Goal: Task Accomplishment & Management: Manage account settings

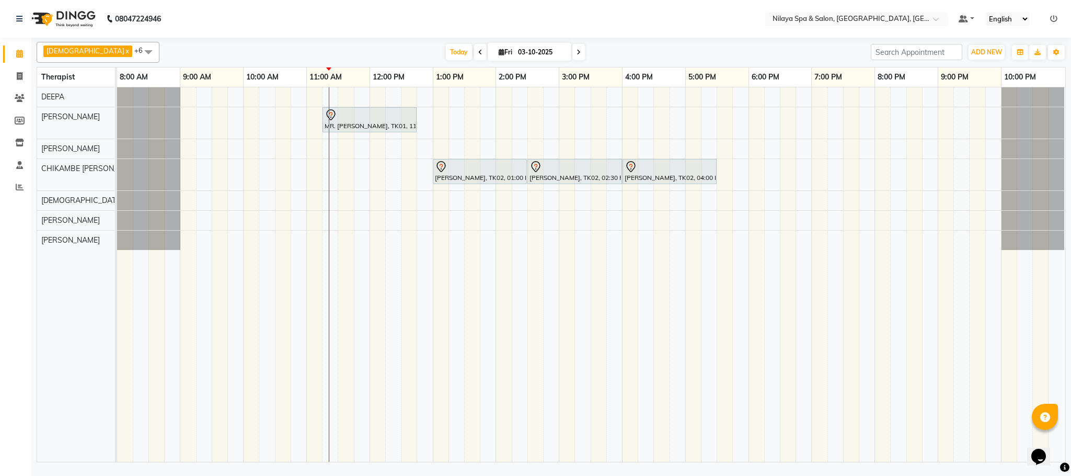
click at [478, 55] on icon at bounding box center [480, 52] width 4 height 6
type input "02-10-2025"
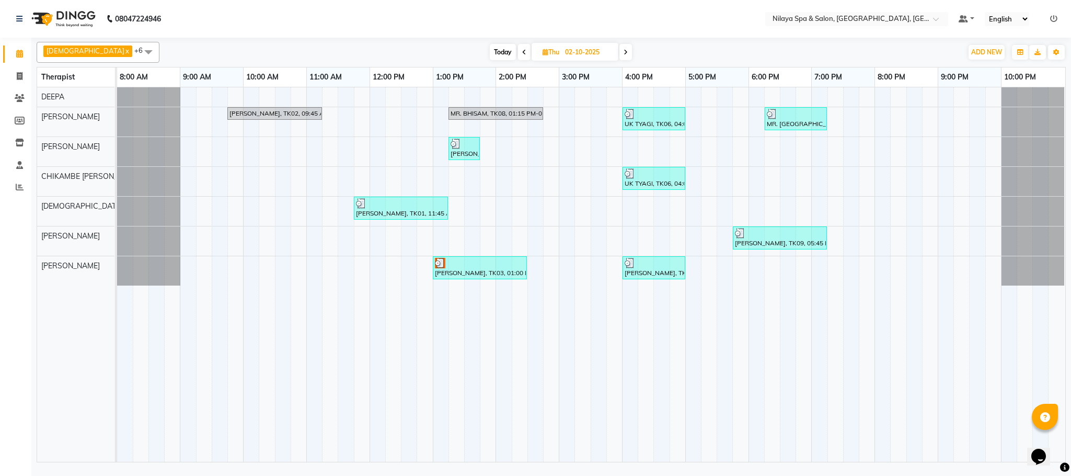
drag, startPoint x: 457, startPoint y: 55, endPoint x: 871, endPoint y: 307, distance: 484.8
click at [871, 307] on td at bounding box center [867, 274] width 16 height 374
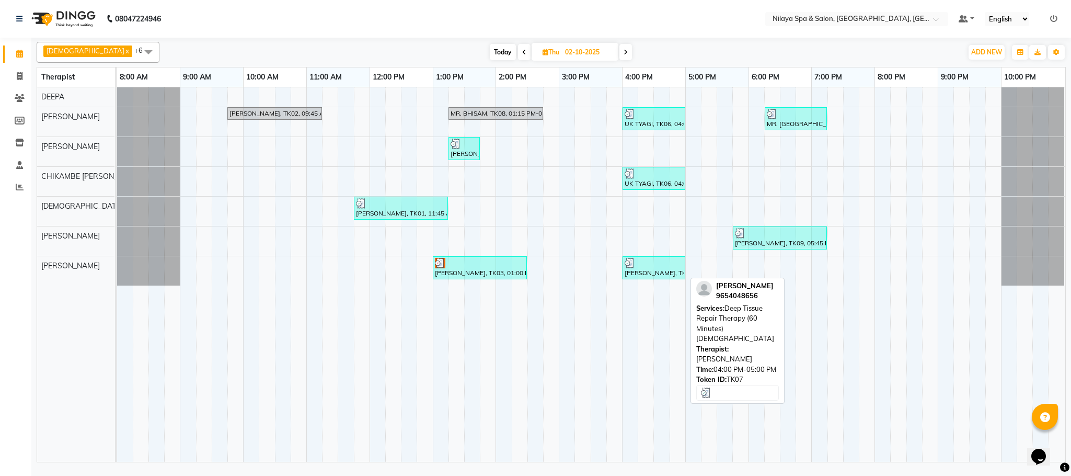
click at [654, 273] on div "[PERSON_NAME], TK07, 04:00 PM-05:00 PM, Deep Tissue Repair Therapy (60 Minutes)…" at bounding box center [653, 268] width 61 height 20
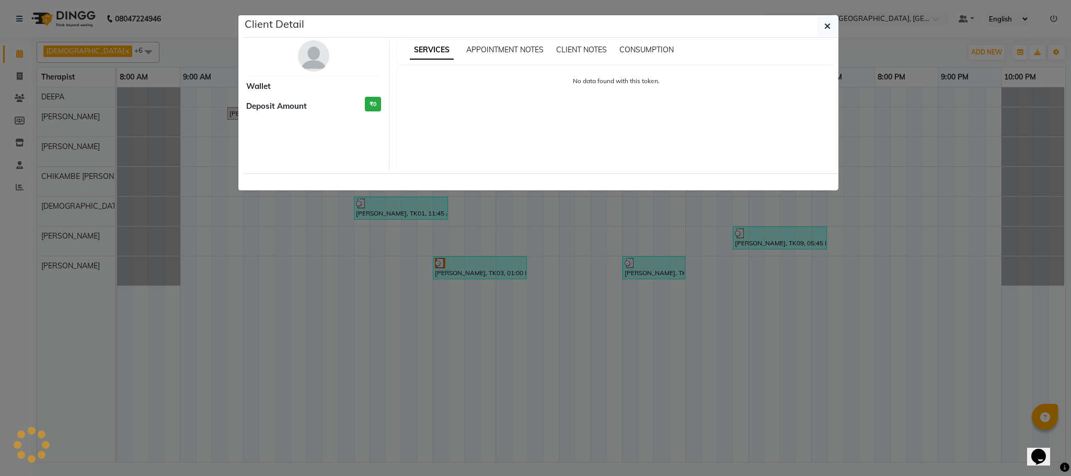
select select "3"
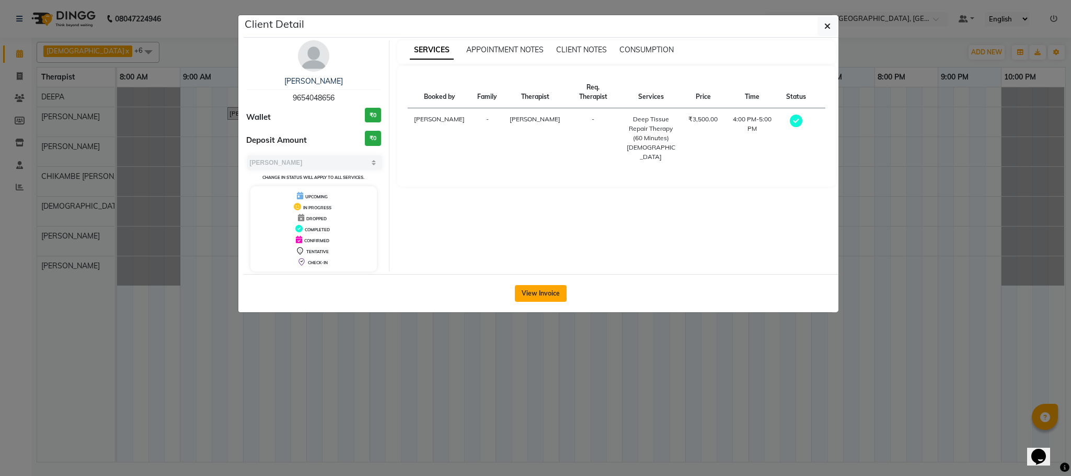
click at [544, 292] on button "View Invoice" at bounding box center [541, 293] width 52 height 17
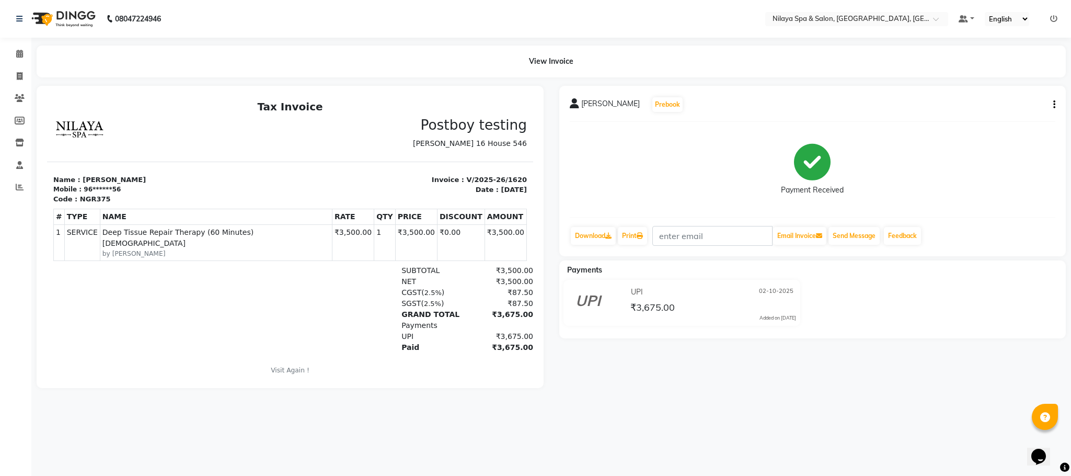
drag, startPoint x: 333, startPoint y: 42, endPoint x: 850, endPoint y: 394, distance: 624.9
click at [850, 388] on div "[PERSON_NAME] Prebook Payment Received Download Print Email Invoice Send Messag…" at bounding box center [812, 237] width 523 height 302
click at [795, 83] on main "View Invoice [PERSON_NAME] Prebook Payment Received Download Print Email Invoic…" at bounding box center [550, 224] width 1039 height 358
click at [379, 47] on div "View Invoice" at bounding box center [551, 61] width 1029 height 32
click at [19, 52] on icon at bounding box center [19, 54] width 7 height 8
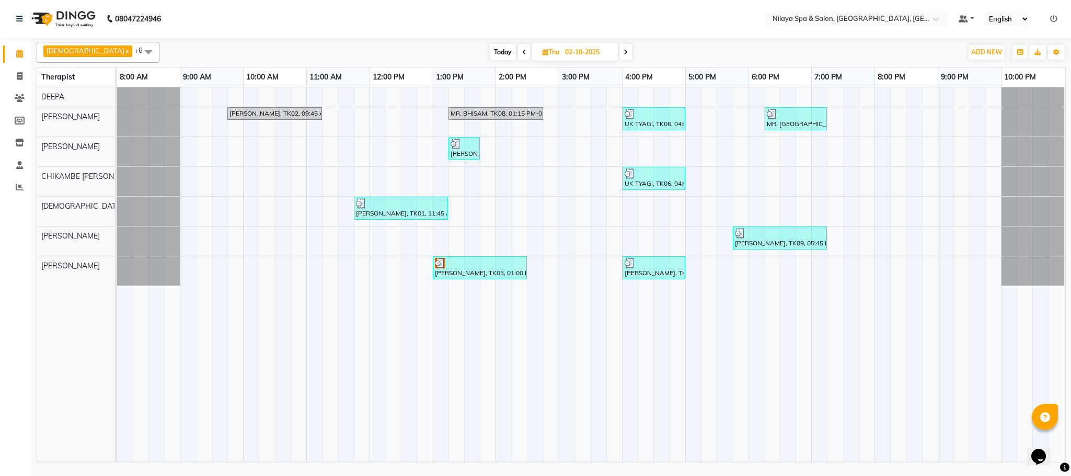
click at [623, 53] on icon at bounding box center [625, 52] width 4 height 6
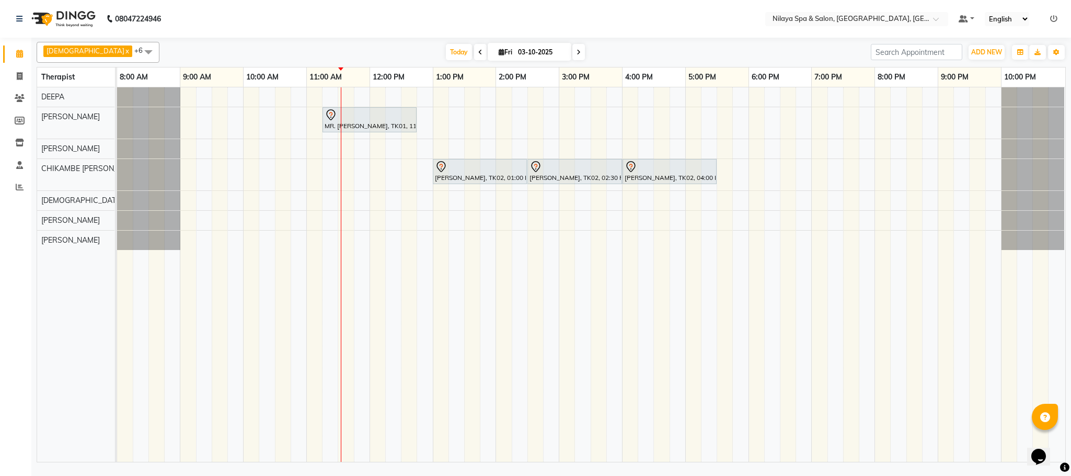
click at [474, 51] on span at bounding box center [480, 52] width 13 height 16
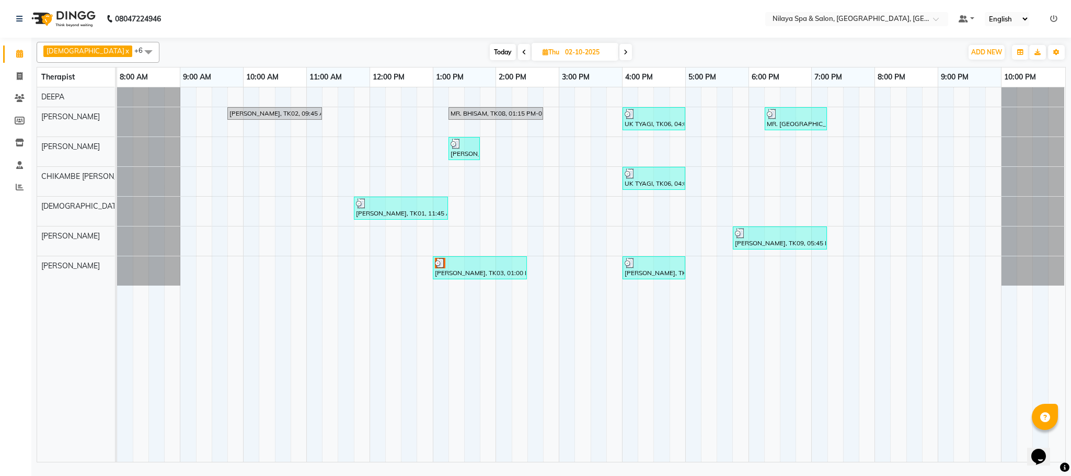
click at [623, 50] on icon at bounding box center [625, 52] width 4 height 6
type input "03-10-2025"
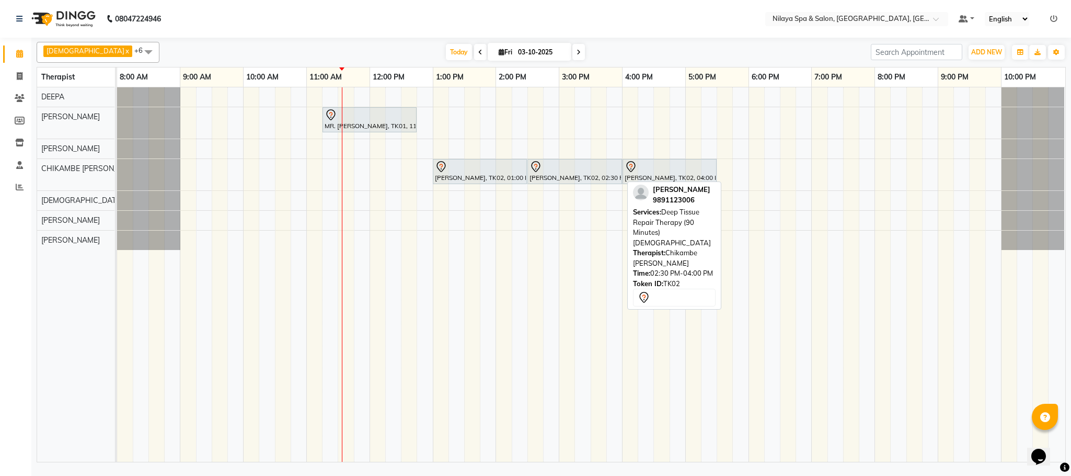
click at [585, 176] on div "[PERSON_NAME], TK02, 02:30 PM-04:00 PM, Deep Tissue Repair Therapy (90 Minutes)…" at bounding box center [574, 171] width 93 height 22
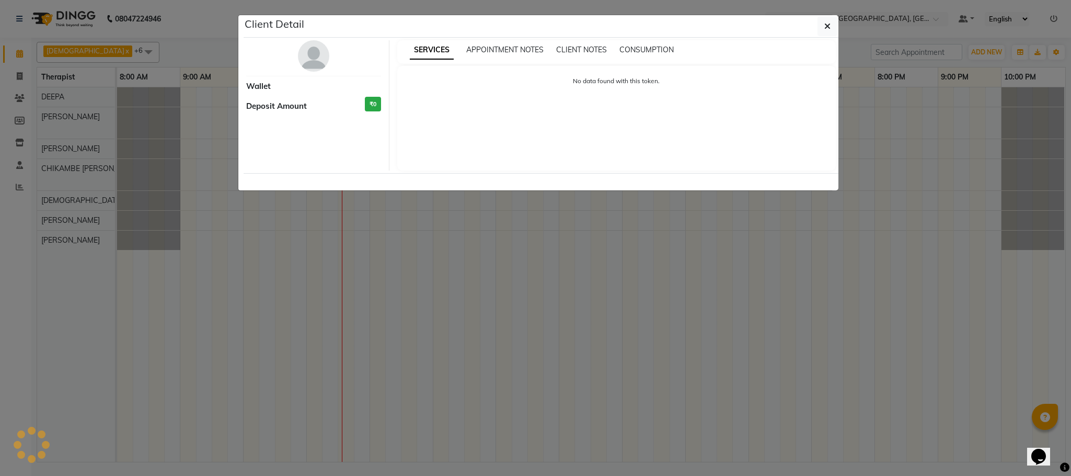
select select "7"
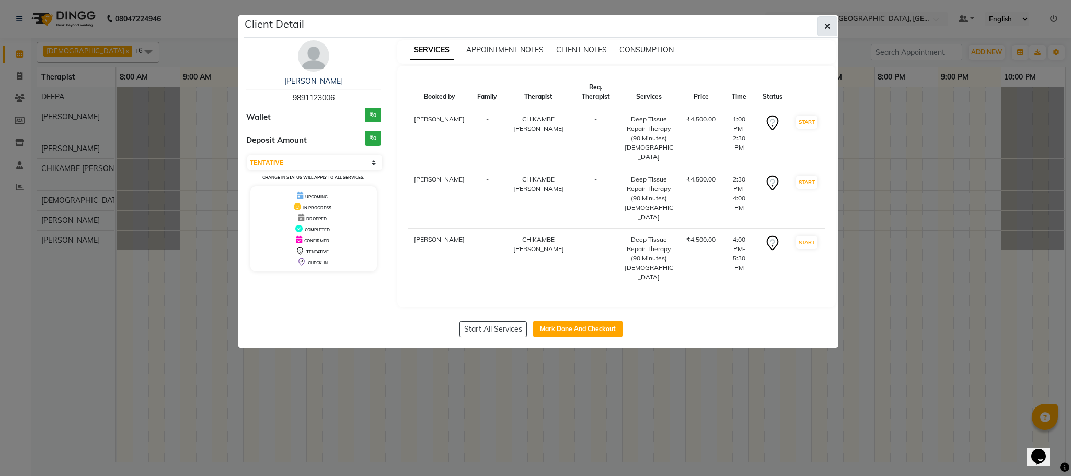
click at [827, 33] on button "button" at bounding box center [827, 26] width 20 height 20
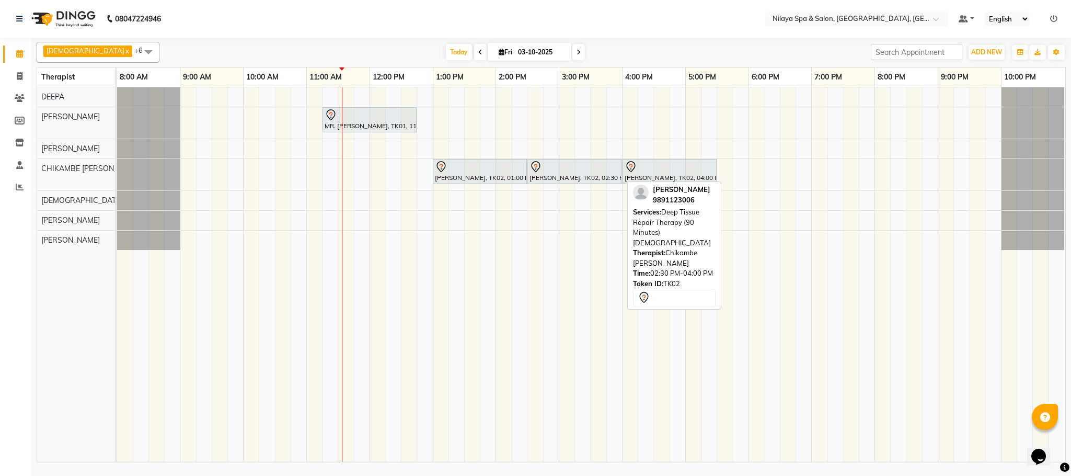
click at [562, 169] on div at bounding box center [574, 166] width 90 height 13
select select "7"
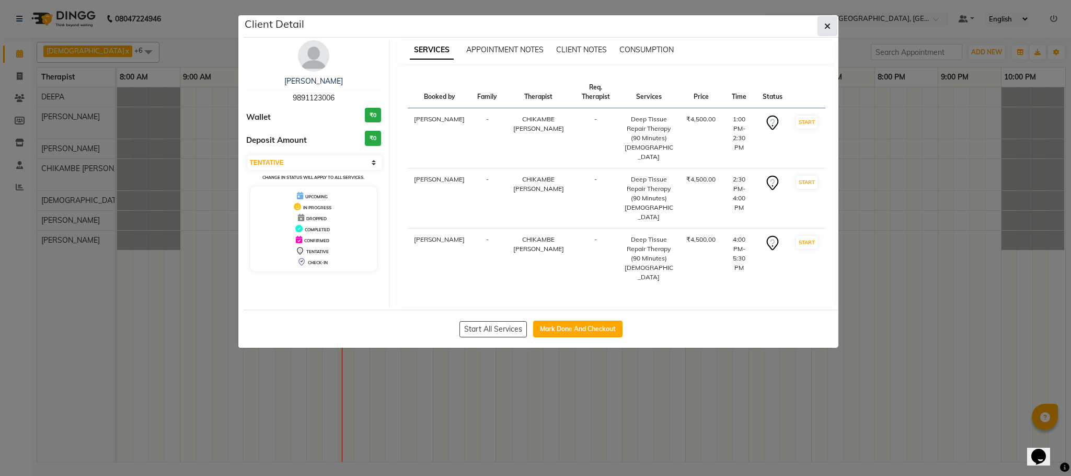
click at [828, 33] on button "button" at bounding box center [827, 26] width 20 height 20
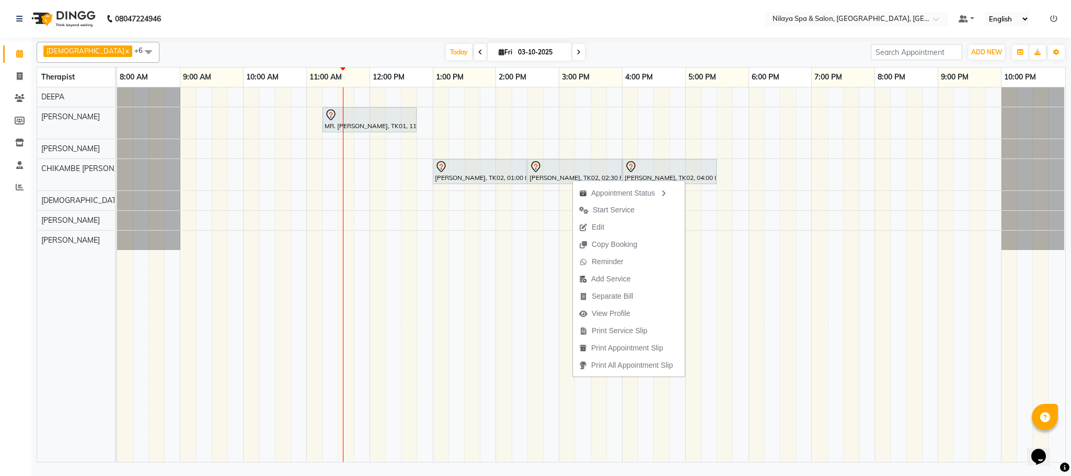
click at [599, 226] on span "Edit" at bounding box center [598, 227] width 13 height 11
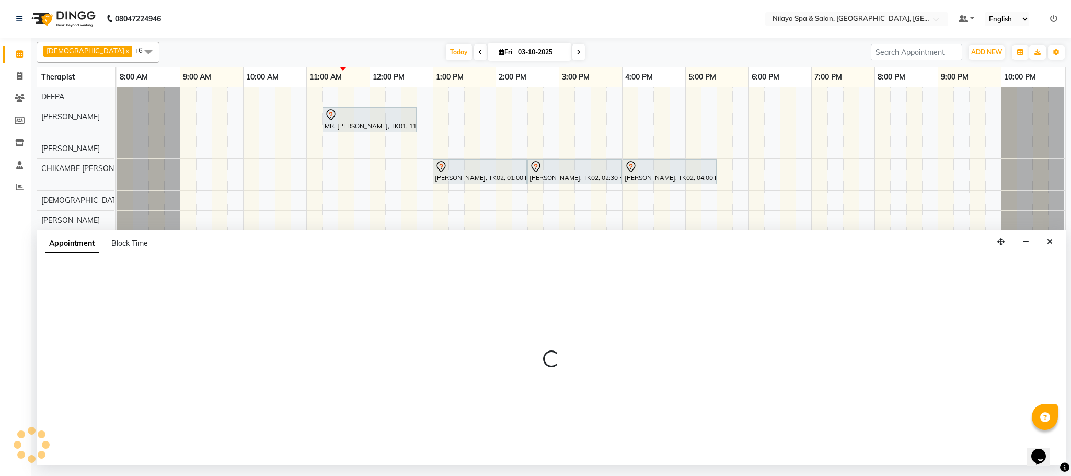
select select "tentative"
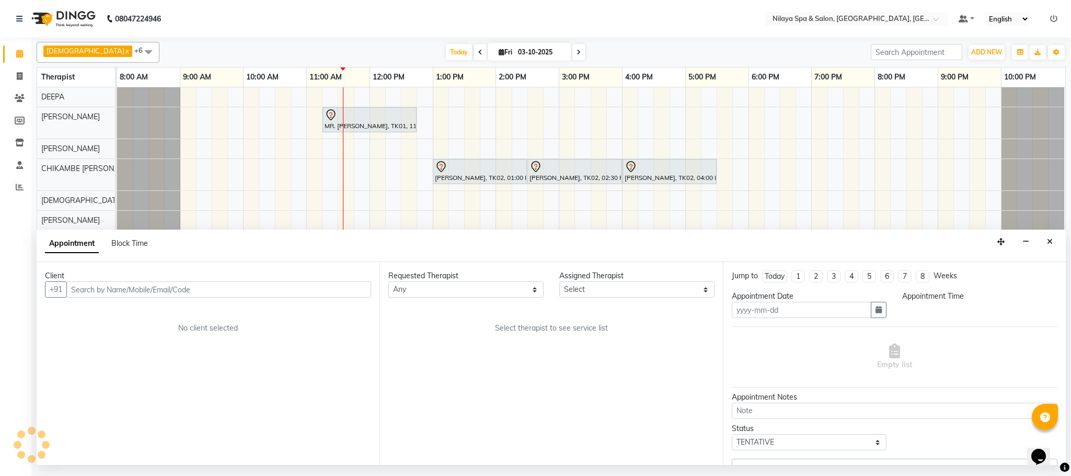
scroll to position [24, 0]
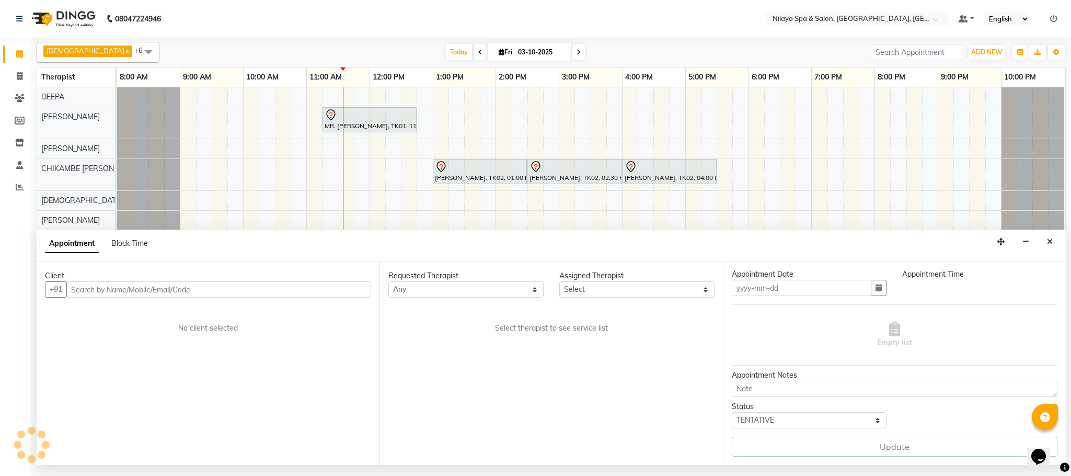
type input "03-10-2025"
select select "780"
select select "82530"
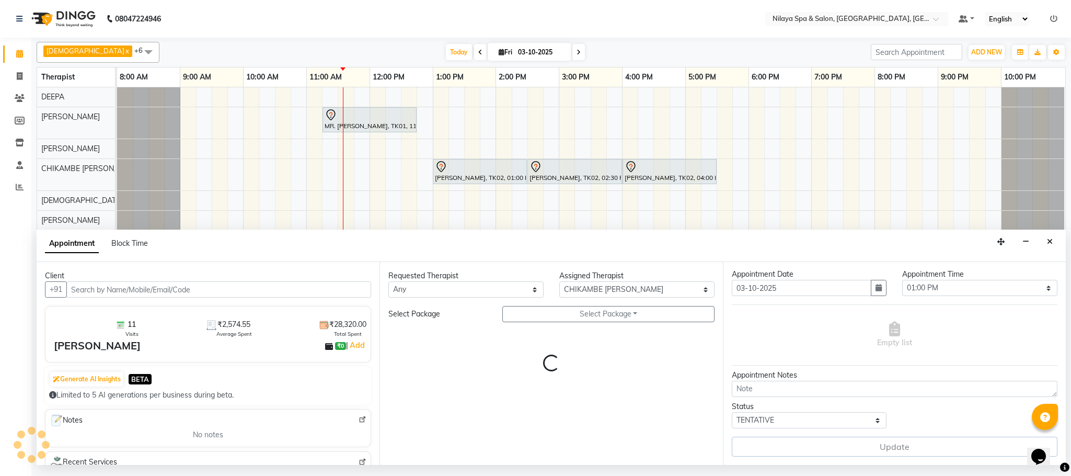
select select "4019"
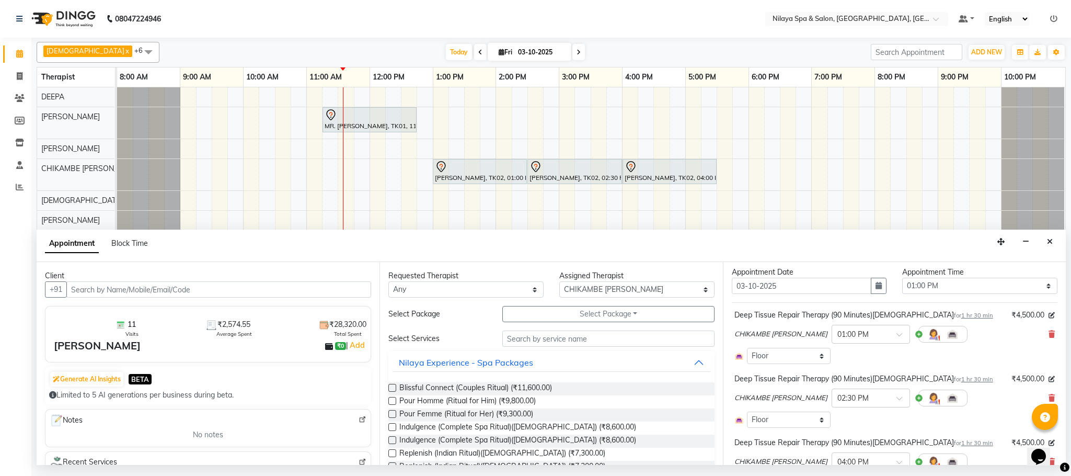
click at [1034, 389] on div "CHIKAMBE [PERSON_NAME] × 02:30 PM" at bounding box center [894, 397] width 320 height 27
click at [1048, 398] on icon at bounding box center [1051, 397] width 6 height 7
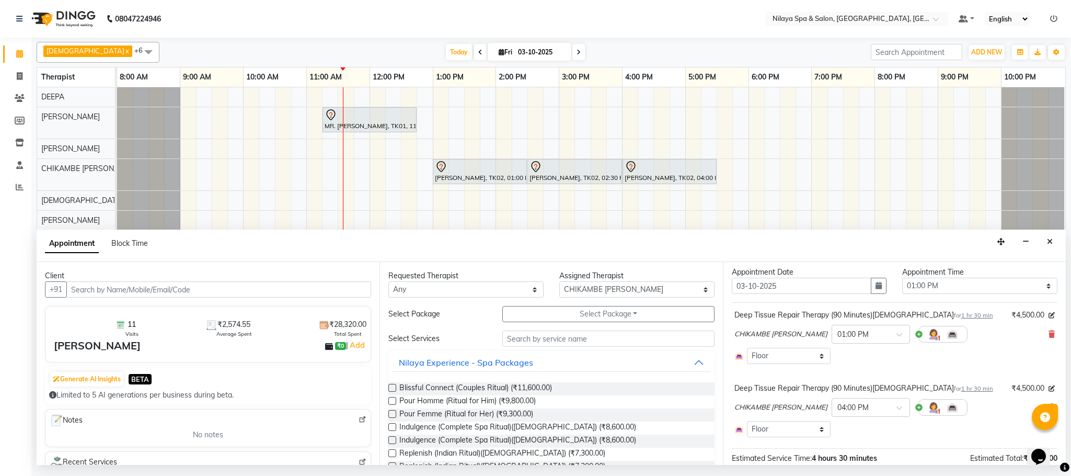
scroll to position [123, 0]
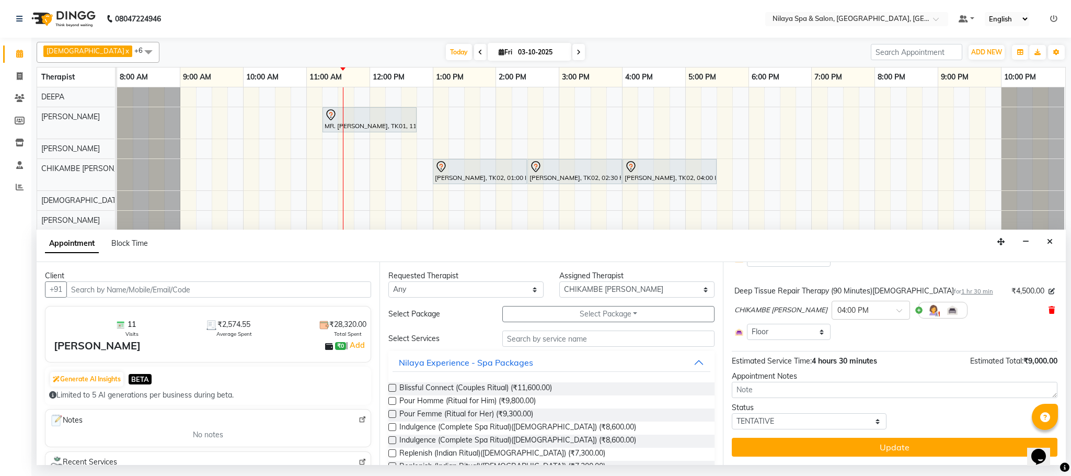
click at [1048, 314] on span at bounding box center [1051, 310] width 6 height 11
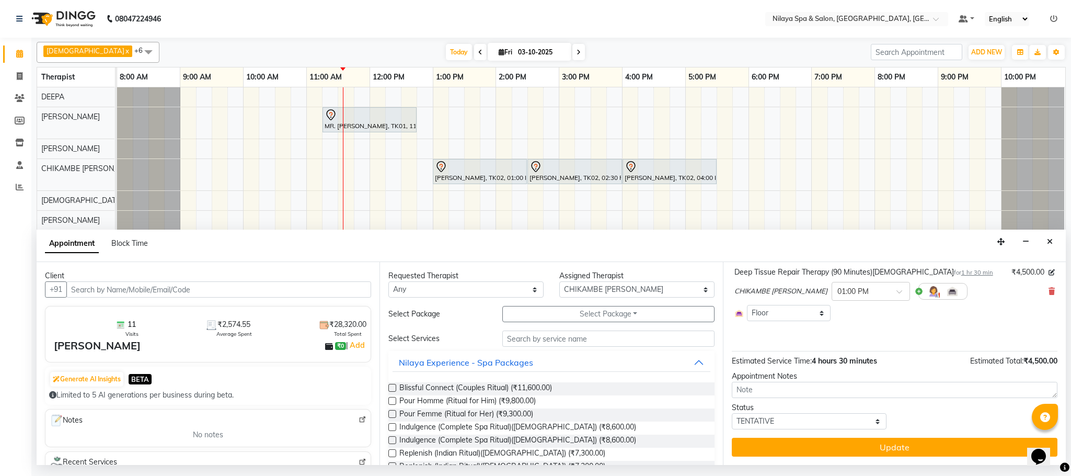
scroll to position [69, 0]
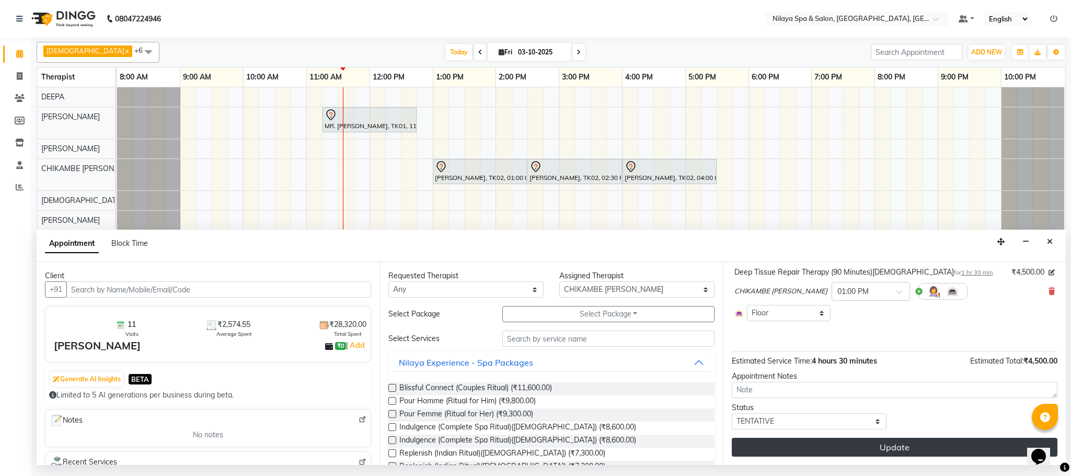
click at [930, 452] on button "Update" at bounding box center [895, 446] width 326 height 19
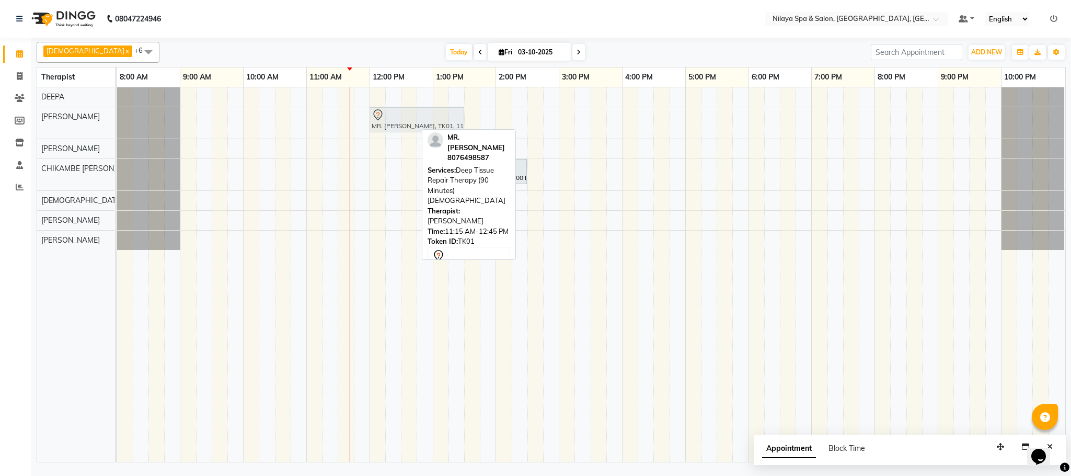
drag, startPoint x: 374, startPoint y: 129, endPoint x: 417, endPoint y: 135, distance: 43.9
click at [417, 135] on div "MR. [PERSON_NAME], TK01, 11:15 AM-12:45 PM, Deep Tissue Repair Therapy (90 Minu…" at bounding box center [591, 274] width 948 height 374
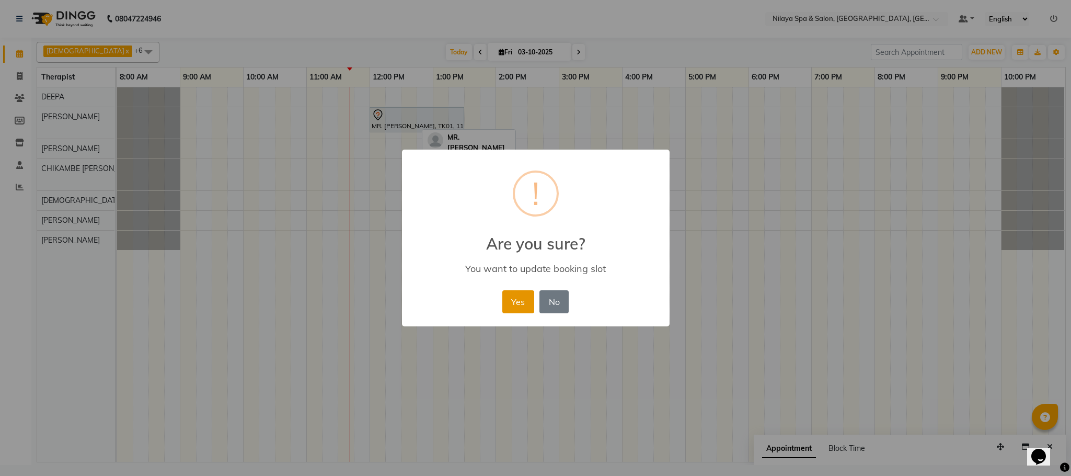
click at [516, 303] on button "Yes" at bounding box center [518, 301] width 32 height 23
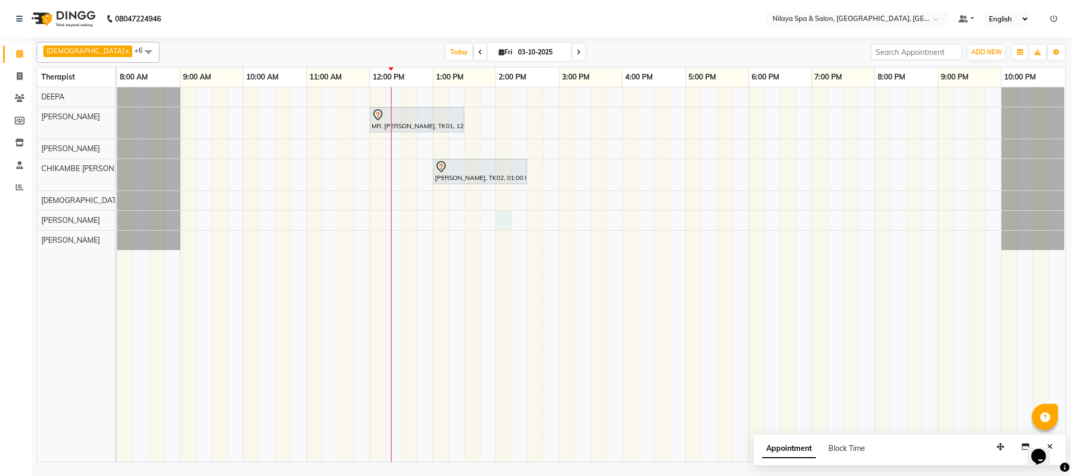
click at [502, 219] on div "MR. [PERSON_NAME], TK01, 12:00 PM-01:30 PM, Deep Tissue Repair Therapy (90 Minu…" at bounding box center [591, 274] width 948 height 374
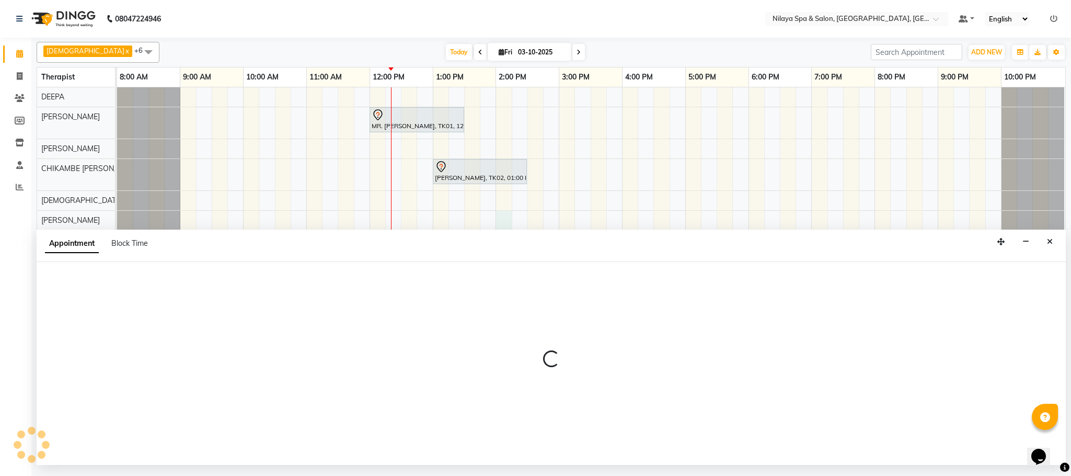
select select "88833"
select select "tentative"
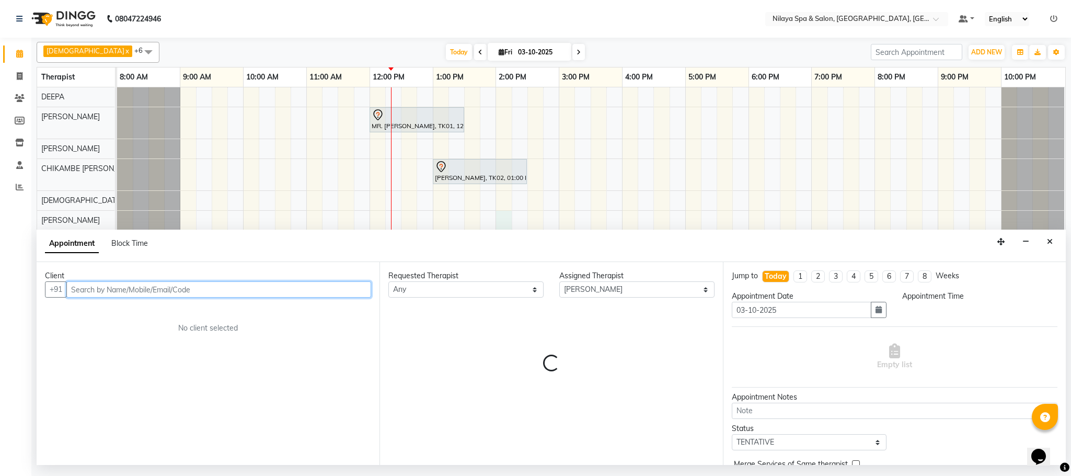
select select "840"
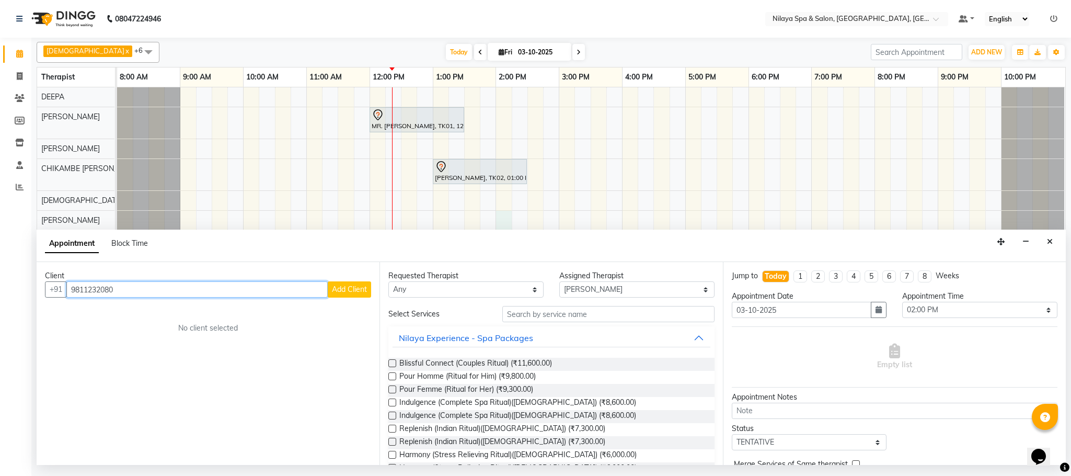
type input "9811232080"
click at [342, 295] on button "Add Client" at bounding box center [349, 289] width 43 height 16
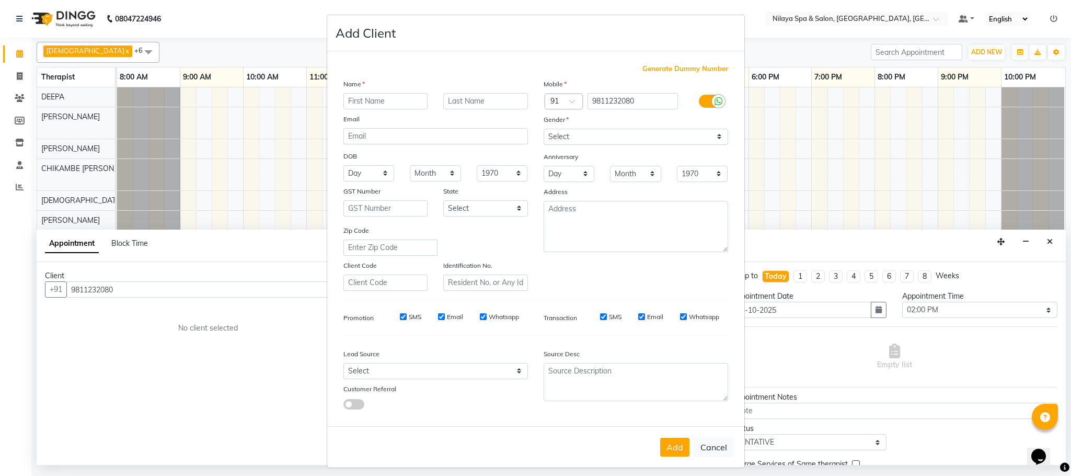
click at [361, 97] on input "text" at bounding box center [385, 101] width 85 height 16
type input "[PERSON_NAME]"
click at [711, 132] on select "Select [DEMOGRAPHIC_DATA] [DEMOGRAPHIC_DATA] Other Prefer Not To Say" at bounding box center [636, 137] width 184 height 16
select select "[DEMOGRAPHIC_DATA]"
click at [544, 129] on select "Select [DEMOGRAPHIC_DATA] [DEMOGRAPHIC_DATA] Other Prefer Not To Say" at bounding box center [636, 137] width 184 height 16
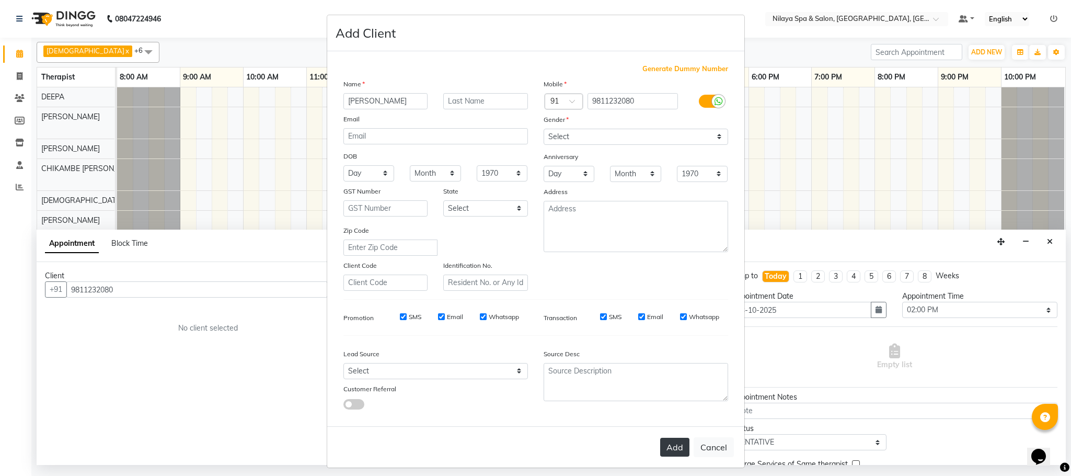
click at [663, 449] on button "Add" at bounding box center [674, 446] width 29 height 19
type input "98******80"
select select
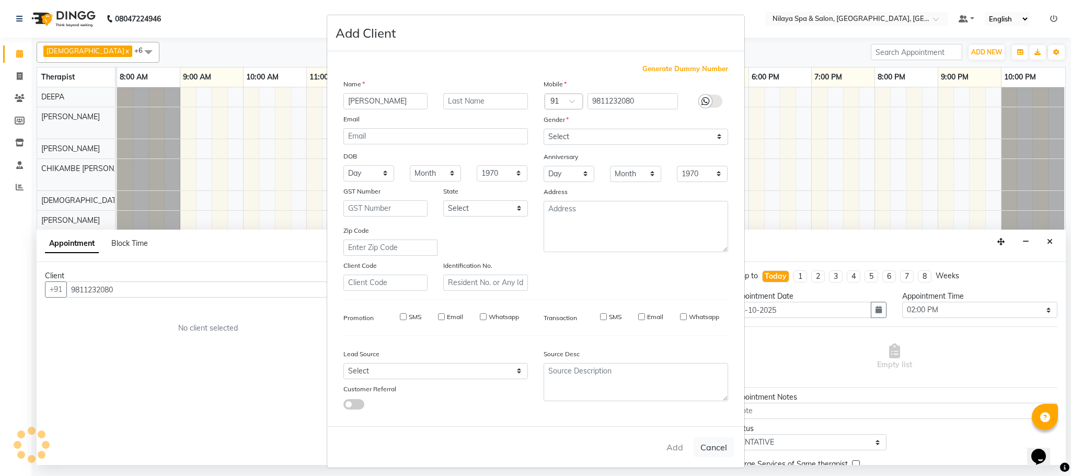
select select
checkbox input "false"
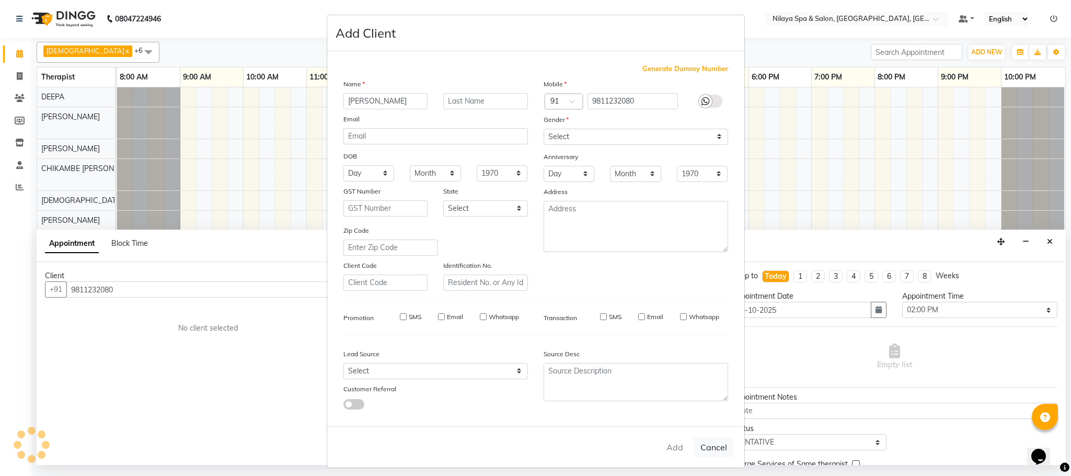
checkbox input "false"
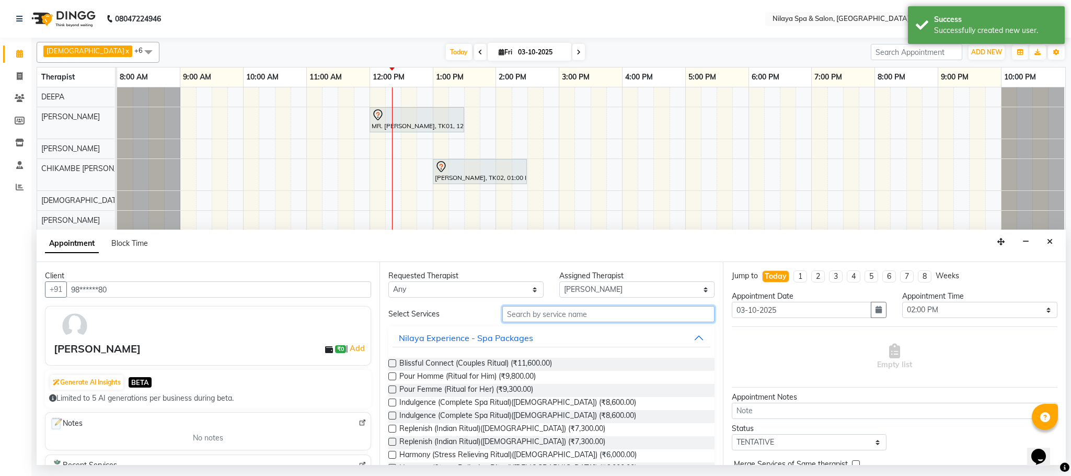
click at [608, 317] on input "text" at bounding box center [608, 314] width 212 height 16
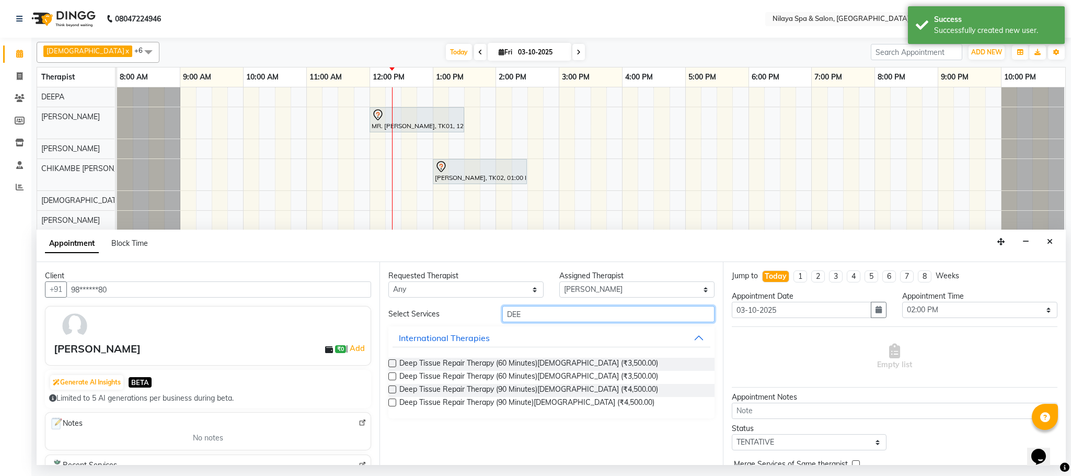
type input "DEE"
click at [390, 377] on label at bounding box center [392, 376] width 8 height 8
click at [390, 377] on input "checkbox" at bounding box center [391, 377] width 7 height 7
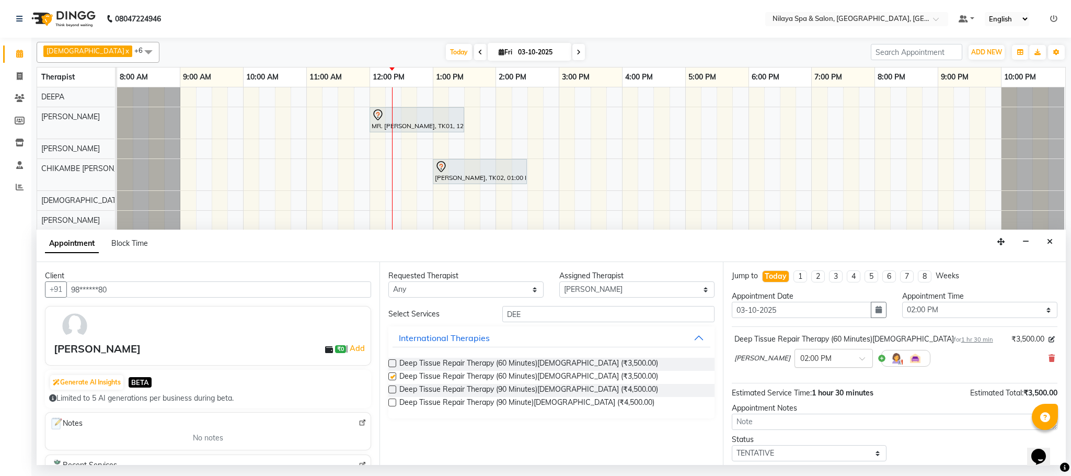
checkbox input "false"
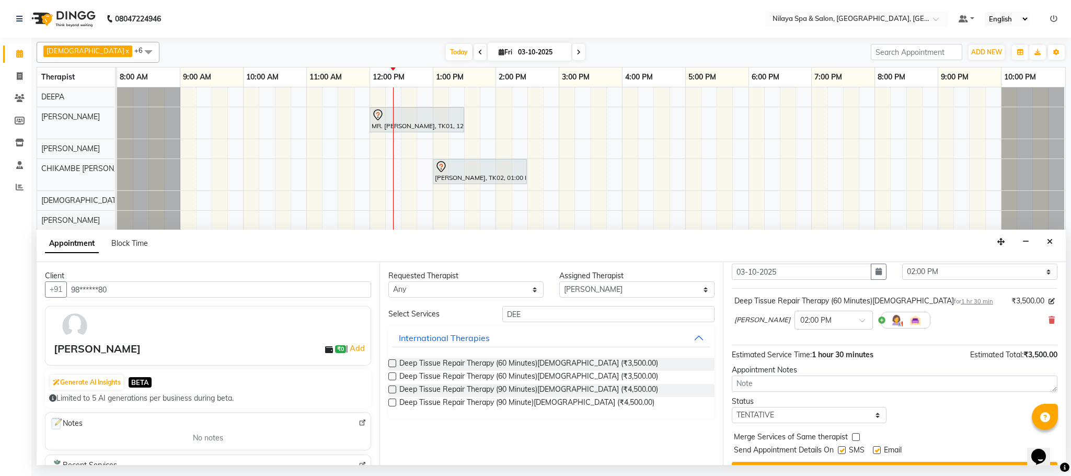
scroll to position [64, 0]
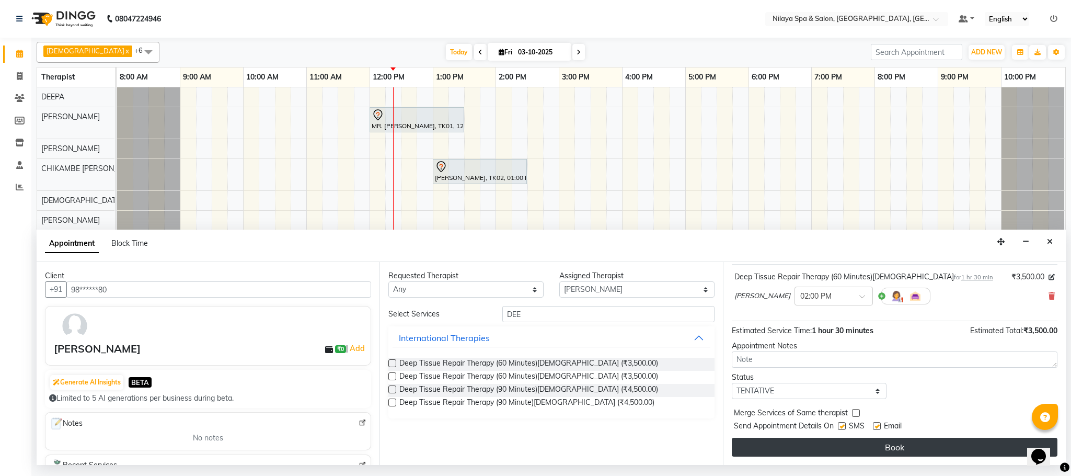
click at [868, 448] on button "Book" at bounding box center [895, 446] width 326 height 19
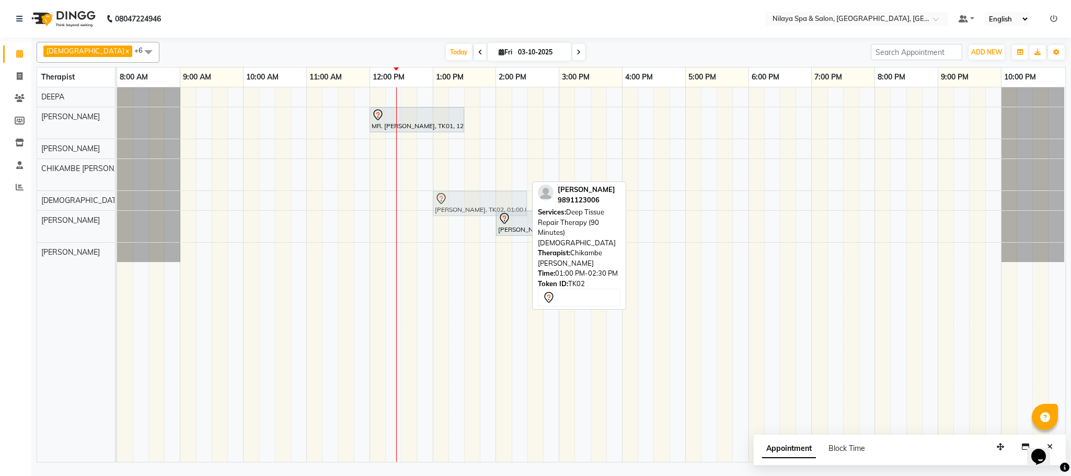
drag, startPoint x: 476, startPoint y: 179, endPoint x: 477, endPoint y: 204, distance: 25.7
click at [477, 204] on tbody "MR. [PERSON_NAME], TK01, 12:00 PM-01:30 PM, Deep Tissue Repair Therapy (90 Minu…" at bounding box center [590, 174] width 947 height 175
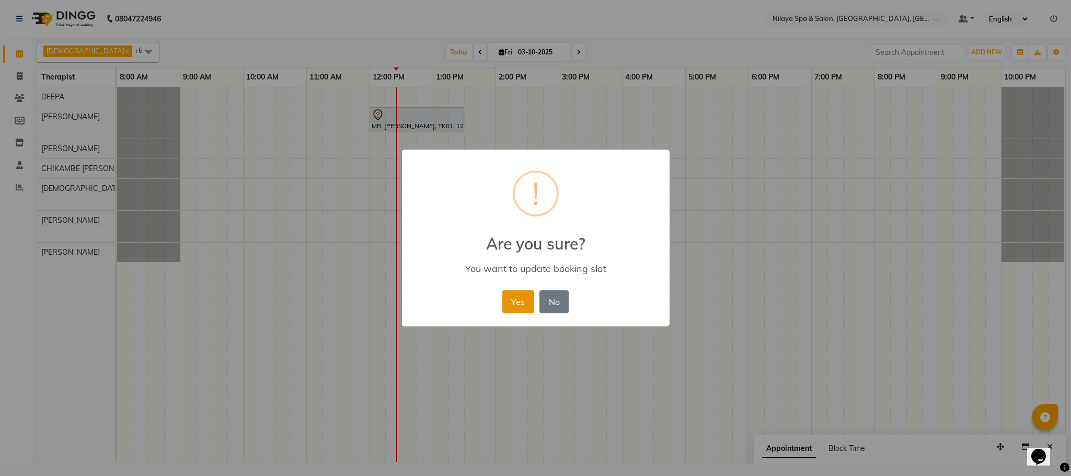
click at [517, 305] on button "Yes" at bounding box center [518, 301] width 32 height 23
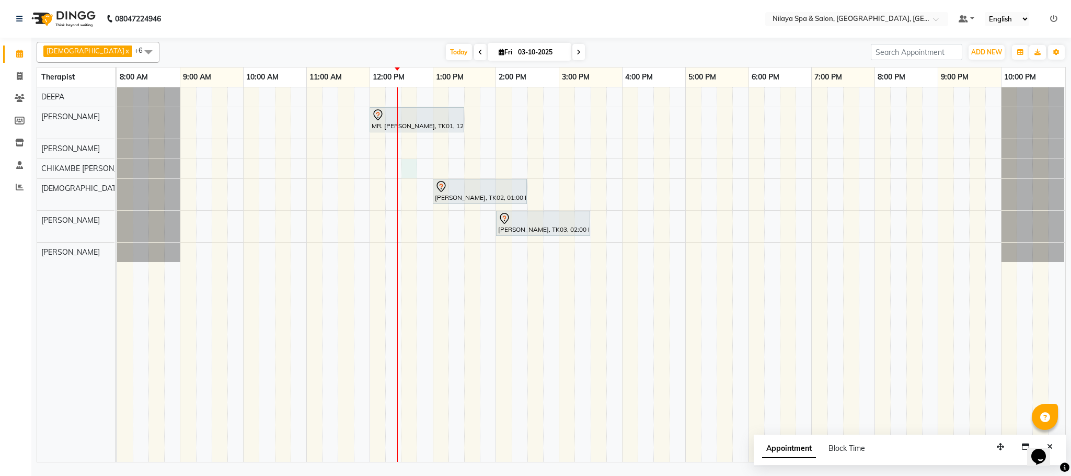
click at [404, 166] on div "MR. [PERSON_NAME], TK01, 12:00 PM-01:30 PM, Deep Tissue Repair Therapy (90 Minu…" at bounding box center [591, 274] width 948 height 374
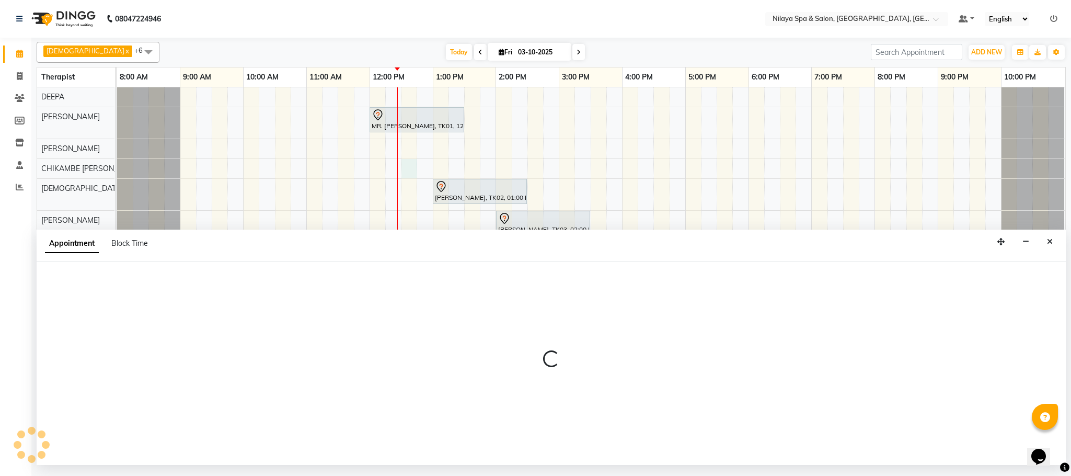
select select "82530"
select select "tentative"
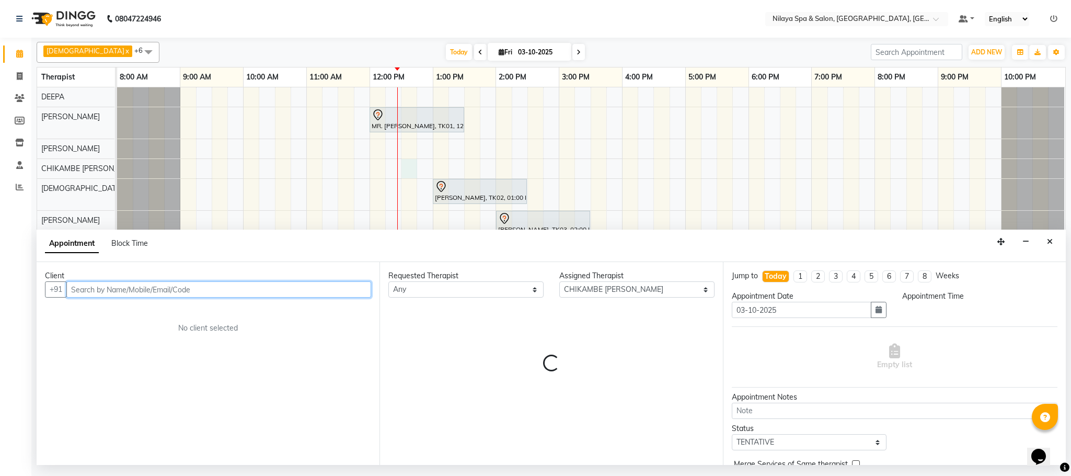
select select "750"
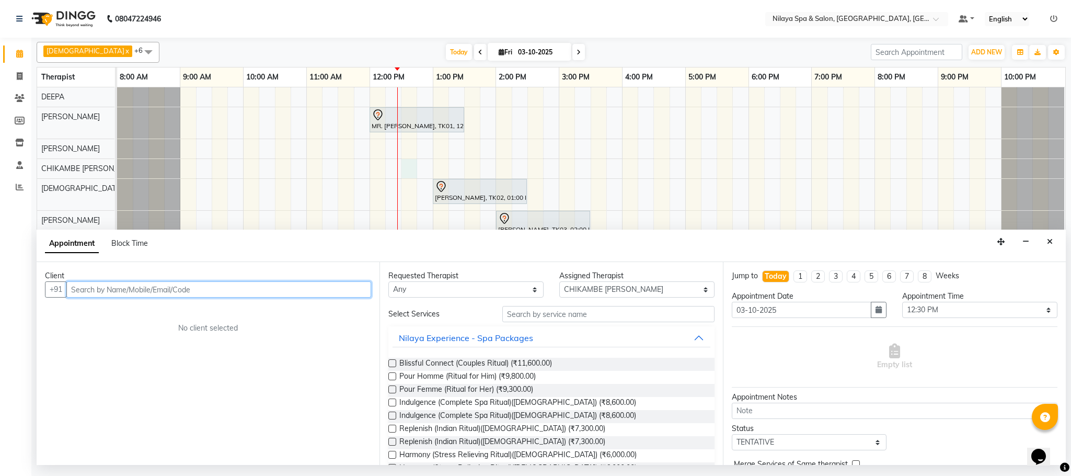
drag, startPoint x: 93, startPoint y: 290, endPoint x: 115, endPoint y: 292, distance: 22.0
click at [97, 292] on input "text" at bounding box center [218, 289] width 305 height 16
type input "7060484282"
click at [351, 288] on span "Add Client" at bounding box center [349, 288] width 35 height 9
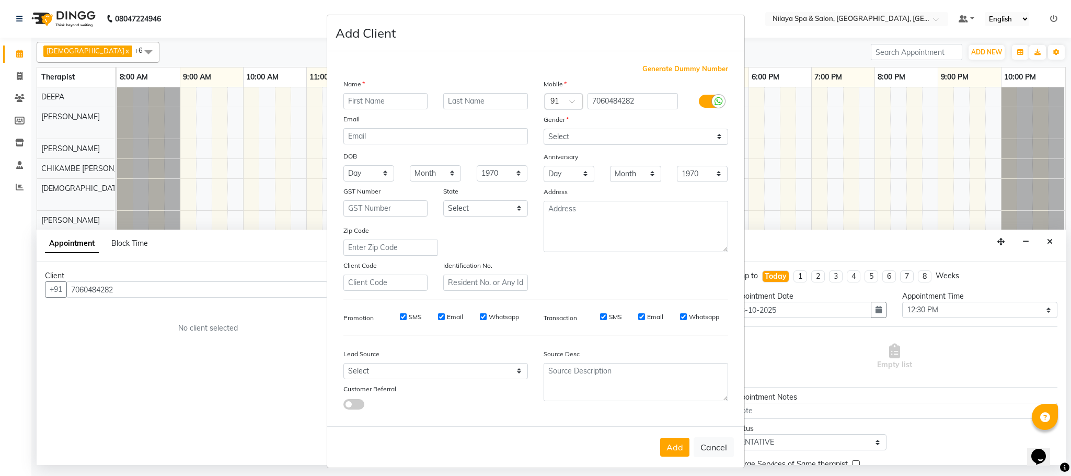
click at [359, 101] on input "text" at bounding box center [385, 101] width 85 height 16
drag, startPoint x: 360, startPoint y: 102, endPoint x: 400, endPoint y: 154, distance: 66.0
click at [361, 102] on input "text" at bounding box center [385, 101] width 85 height 16
type input "MR. KUNAL"
click at [633, 130] on select "Select [DEMOGRAPHIC_DATA] [DEMOGRAPHIC_DATA] Other Prefer Not To Say" at bounding box center [636, 137] width 184 height 16
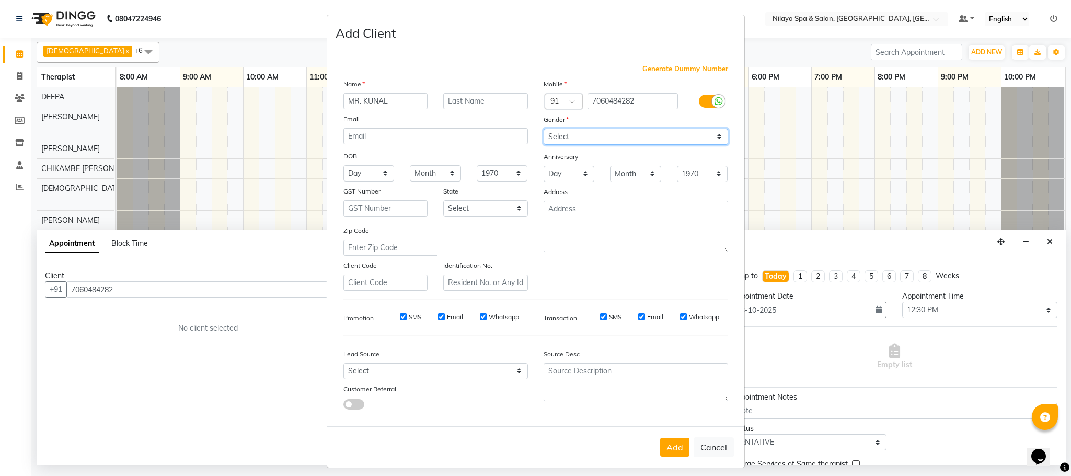
select select "[DEMOGRAPHIC_DATA]"
click at [544, 129] on select "Select [DEMOGRAPHIC_DATA] [DEMOGRAPHIC_DATA] Other Prefer Not To Say" at bounding box center [636, 137] width 184 height 16
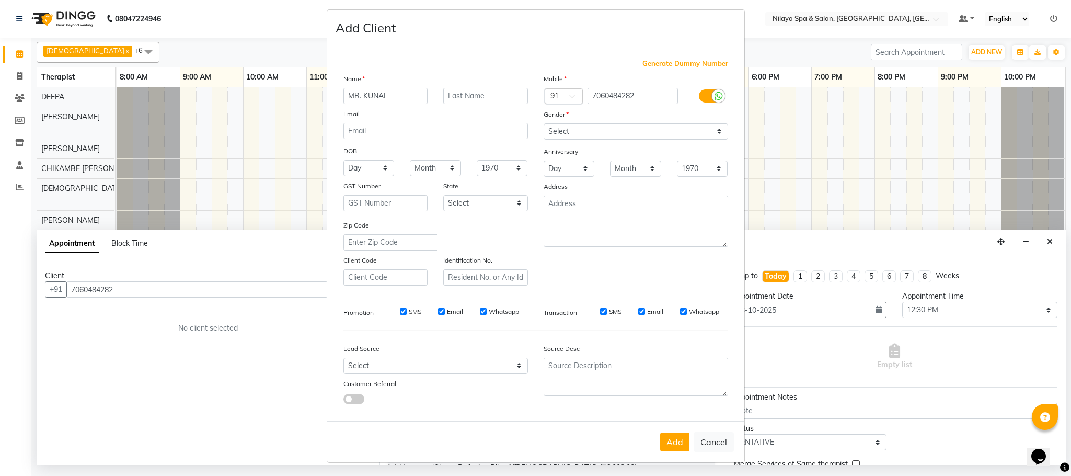
click at [673, 440] on button "Add" at bounding box center [674, 441] width 29 height 19
type input "70******82"
select select
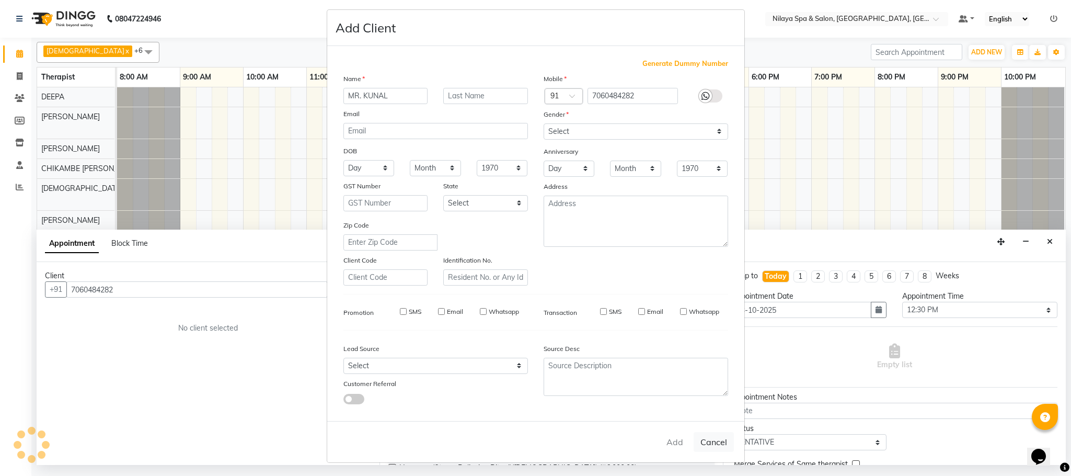
select select
checkbox input "false"
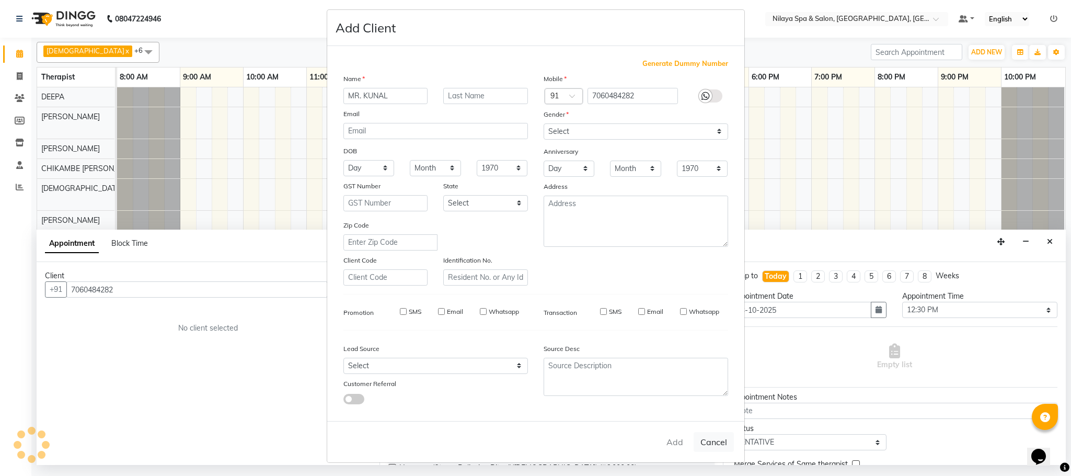
checkbox input "false"
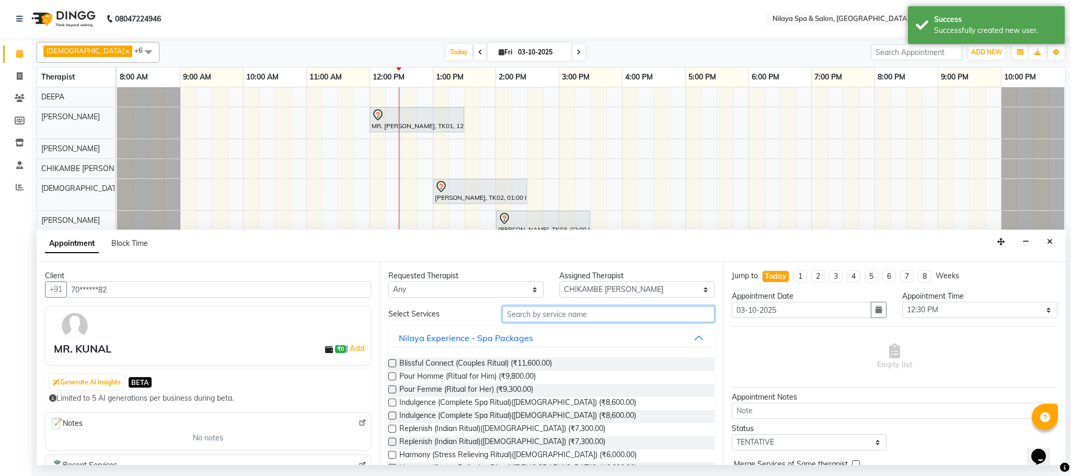
click at [533, 314] on input "text" at bounding box center [608, 314] width 212 height 16
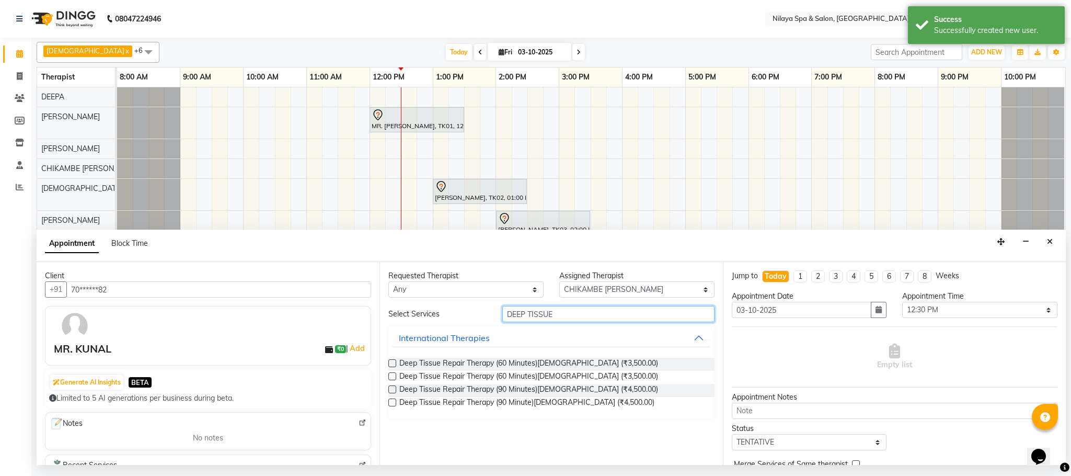
type input "DEEP TISSUE"
drag, startPoint x: 390, startPoint y: 363, endPoint x: 411, endPoint y: 361, distance: 20.5
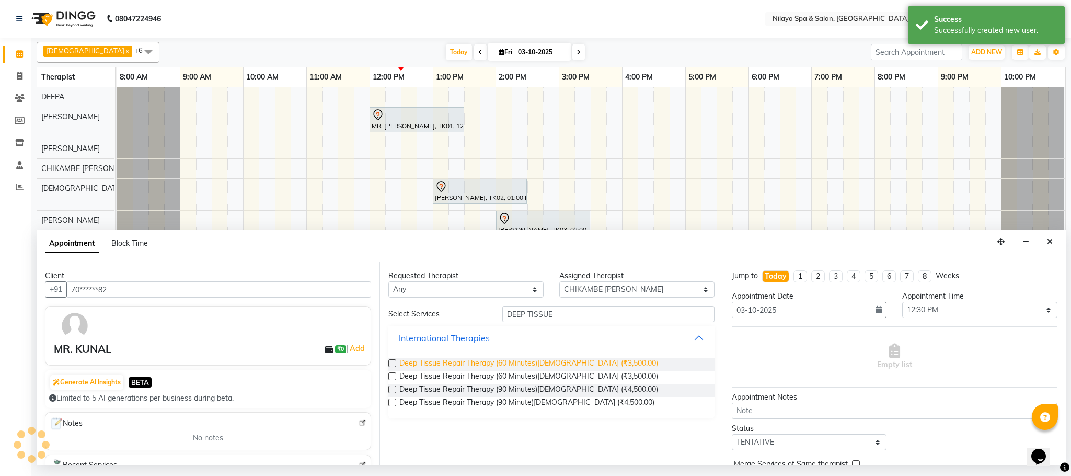
click at [389, 363] on label at bounding box center [392, 363] width 8 height 8
click at [389, 363] on input "checkbox" at bounding box center [391, 364] width 7 height 7
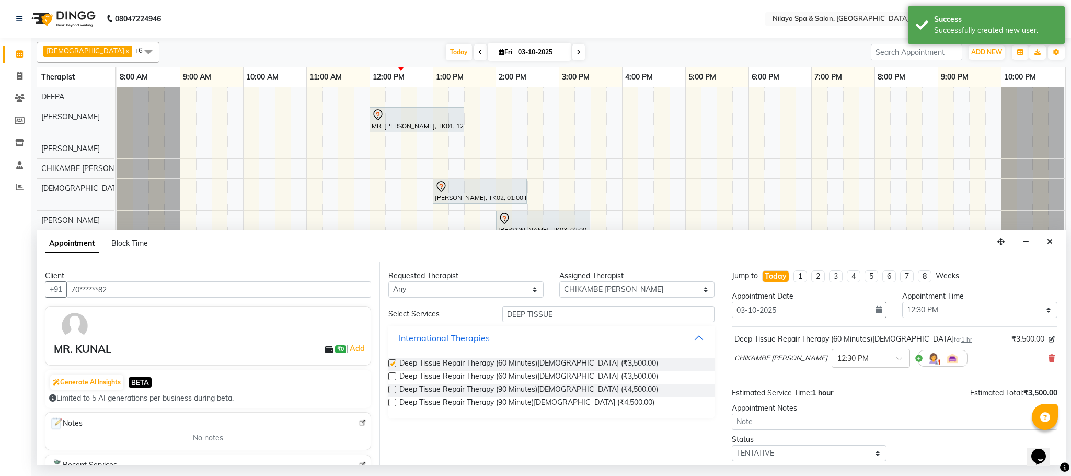
checkbox input "false"
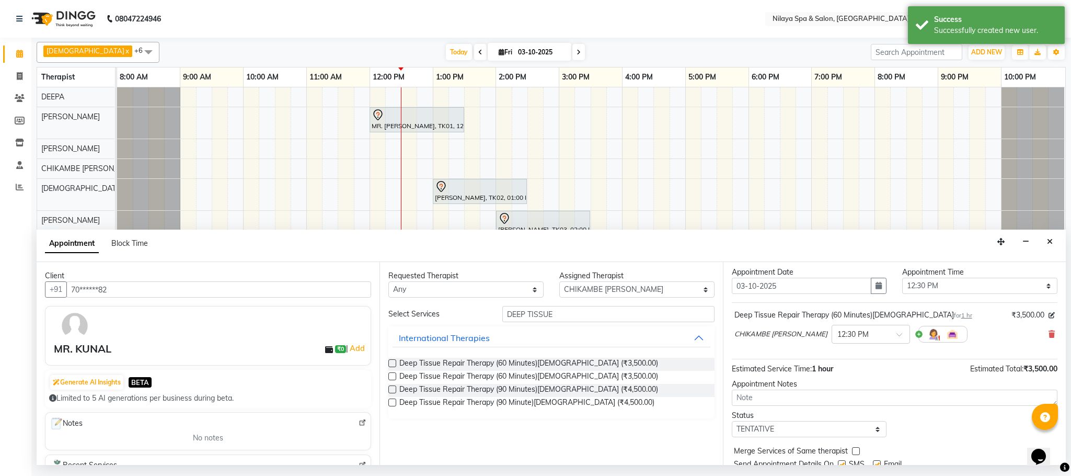
scroll to position [64, 0]
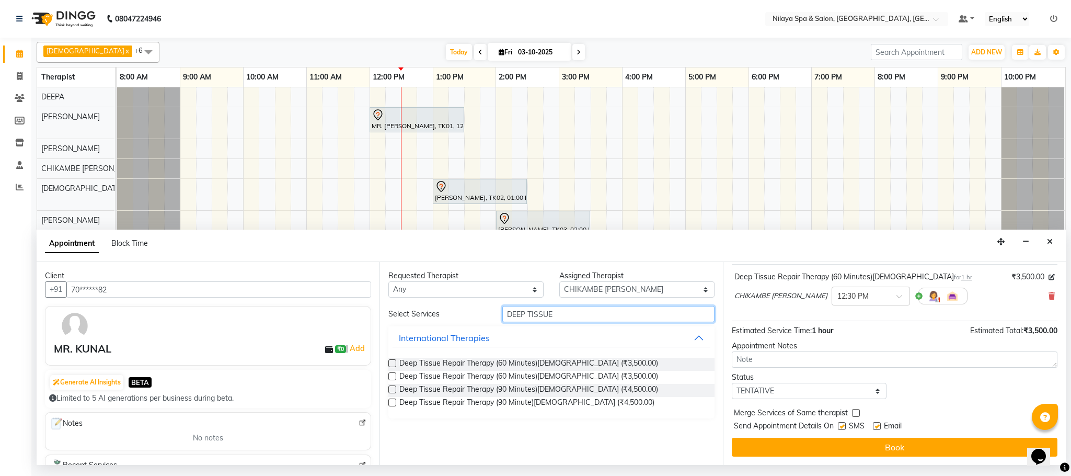
click at [564, 319] on input "DEEP TISSUE" at bounding box center [608, 314] width 212 height 16
type input "D"
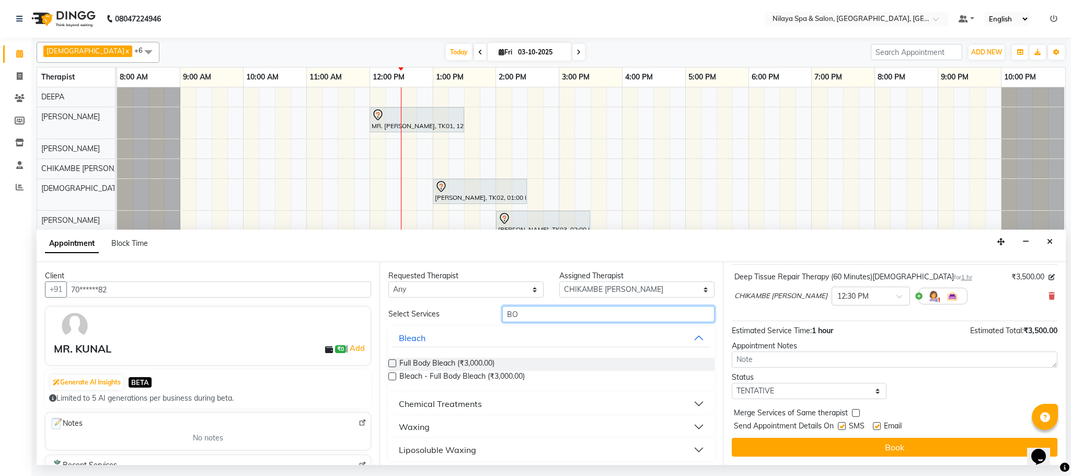
type input "B"
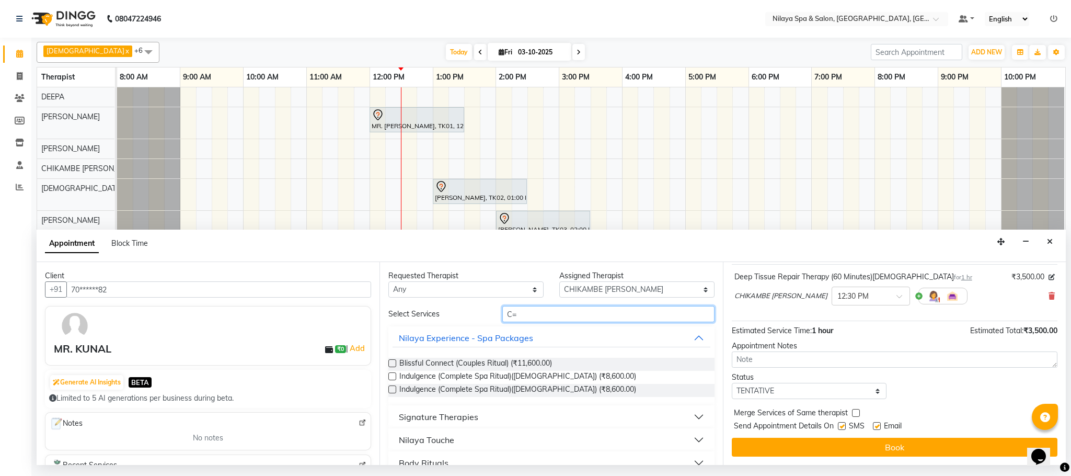
type input "C"
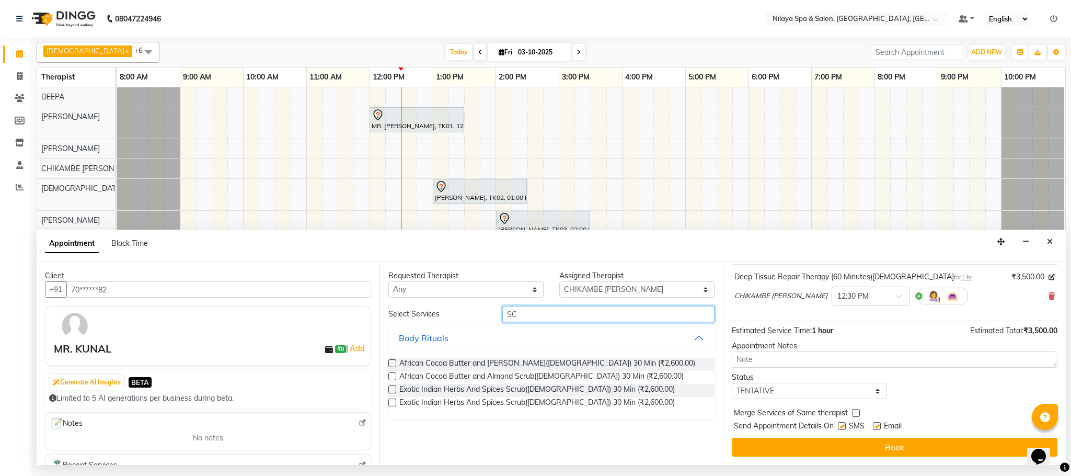
type input "SC"
click at [394, 362] on label at bounding box center [392, 363] width 8 height 8
click at [394, 362] on input "checkbox" at bounding box center [391, 364] width 7 height 7
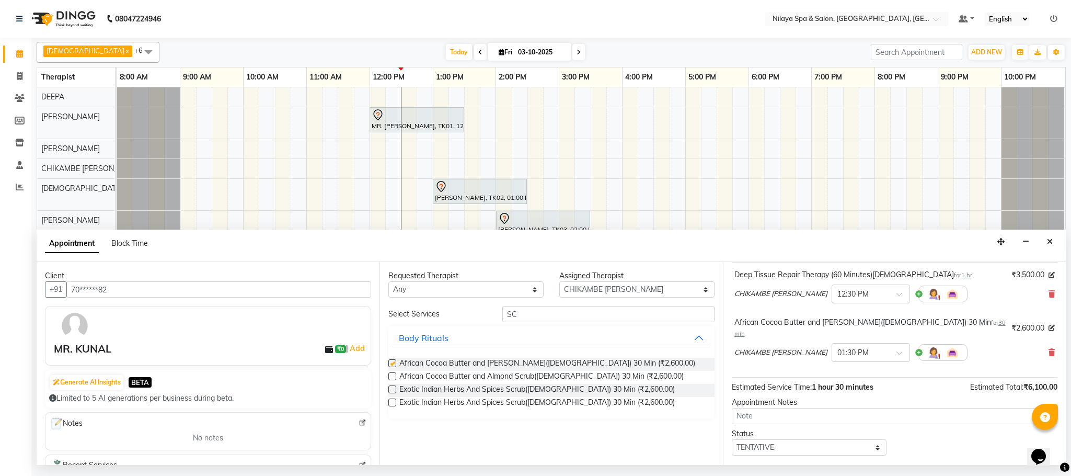
checkbox input "false"
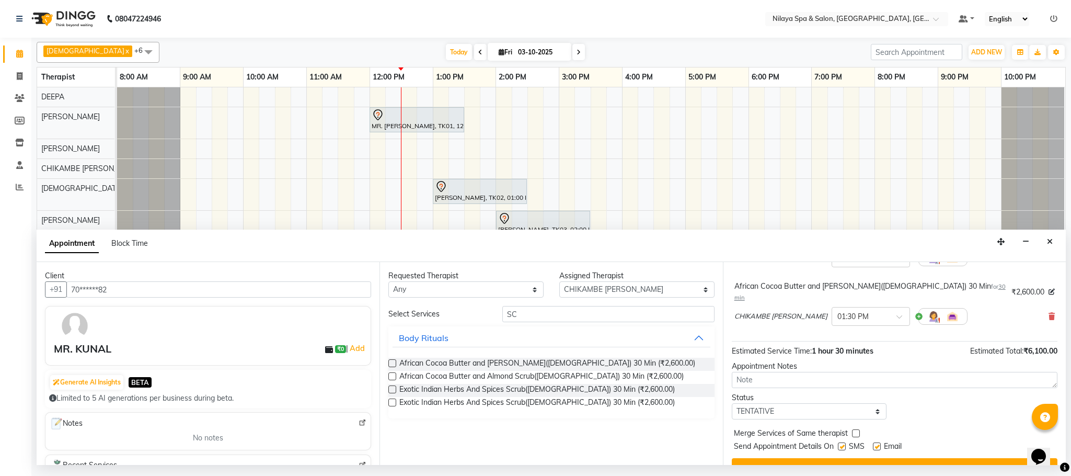
scroll to position [112, 0]
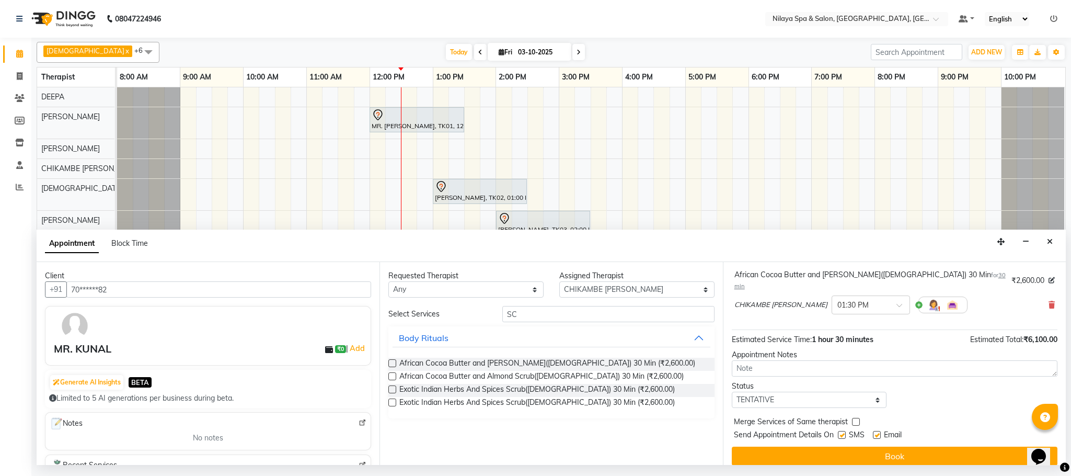
click at [864, 446] on button "Book" at bounding box center [895, 455] width 326 height 19
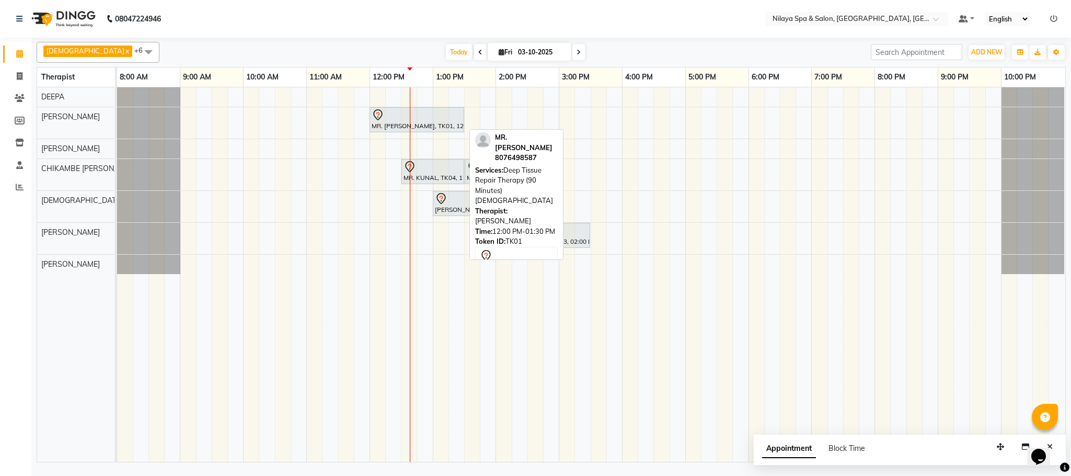
click at [394, 123] on div "MR. [PERSON_NAME], TK01, 12:00 PM-01:30 PM, Deep Tissue Repair Therapy (90 Minu…" at bounding box center [417, 120] width 93 height 22
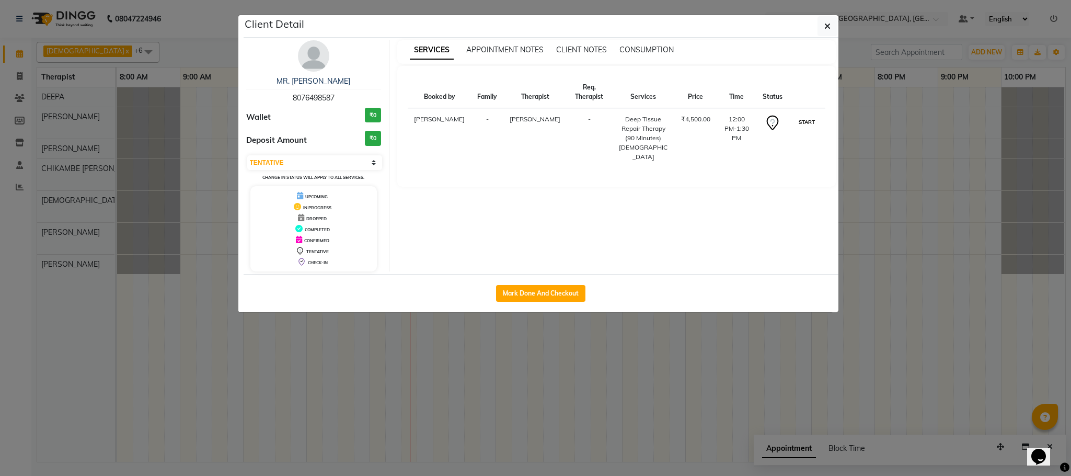
click at [811, 115] on button "START" at bounding box center [806, 121] width 21 height 13
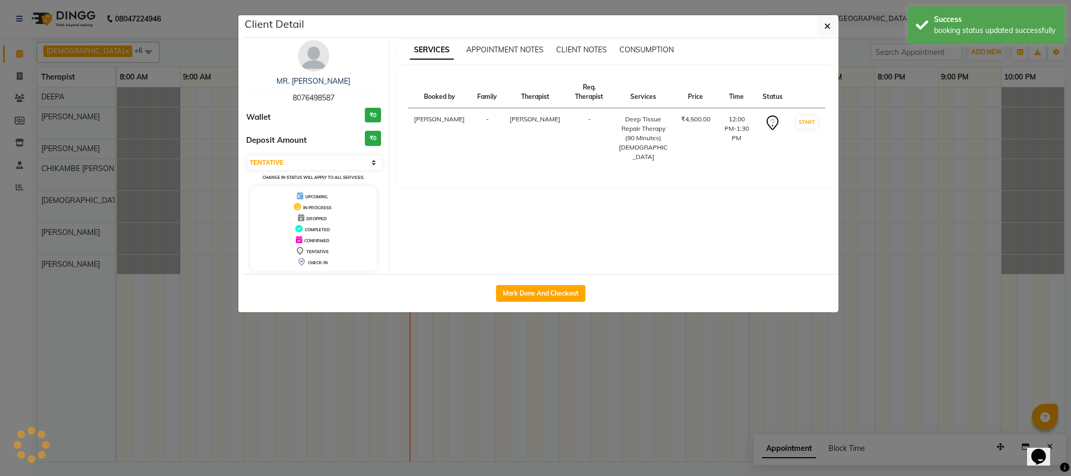
select select "1"
click at [655, 281] on div "Mark Done And Checkout" at bounding box center [541, 293] width 595 height 38
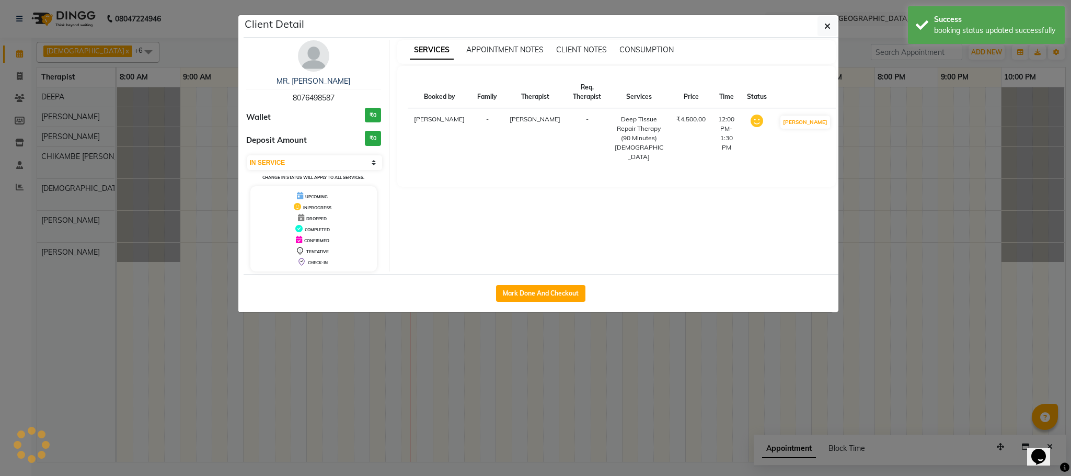
click at [597, 354] on ngb-modal-window "Client Detail MR. [PERSON_NAME] 8076498587 Wallet ₹0 Deposit Amount ₹0 Select I…" at bounding box center [535, 238] width 1071 height 476
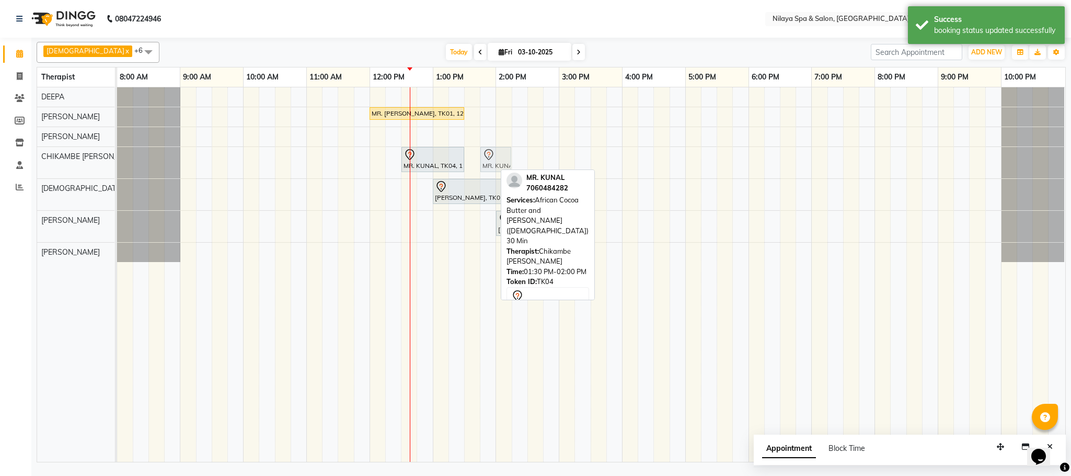
drag, startPoint x: 478, startPoint y: 157, endPoint x: 498, endPoint y: 161, distance: 19.9
click at [117, 161] on div "MR. KUNAL, TK04, 12:30 PM-01:30 PM, Deep Tissue Repair Therapy (60 Minutes)[DEM…" at bounding box center [117, 162] width 0 height 31
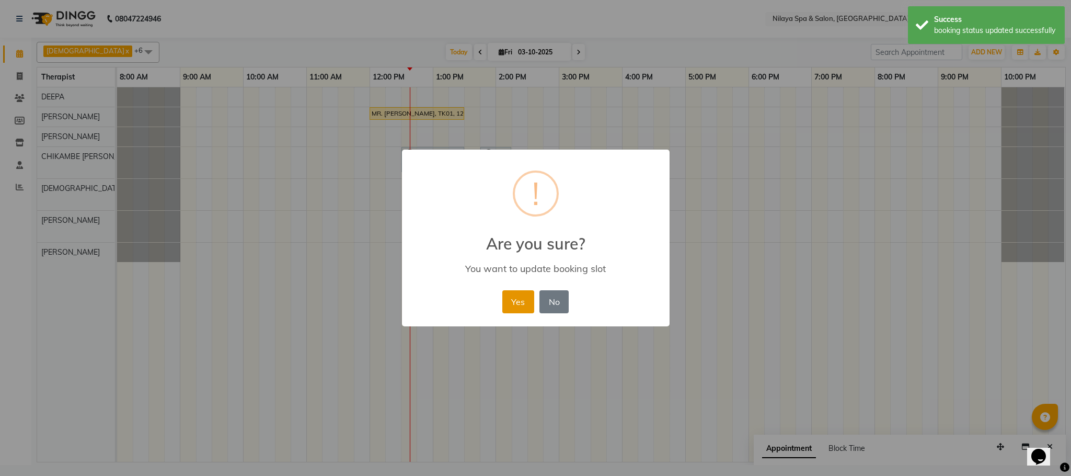
click at [516, 298] on button "Yes" at bounding box center [518, 301] width 32 height 23
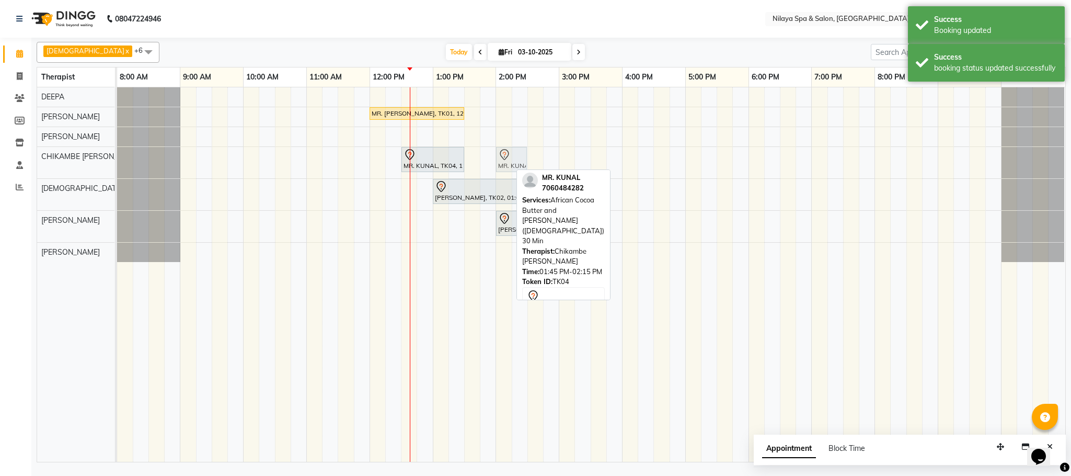
drag, startPoint x: 495, startPoint y: 161, endPoint x: 510, endPoint y: 165, distance: 14.6
click at [117, 165] on div "MR. KUNAL, TK04, 12:30 PM-01:30 PM, Deep Tissue Repair Therapy (60 Minutes)[DEM…" at bounding box center [117, 162] width 0 height 31
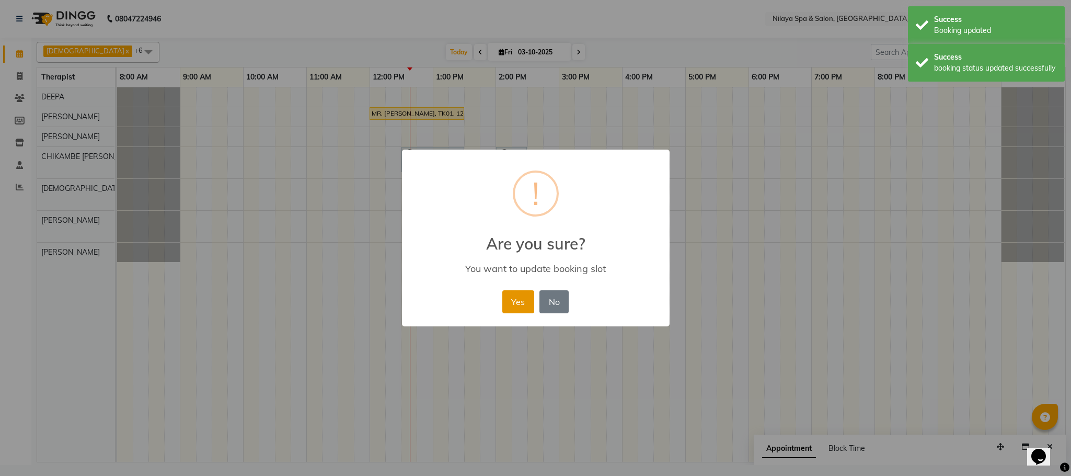
drag, startPoint x: 524, startPoint y: 302, endPoint x: 466, endPoint y: 248, distance: 78.8
click at [524, 303] on button "Yes" at bounding box center [518, 301] width 32 height 23
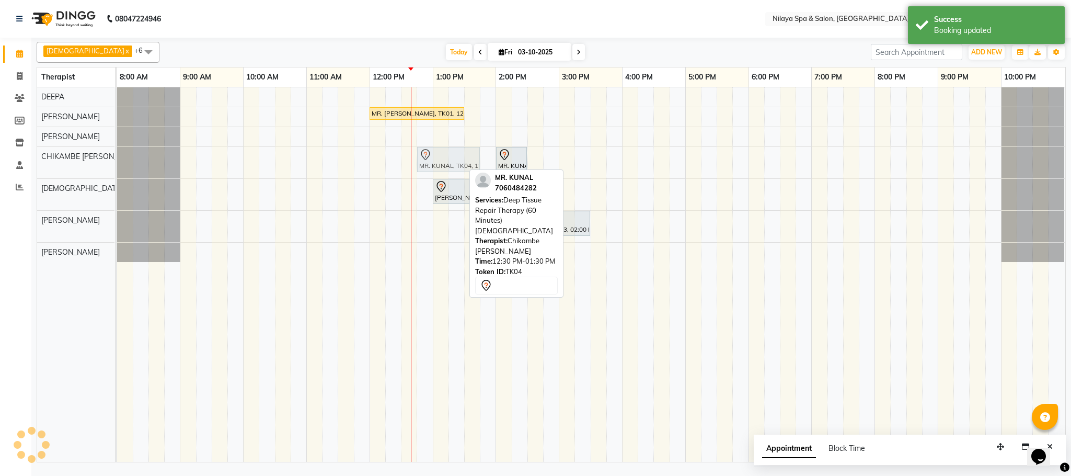
drag, startPoint x: 434, startPoint y: 166, endPoint x: 444, endPoint y: 169, distance: 9.9
click at [117, 169] on div "MR. KUNAL, TK04, 12:30 PM-01:30 PM, Deep Tissue Repair Therapy (60 Minutes)[DEM…" at bounding box center [117, 162] width 0 height 31
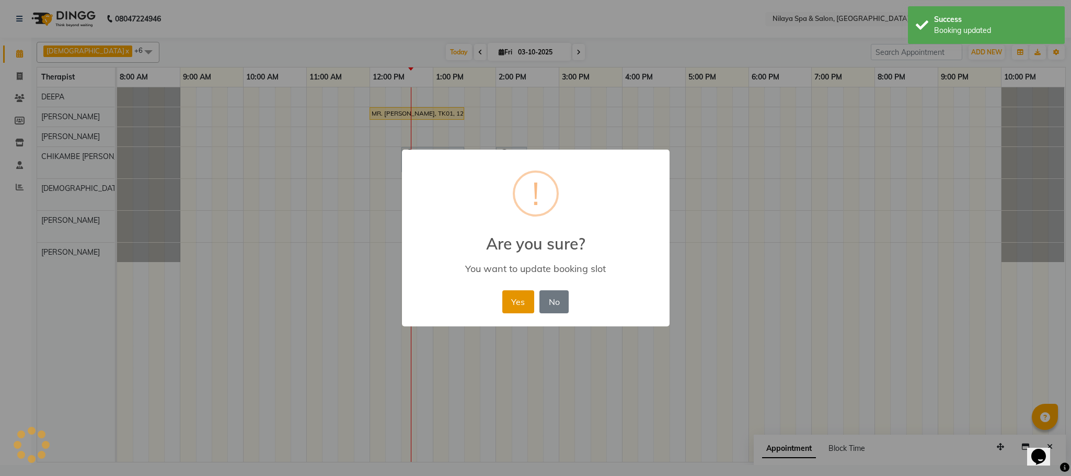
click at [511, 298] on button "Yes" at bounding box center [518, 301] width 32 height 23
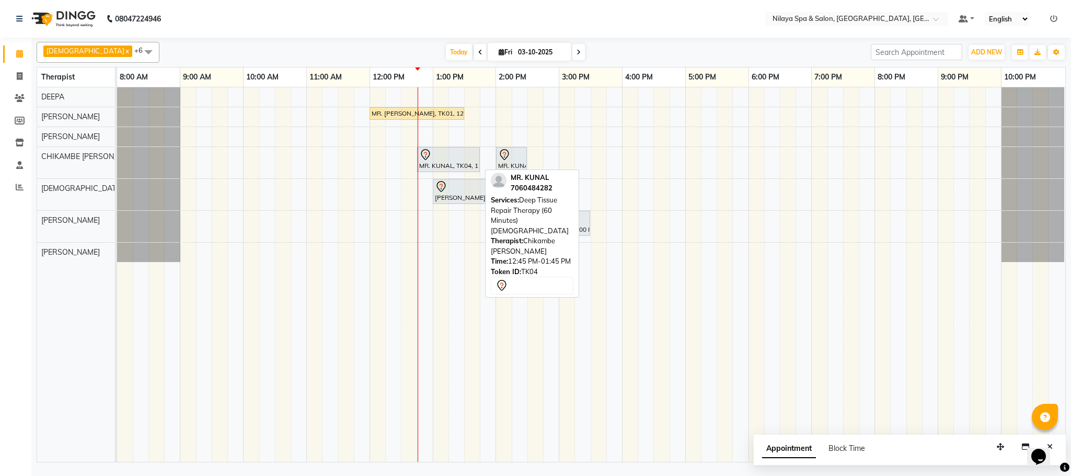
click at [422, 170] on div "MR. KUNAL, TK04, 12:45 PM-01:45 PM, Deep Tissue Repair Therapy (60 Minutes)[DEM…" at bounding box center [448, 159] width 61 height 22
click at [435, 161] on div at bounding box center [448, 154] width 59 height 13
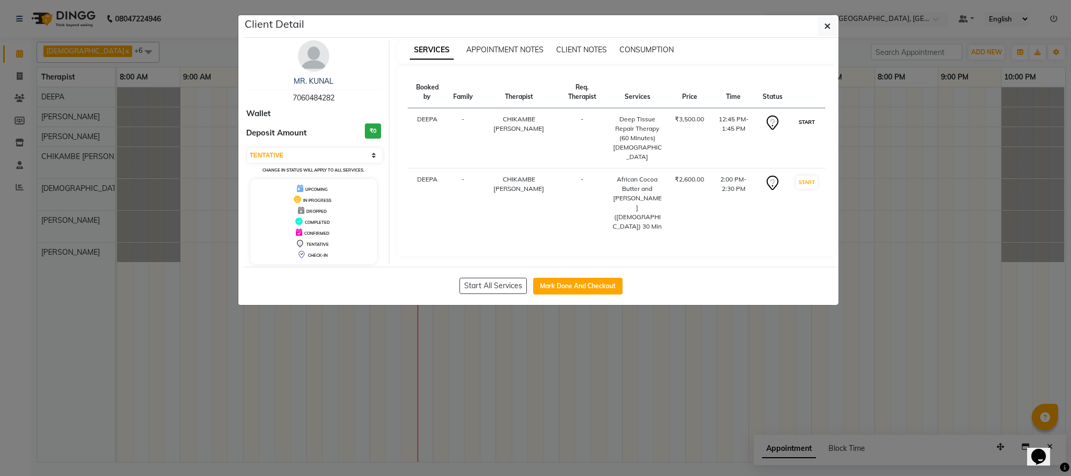
click at [802, 125] on button "START" at bounding box center [806, 121] width 21 height 13
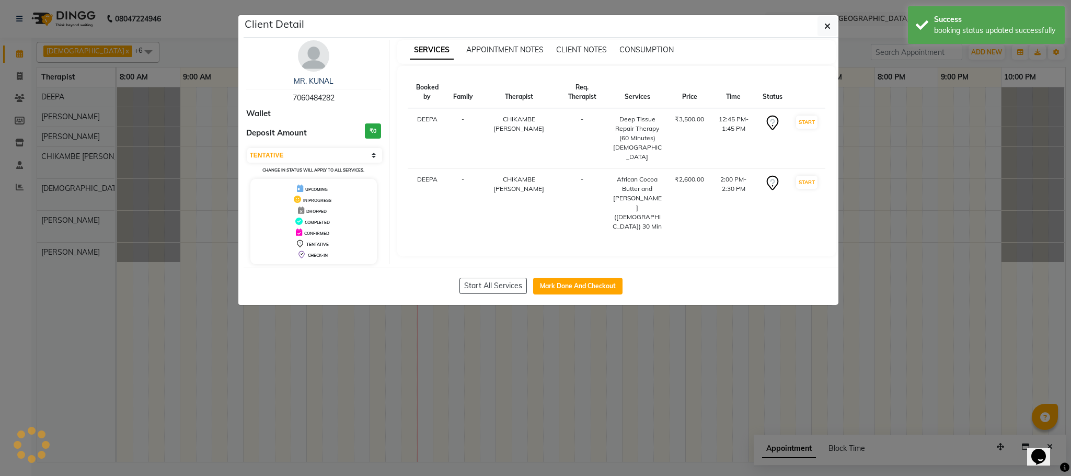
select select "select"
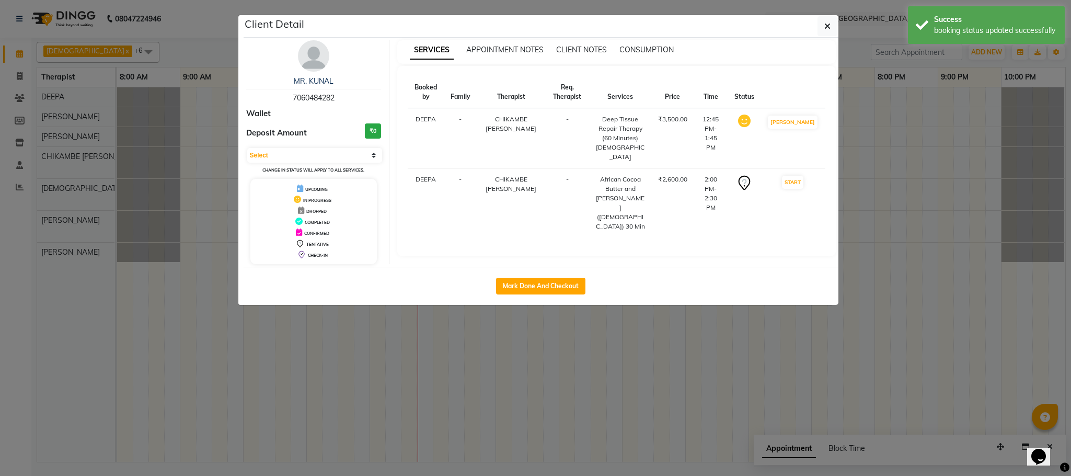
drag, startPoint x: 731, startPoint y: 362, endPoint x: 555, endPoint y: 371, distance: 175.8
click at [729, 362] on ngb-modal-window "Client Detail MR. KUNAL 7060484282 Wallet Deposit Amount ₹0 Select IN SERVICE C…" at bounding box center [535, 238] width 1071 height 476
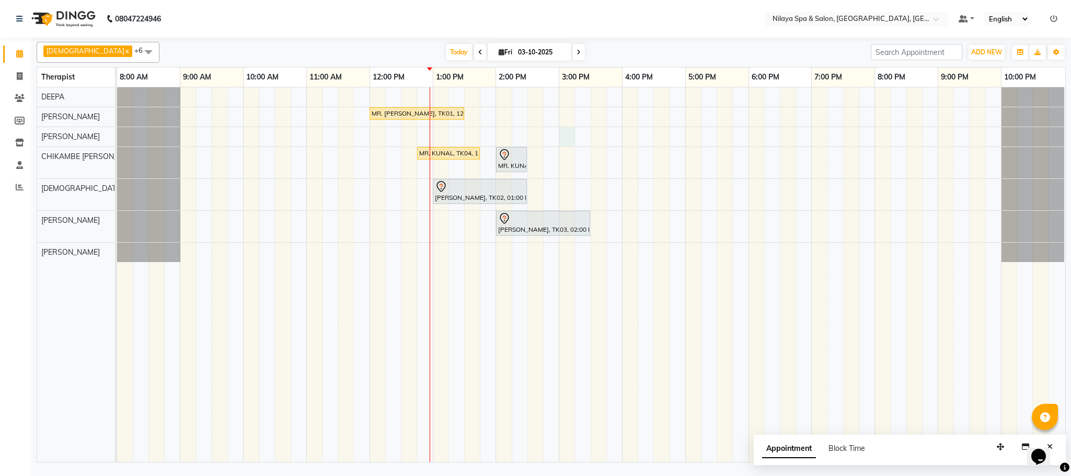
click at [567, 135] on div "MR. [PERSON_NAME], TK01, 12:00 PM-01:30 PM, Deep Tissue Repair Therapy (90 Minu…" at bounding box center [591, 274] width 948 height 374
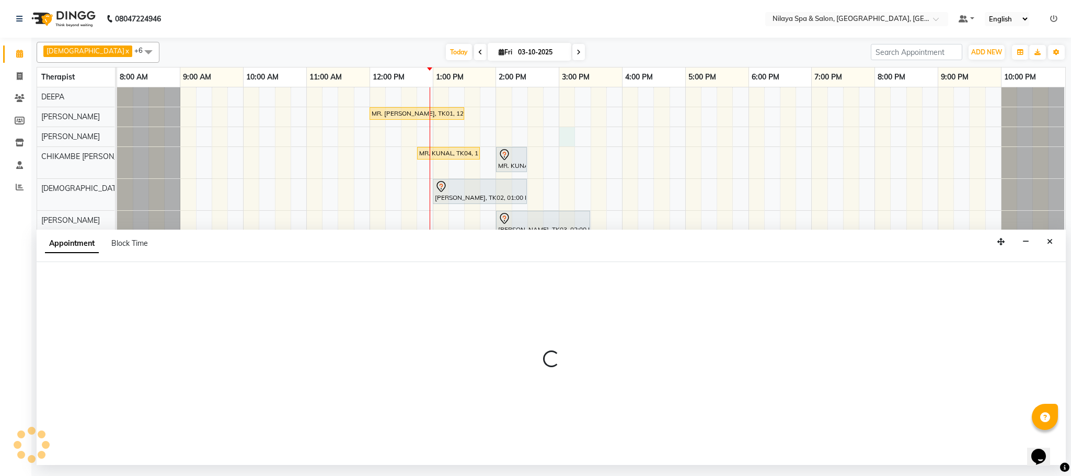
select select "72264"
select select "900"
select select "tentative"
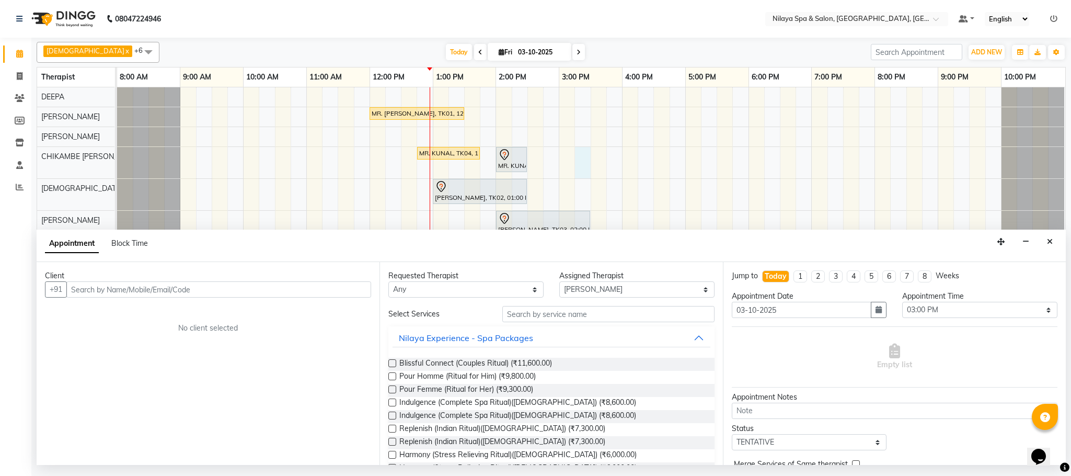
click at [587, 152] on div "MR. [PERSON_NAME], TK01, 12:00 PM-01:30 PM, Deep Tissue Repair Therapy (90 Minu…" at bounding box center [591, 274] width 948 height 374
click at [579, 115] on div "MR. [PERSON_NAME], TK01, 12:00 PM-01:30 PM, Deep Tissue Repair Therapy (90 Minu…" at bounding box center [591, 274] width 948 height 374
type input "5105105105"
click at [340, 287] on span "Add Client" at bounding box center [349, 288] width 35 height 9
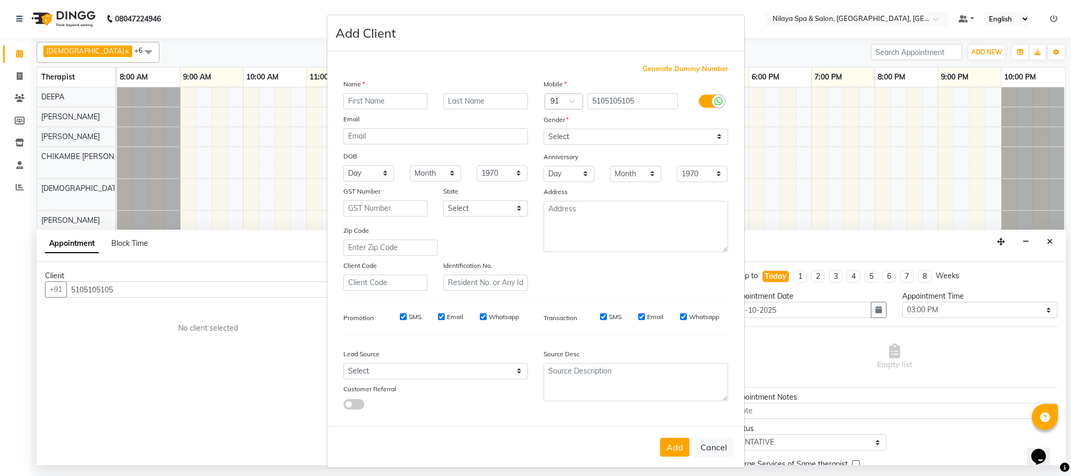
click at [356, 102] on input "text" at bounding box center [385, 101] width 85 height 16
type input "mr."
click at [690, 133] on select "Select [DEMOGRAPHIC_DATA] [DEMOGRAPHIC_DATA] Other Prefer Not To Say" at bounding box center [636, 137] width 184 height 16
select select "[DEMOGRAPHIC_DATA]"
click at [544, 129] on select "Select [DEMOGRAPHIC_DATA] [DEMOGRAPHIC_DATA] Other Prefer Not To Say" at bounding box center [636, 137] width 184 height 16
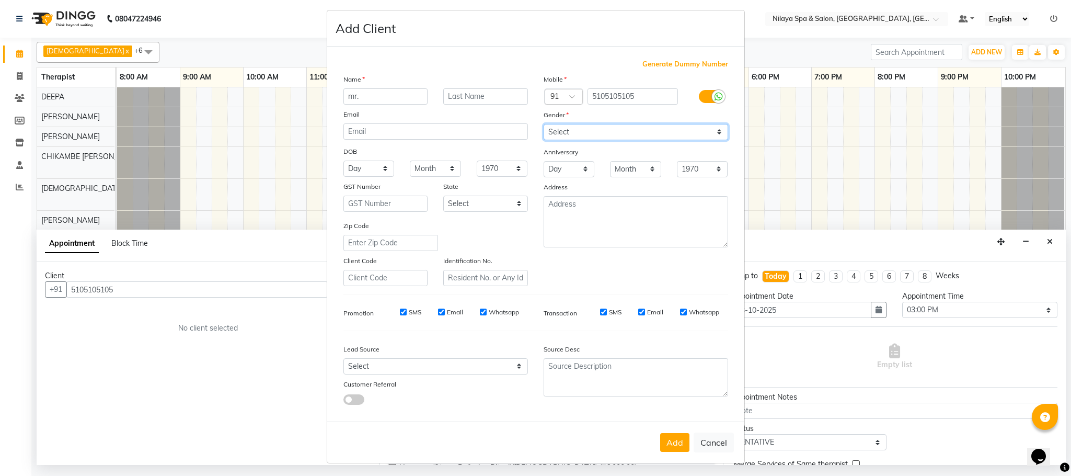
scroll to position [5, 0]
click at [669, 447] on button "Add" at bounding box center [674, 441] width 29 height 19
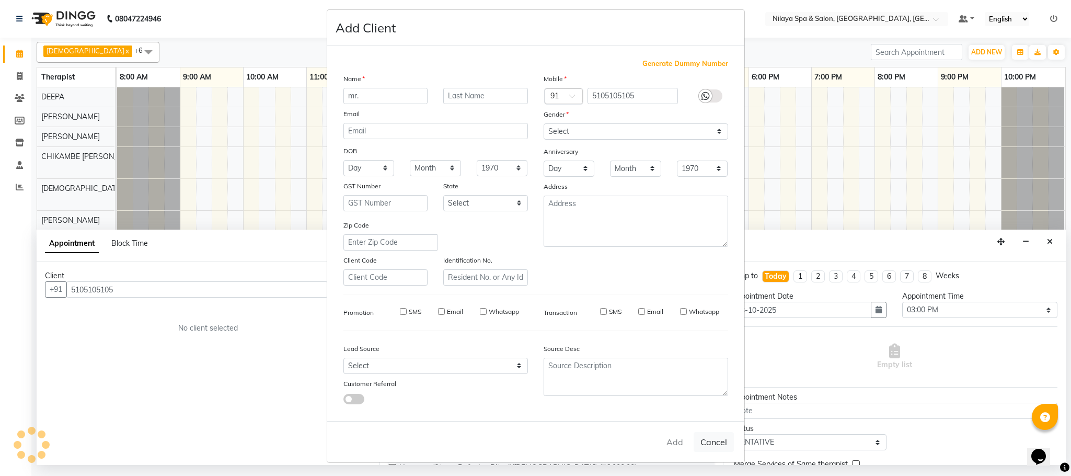
type input "51******05"
select select
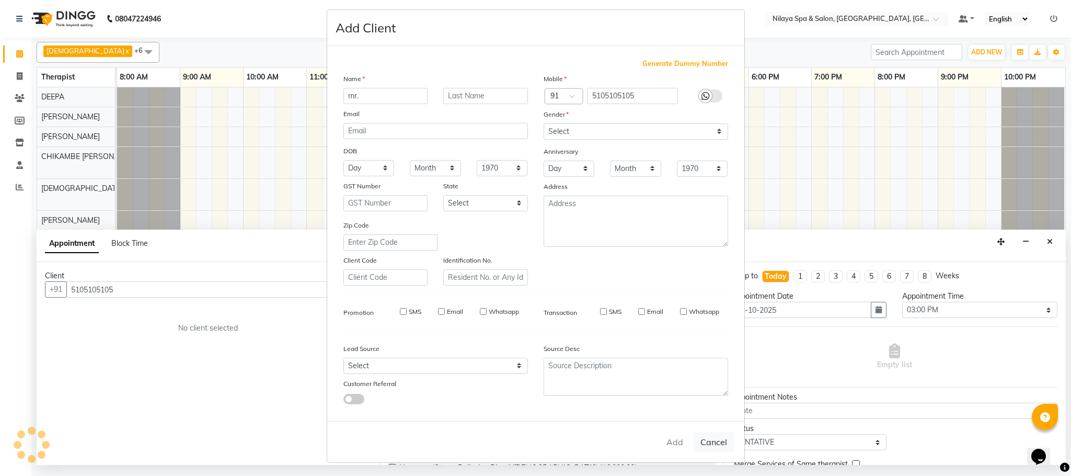
select select
checkbox input "false"
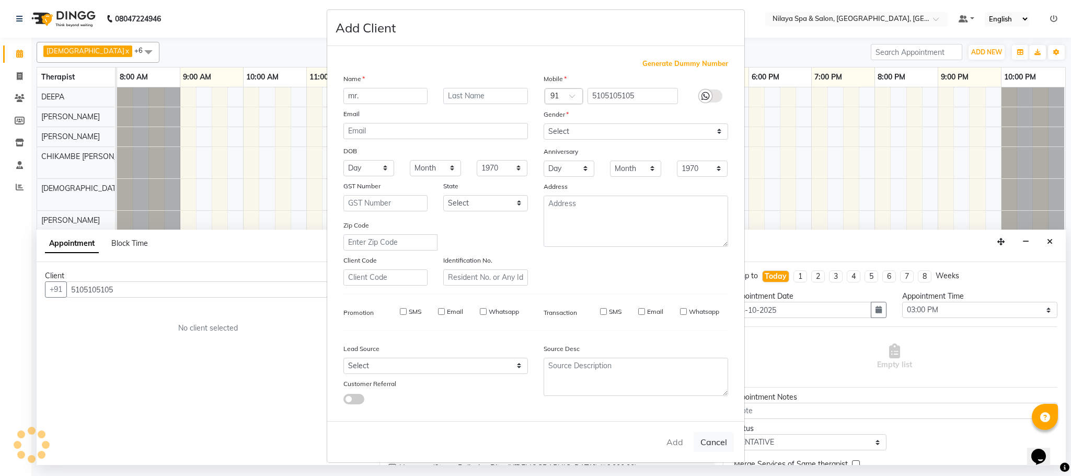
checkbox input "false"
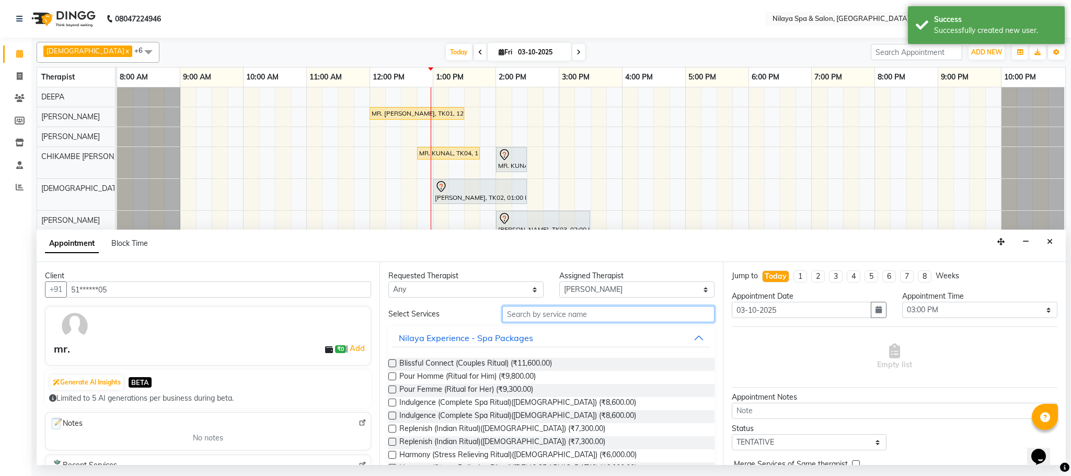
click at [528, 314] on input "text" at bounding box center [608, 314] width 212 height 16
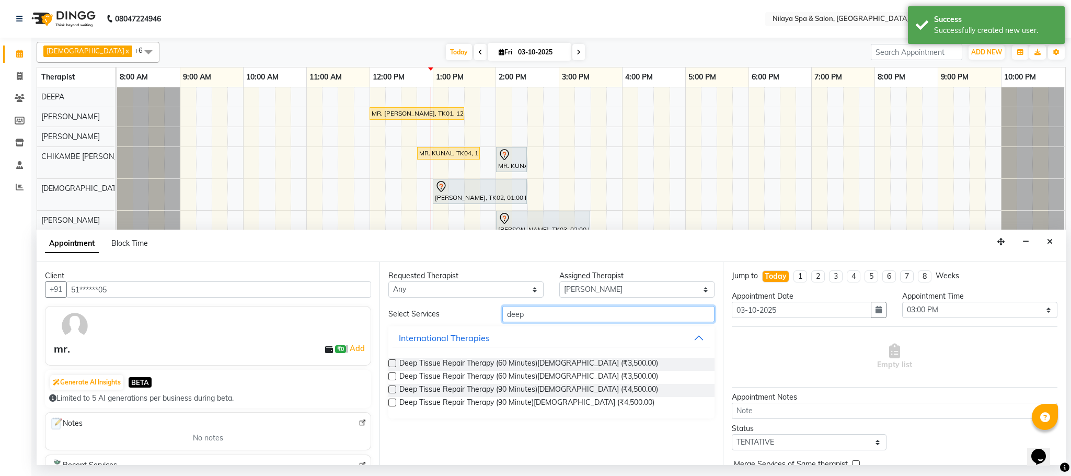
type input "deep"
click at [389, 362] on label at bounding box center [392, 363] width 8 height 8
click at [389, 362] on input "checkbox" at bounding box center [391, 364] width 7 height 7
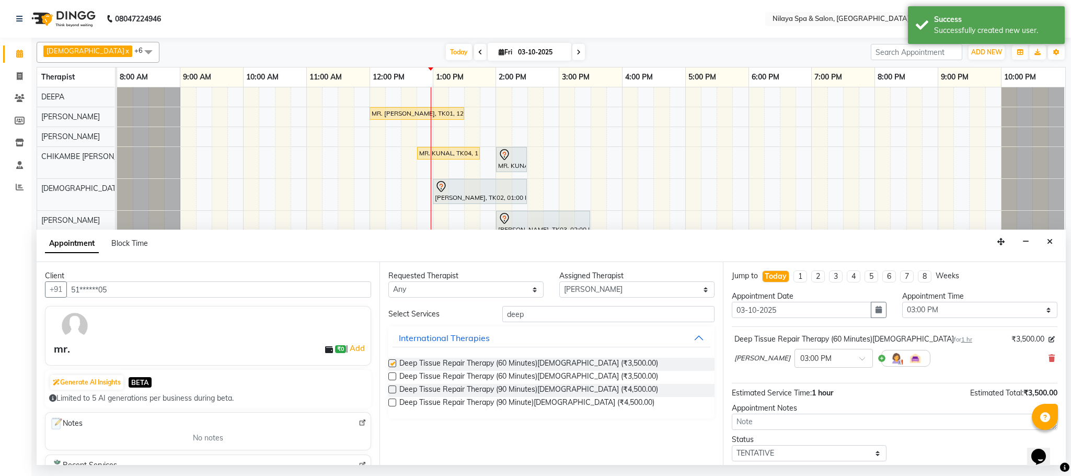
checkbox input "false"
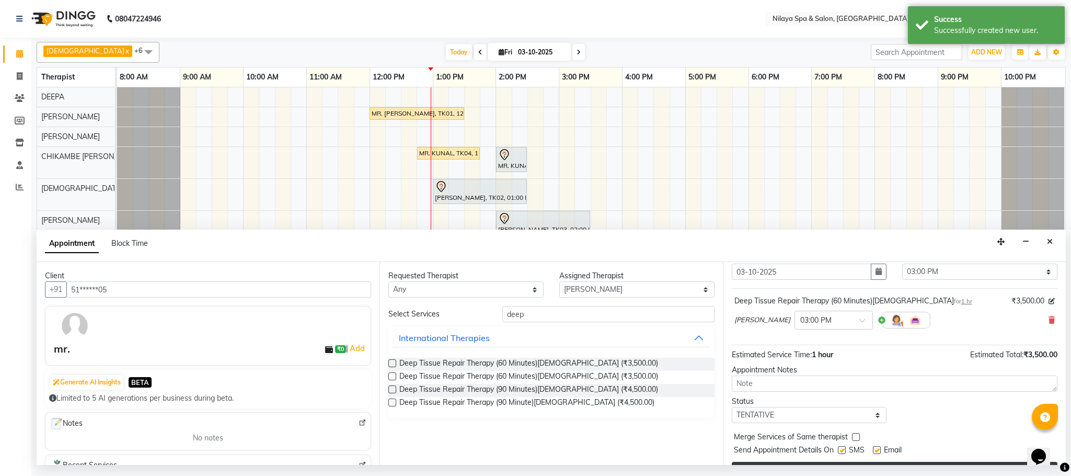
scroll to position [64, 0]
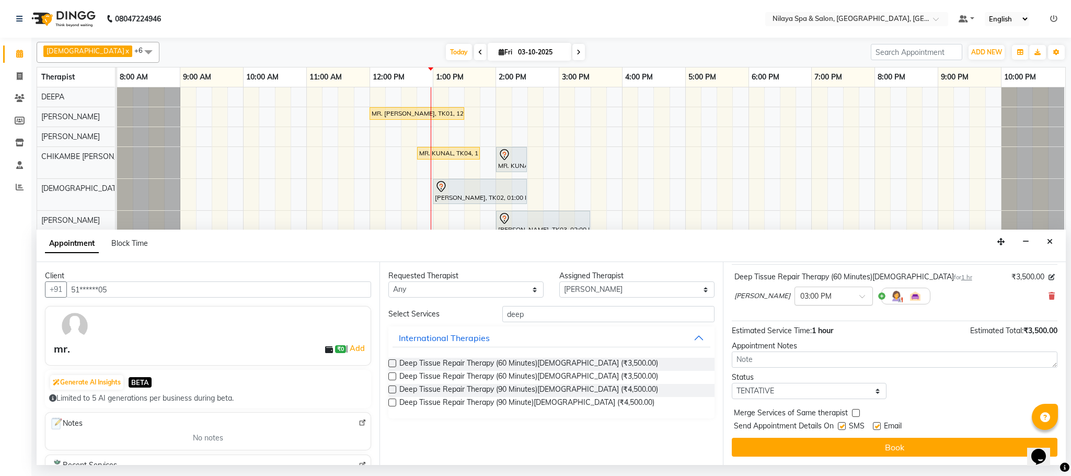
click at [822, 292] on div at bounding box center [833, 295] width 77 height 11
click at [796, 331] on div "03:15 PM" at bounding box center [833, 335] width 77 height 19
click at [700, 287] on select "Select ACHUI [PERSON_NAME] [PERSON_NAME] [PERSON_NAME] [PERSON_NAME] [PERSON_NA…" at bounding box center [636, 289] width 155 height 16
select select "72261"
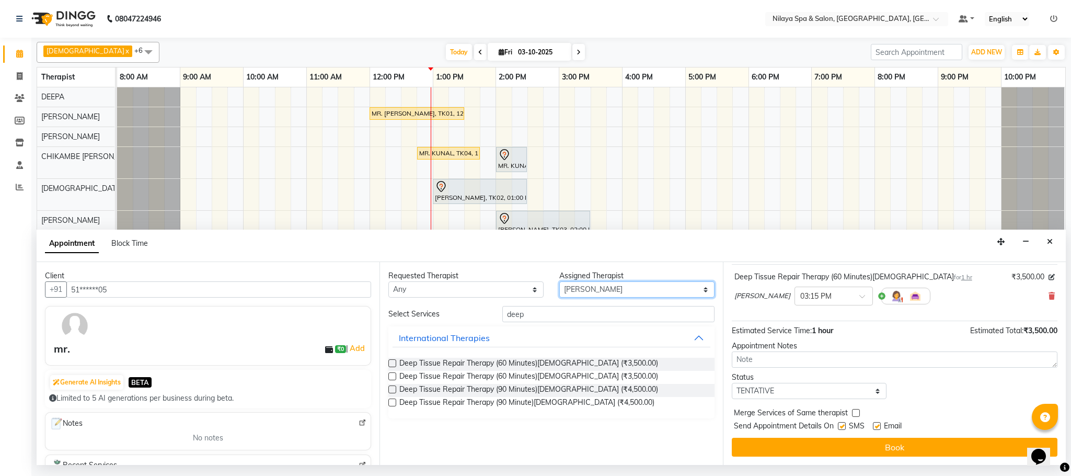
click at [559, 282] on select "Select ACHUI [PERSON_NAME] [PERSON_NAME] [PERSON_NAME] [PERSON_NAME] [PERSON_NA…" at bounding box center [636, 289] width 155 height 16
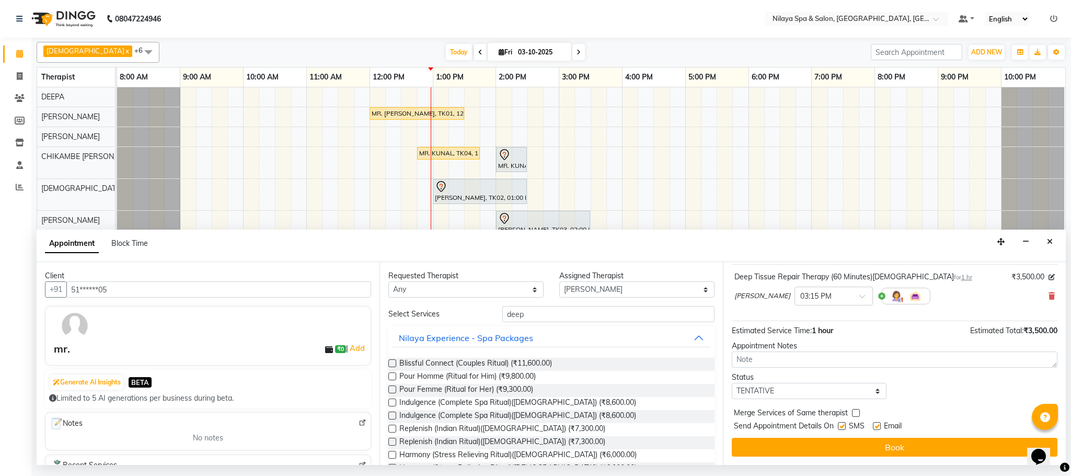
click at [755, 295] on span "[PERSON_NAME]" at bounding box center [762, 296] width 56 height 10
click at [764, 292] on div "[PERSON_NAME] × 03:15 PM" at bounding box center [832, 295] width 196 height 27
click at [864, 440] on button "Book" at bounding box center [895, 446] width 326 height 19
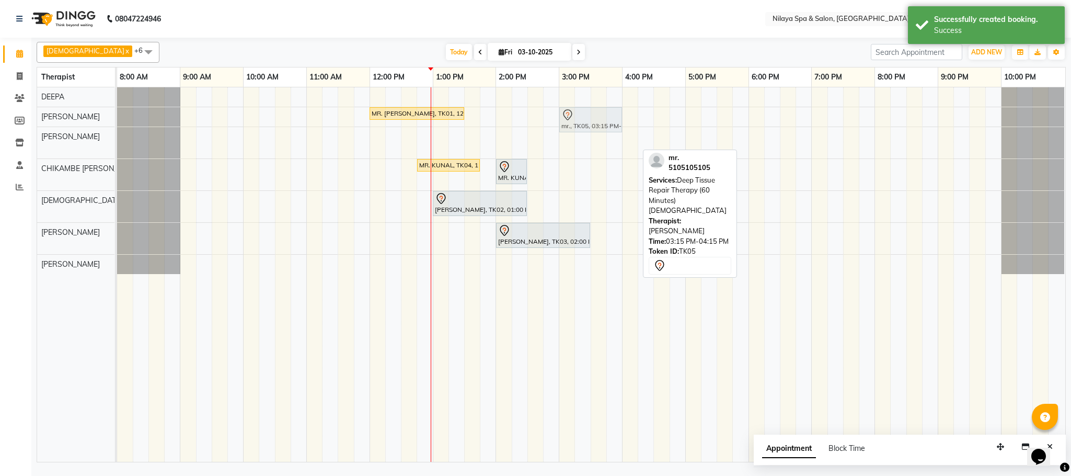
drag, startPoint x: 615, startPoint y: 147, endPoint x: 604, endPoint y: 121, distance: 28.6
click at [604, 121] on tbody "MR. [PERSON_NAME], TK01, 12:00 PM-01:30 PM, Deep Tissue Repair Therapy (90 Minu…" at bounding box center [590, 180] width 947 height 187
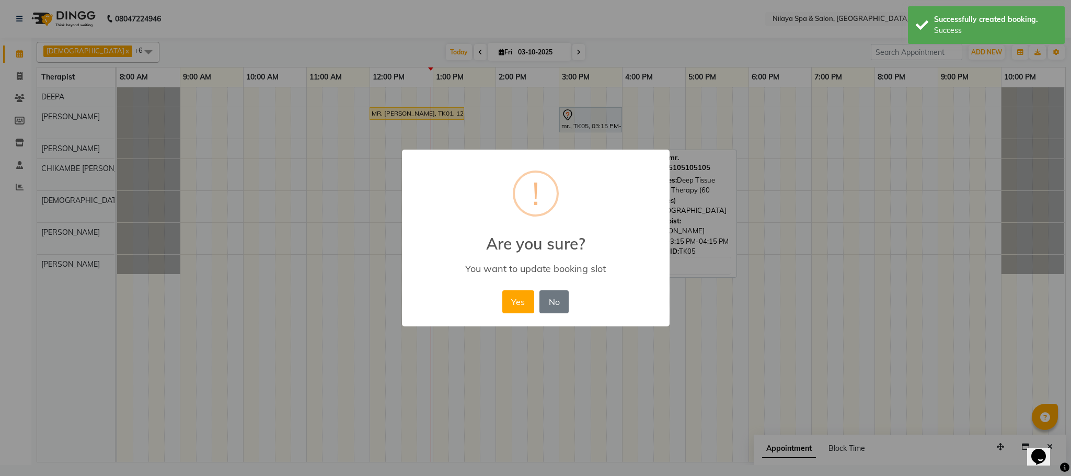
drag, startPoint x: 588, startPoint y: 121, endPoint x: 601, endPoint y: 120, distance: 12.6
click at [601, 120] on div "× ! Are you sure? You want to update booking slot Yes No No" at bounding box center [535, 238] width 1071 height 476
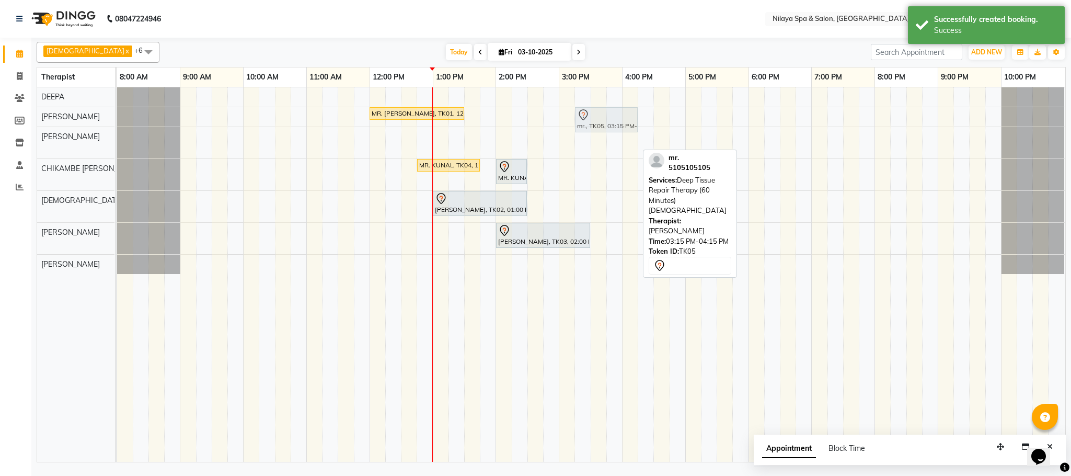
drag, startPoint x: 593, startPoint y: 149, endPoint x: 591, endPoint y: 129, distance: 20.4
click at [590, 124] on tbody "MR. [PERSON_NAME], TK01, 12:00 PM-01:30 PM, Deep Tissue Repair Therapy (90 Minu…" at bounding box center [590, 180] width 947 height 187
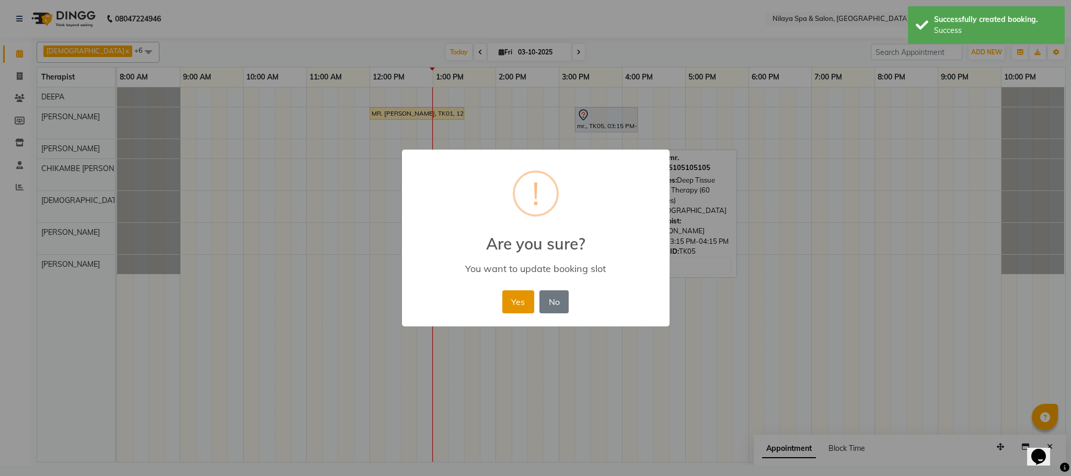
click at [524, 303] on button "Yes" at bounding box center [518, 301] width 32 height 23
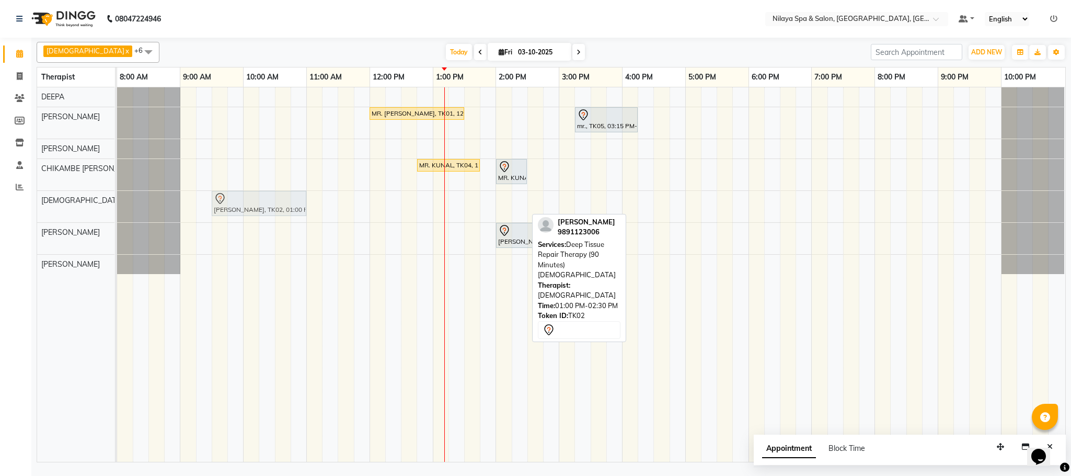
drag, startPoint x: 466, startPoint y: 205, endPoint x: 244, endPoint y: 224, distance: 222.9
click at [117, 206] on div "[PERSON_NAME], TK02, 01:00 PM-02:30 PM, Deep Tissue Repair Therapy (90 Minutes)…" at bounding box center [117, 206] width 0 height 31
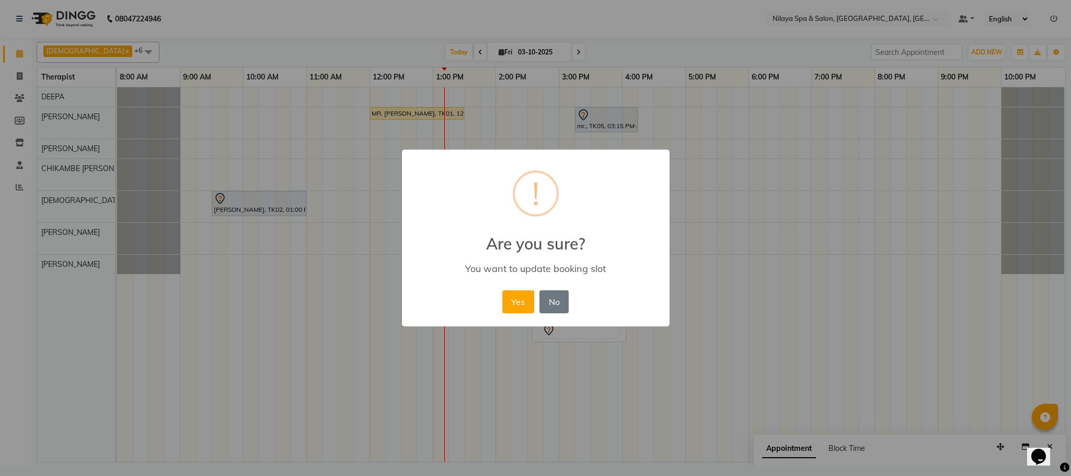
click at [507, 303] on button "Yes" at bounding box center [518, 301] width 32 height 23
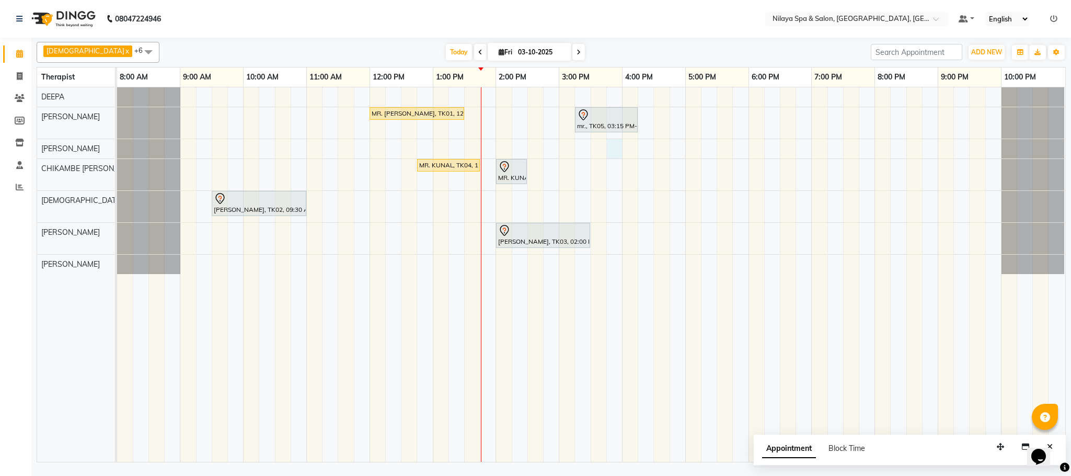
click at [613, 149] on div "MR. [PERSON_NAME], TK01, 12:00 PM-01:30 PM, Deep Tissue Repair Therapy (90 Minu…" at bounding box center [591, 274] width 948 height 374
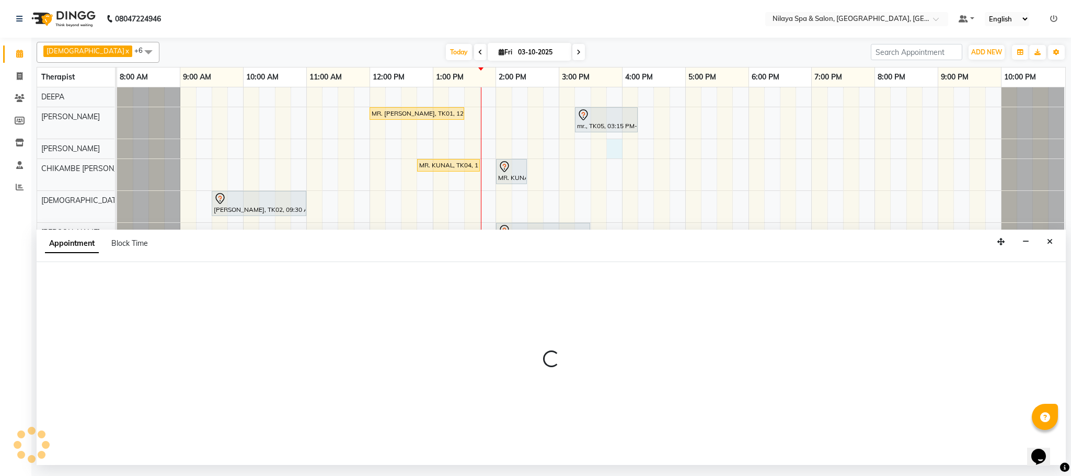
select select "72264"
select select "945"
select select "tentative"
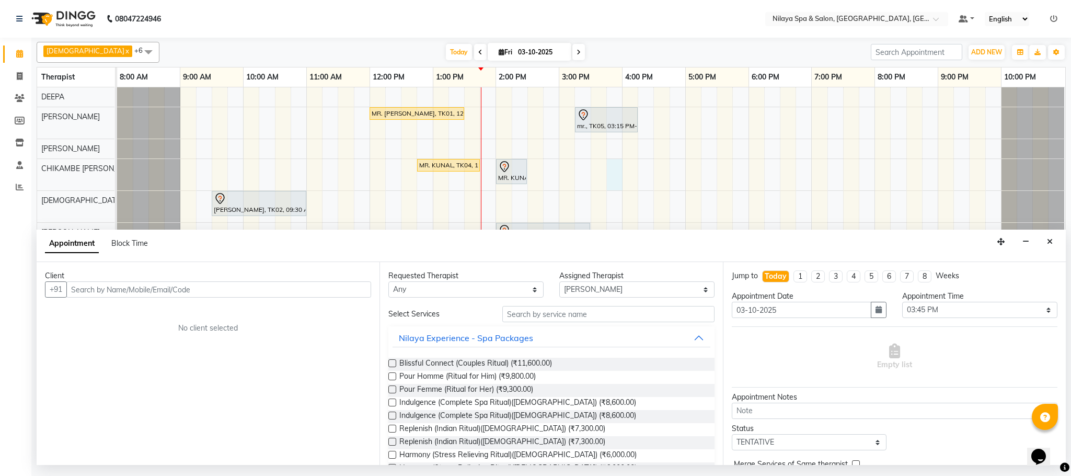
click at [615, 176] on div "MR. [PERSON_NAME], TK01, 12:00 PM-01:30 PM, Deep Tissue Repair Therapy (90 Minu…" at bounding box center [591, 274] width 948 height 374
click at [1048, 243] on icon "Close" at bounding box center [1050, 241] width 6 height 7
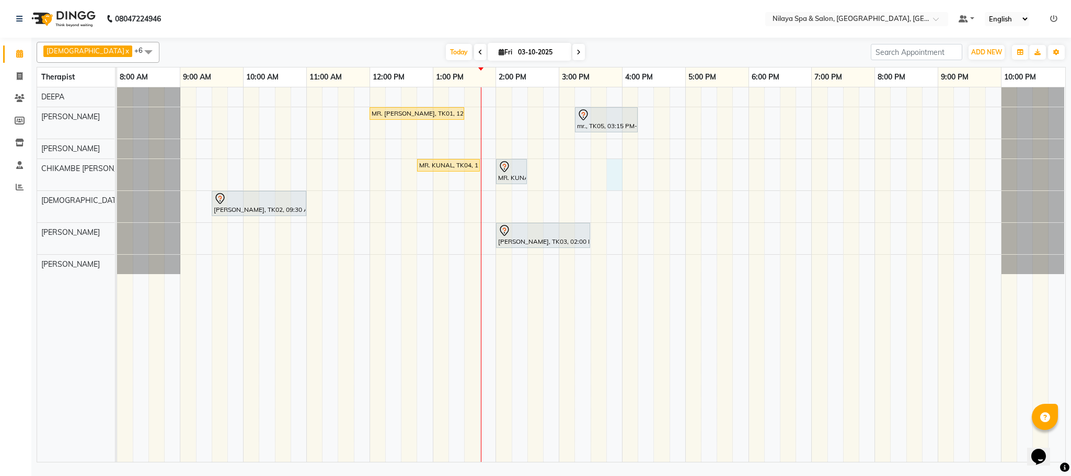
click at [618, 165] on div "MR. [PERSON_NAME], TK01, 12:00 PM-01:30 PM, Deep Tissue Repair Therapy (90 Minu…" at bounding box center [591, 274] width 948 height 374
select select "82530"
select select "945"
select select "tentative"
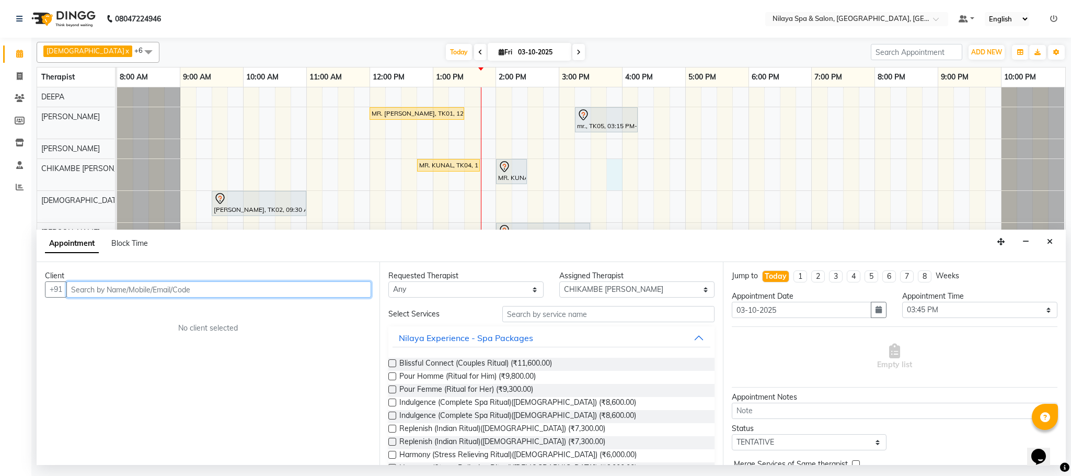
drag, startPoint x: 107, startPoint y: 291, endPoint x: 212, endPoint y: 318, distance: 109.1
click at [107, 291] on input "text" at bounding box center [218, 289] width 305 height 16
type input "9971100962"
click at [353, 294] on span "Add Client" at bounding box center [349, 288] width 35 height 9
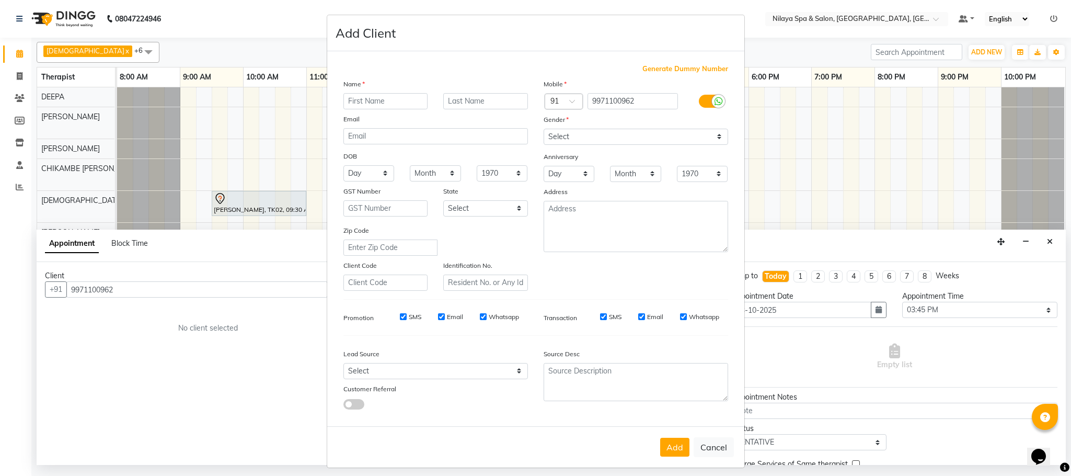
drag, startPoint x: 371, startPoint y: 99, endPoint x: 430, endPoint y: 127, distance: 65.9
click at [373, 102] on input "text" at bounding box center [385, 101] width 85 height 16
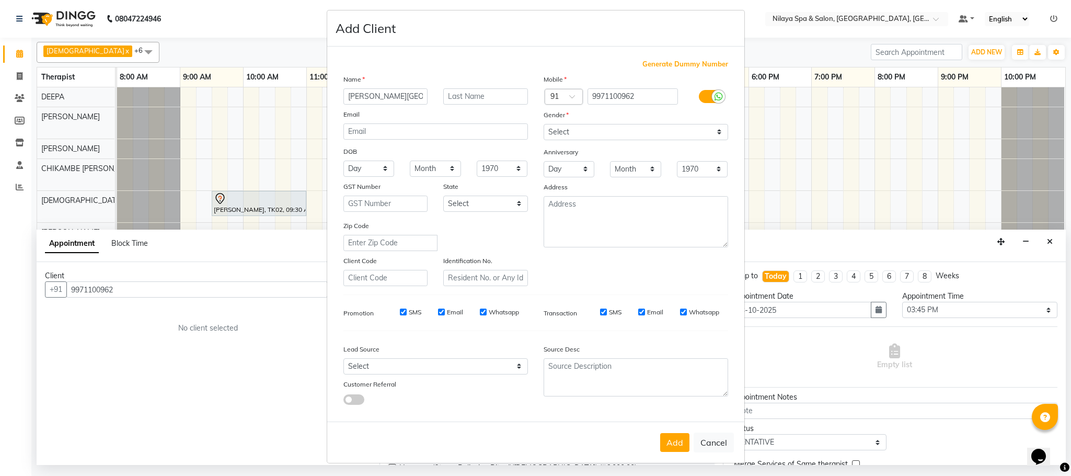
scroll to position [5, 0]
type input "[PERSON_NAME][GEOGRAPHIC_DATA]"
click at [671, 138] on select "Select [DEMOGRAPHIC_DATA] [DEMOGRAPHIC_DATA] Other Prefer Not To Say" at bounding box center [636, 131] width 184 height 16
select select "[DEMOGRAPHIC_DATA]"
click at [544, 123] on select "Select [DEMOGRAPHIC_DATA] [DEMOGRAPHIC_DATA] Other Prefer Not To Say" at bounding box center [636, 131] width 184 height 16
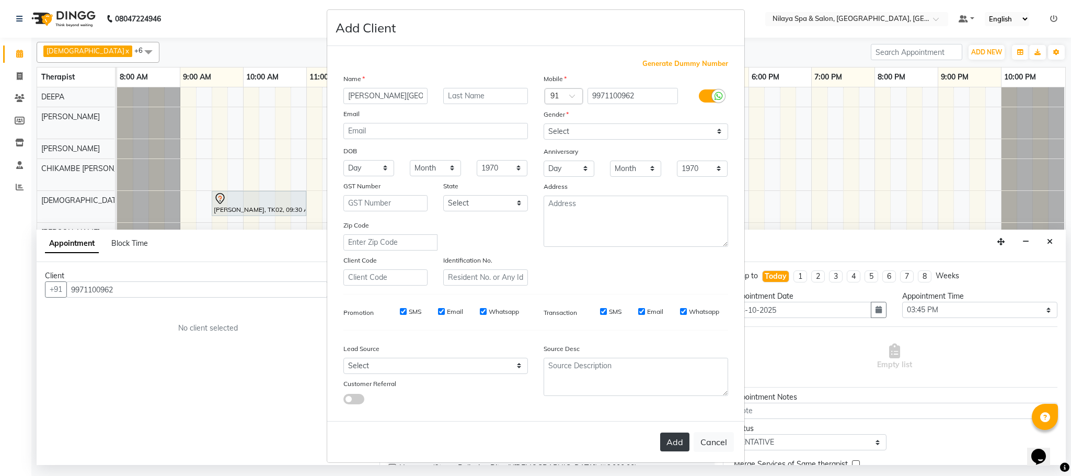
click at [662, 439] on button "Add" at bounding box center [674, 441] width 29 height 19
type input "99******62"
select select
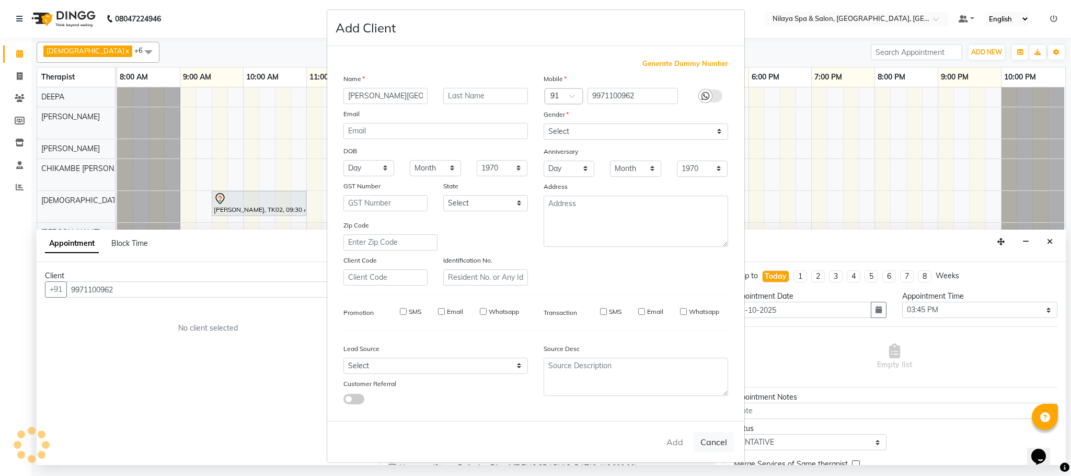
select select
checkbox input "false"
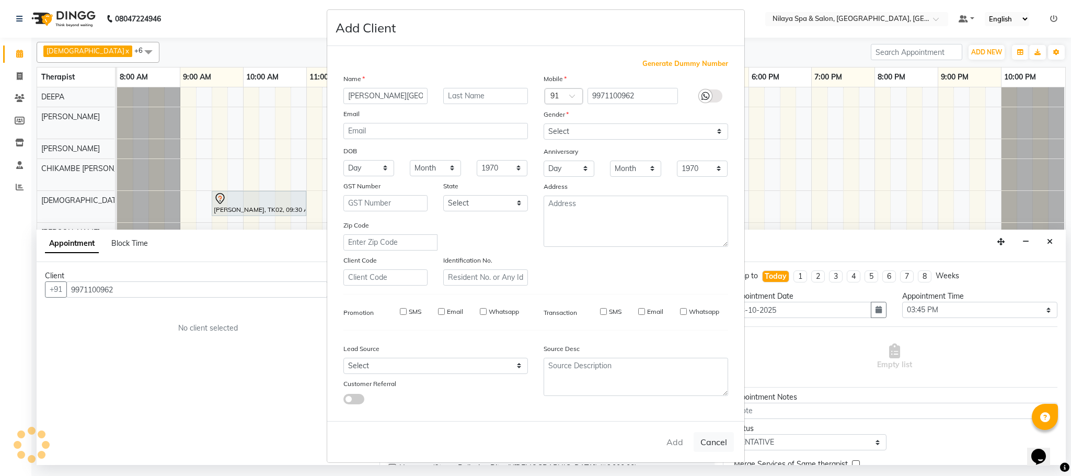
checkbox input "false"
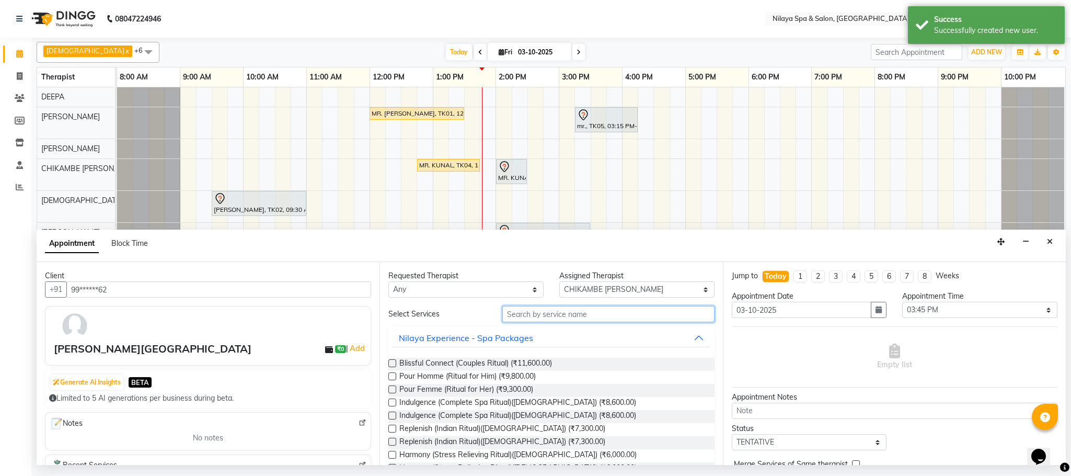
click at [516, 317] on input "text" at bounding box center [608, 314] width 212 height 16
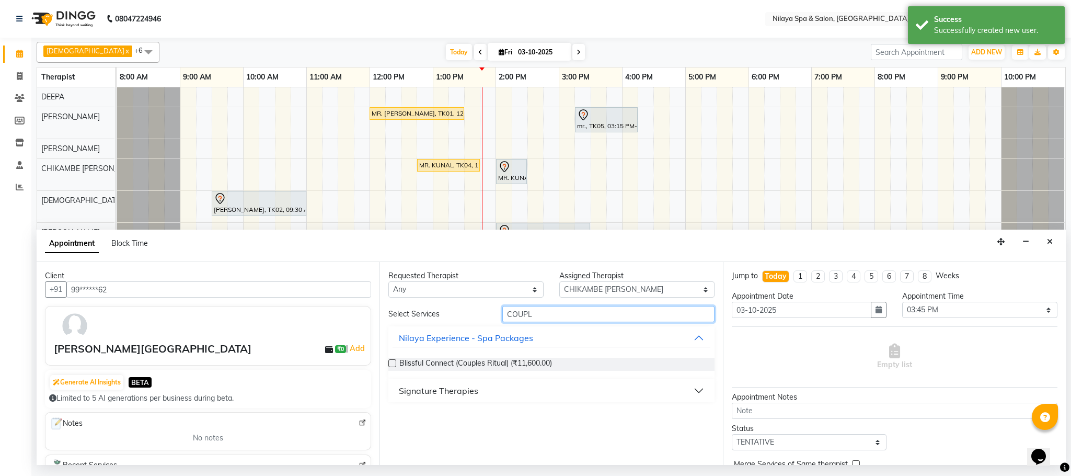
type input "COUPL"
click at [709, 378] on div "Blissful Connect (Couples Ritual) (₹11,600.00)" at bounding box center [551, 364] width 326 height 30
click at [695, 394] on button "Signature Therapies" at bounding box center [550, 390] width 317 height 19
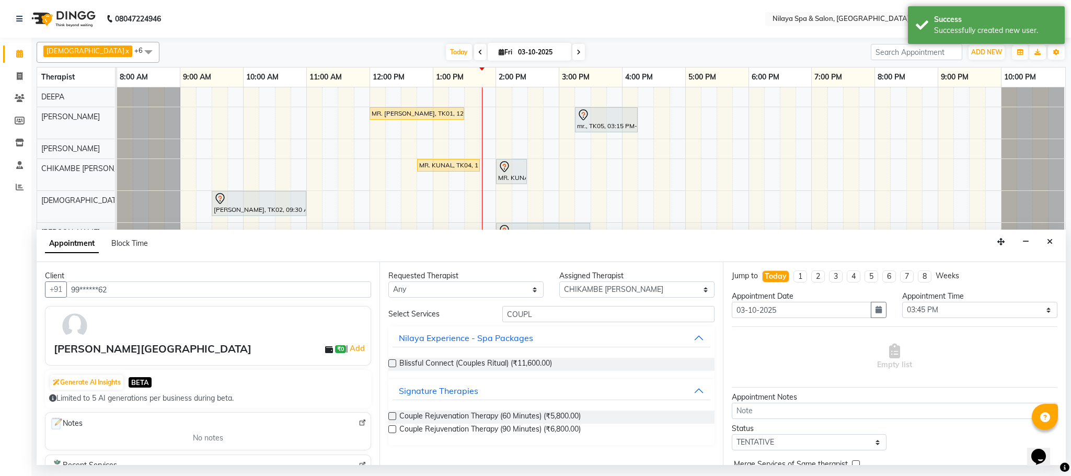
click at [392, 416] on label at bounding box center [392, 416] width 8 height 8
click at [392, 416] on input "checkbox" at bounding box center [391, 416] width 7 height 7
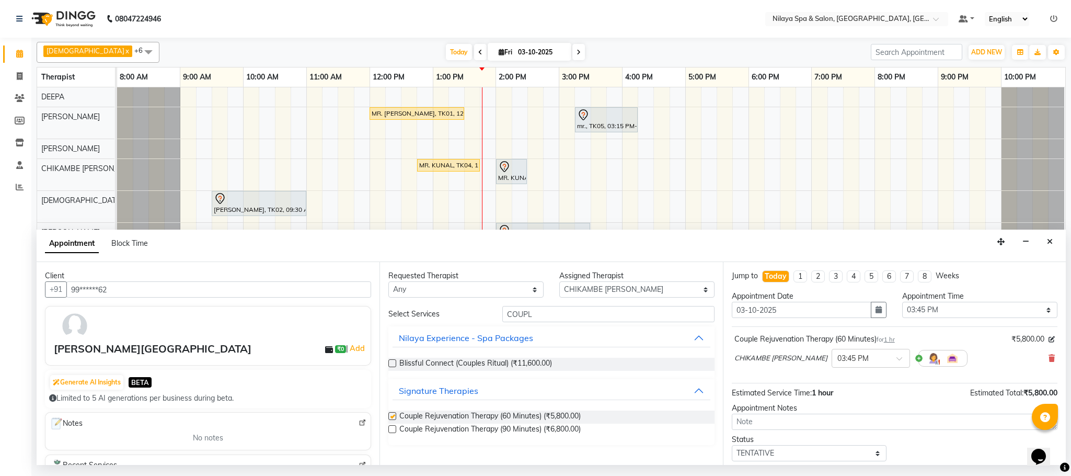
checkbox input "false"
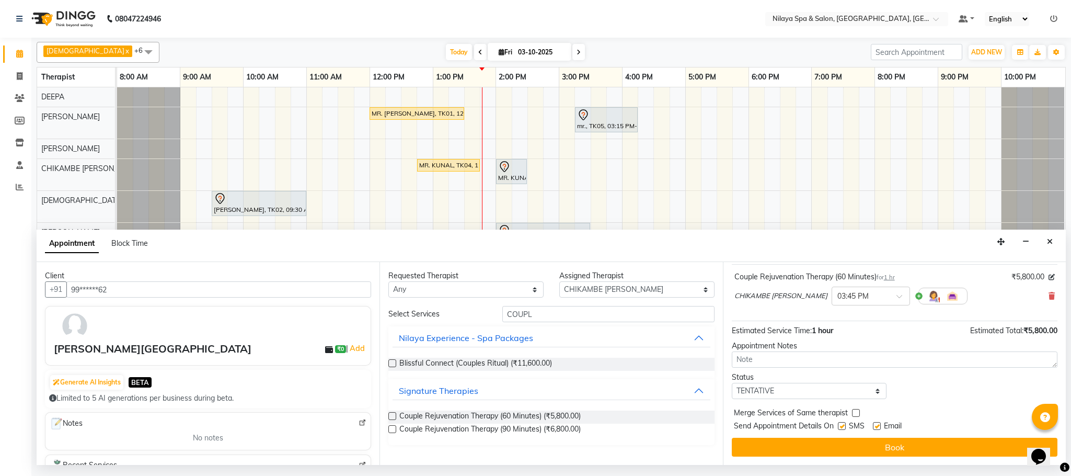
click at [918, 298] on div at bounding box center [942, 295] width 49 height 17
click at [927, 294] on img at bounding box center [933, 296] width 13 height 13
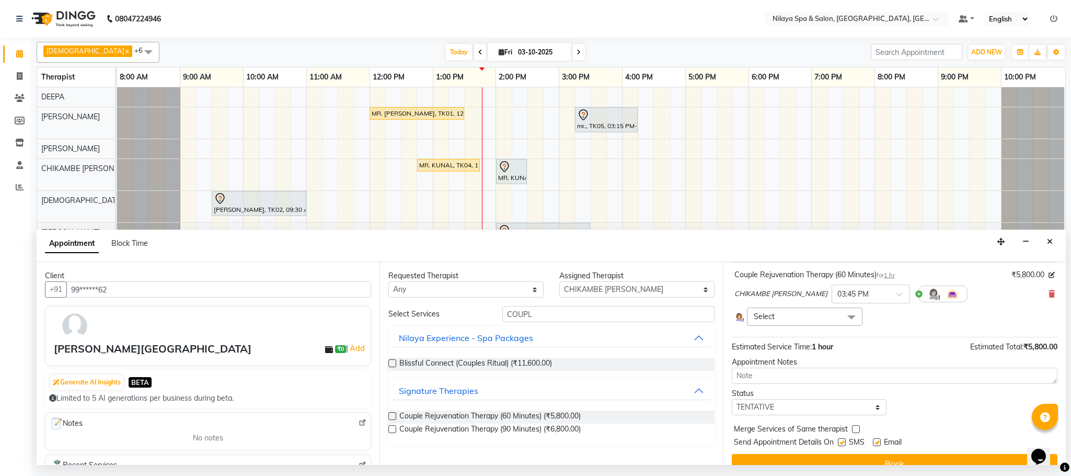
click at [848, 318] on span at bounding box center [851, 317] width 21 height 20
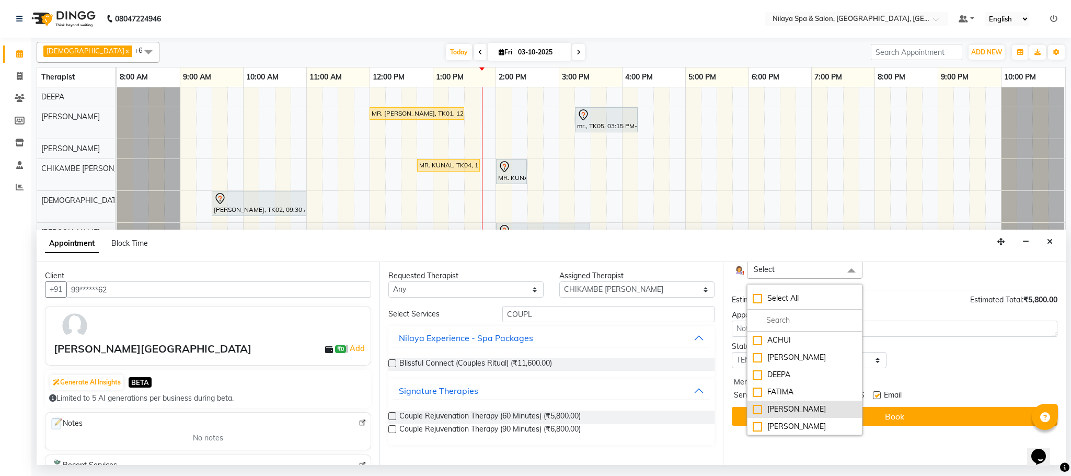
scroll to position [140, 0]
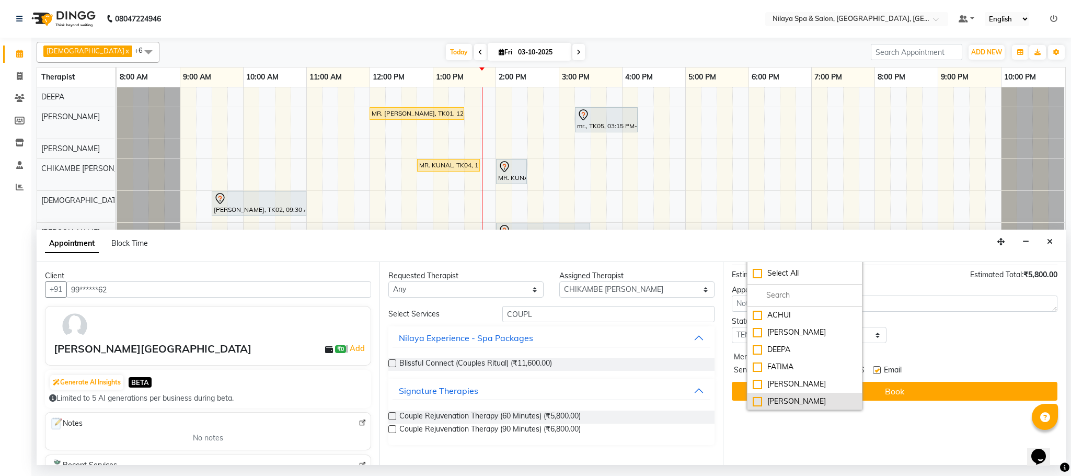
click at [757, 400] on div "[PERSON_NAME]" at bounding box center [805, 401] width 104 height 11
checkbox input "true"
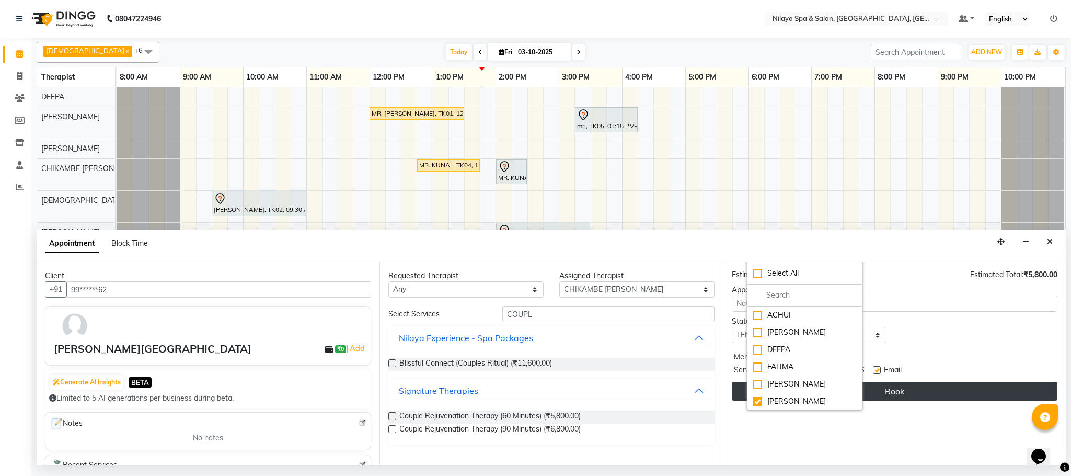
click at [904, 386] on button "Book" at bounding box center [895, 391] width 326 height 19
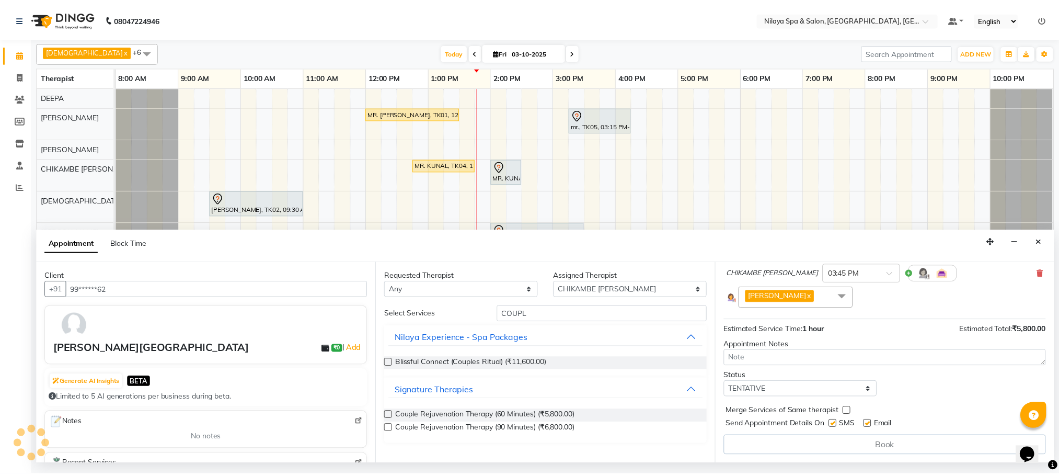
scroll to position [88, 0]
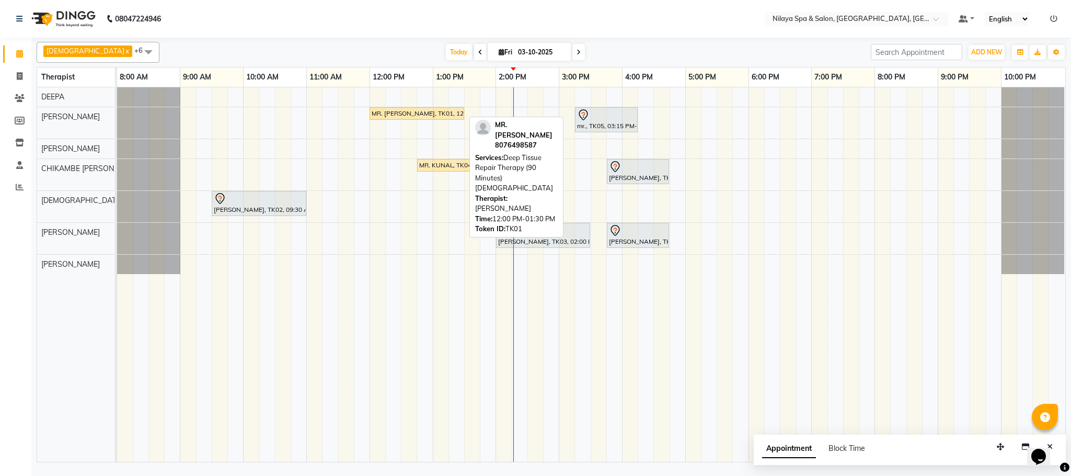
click at [117, 118] on div "MR. [PERSON_NAME], TK01, 12:00 PM-01:30 PM, Deep Tissue Repair Therapy (90 Minu…" at bounding box center [117, 122] width 0 height 31
click at [430, 120] on link "MR. [PERSON_NAME], TK01, 12:00 PM-01:30 PM, Deep Tissue Repair Therapy (90 Minu…" at bounding box center [416, 113] width 95 height 13
click at [429, 120] on link "MR. [PERSON_NAME], TK01, 12:00 PM-01:30 PM, Deep Tissue Repair Therapy (90 Minu…" at bounding box center [416, 113] width 95 height 13
select select "1"
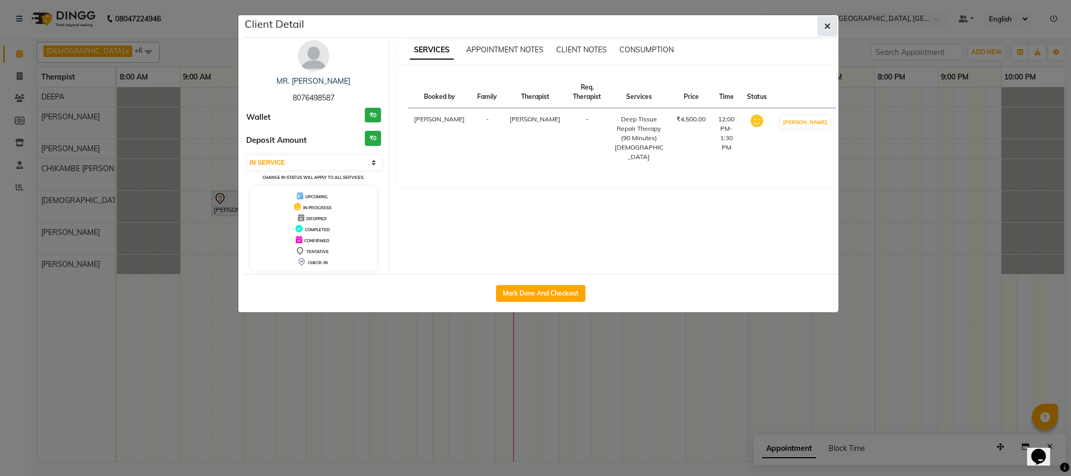
click at [831, 26] on button "button" at bounding box center [827, 26] width 20 height 20
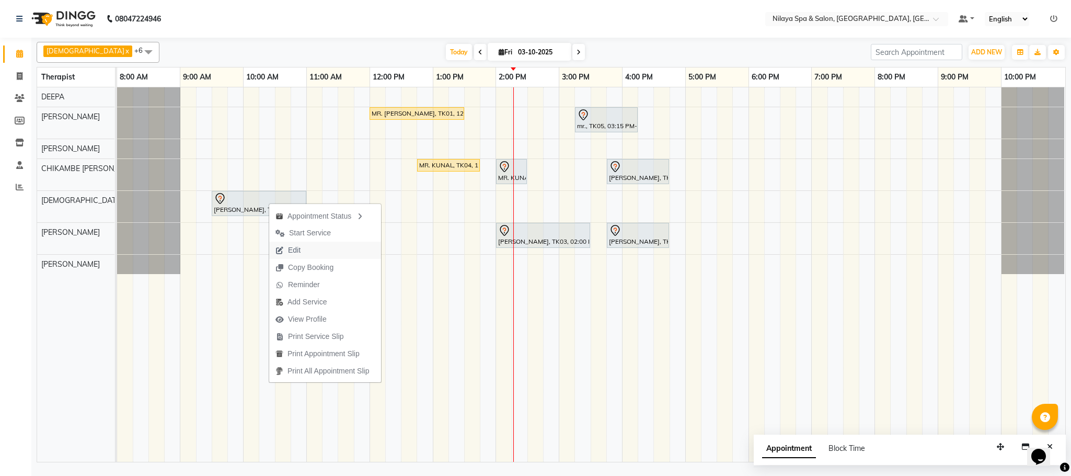
click at [298, 248] on span "Edit" at bounding box center [294, 250] width 13 height 11
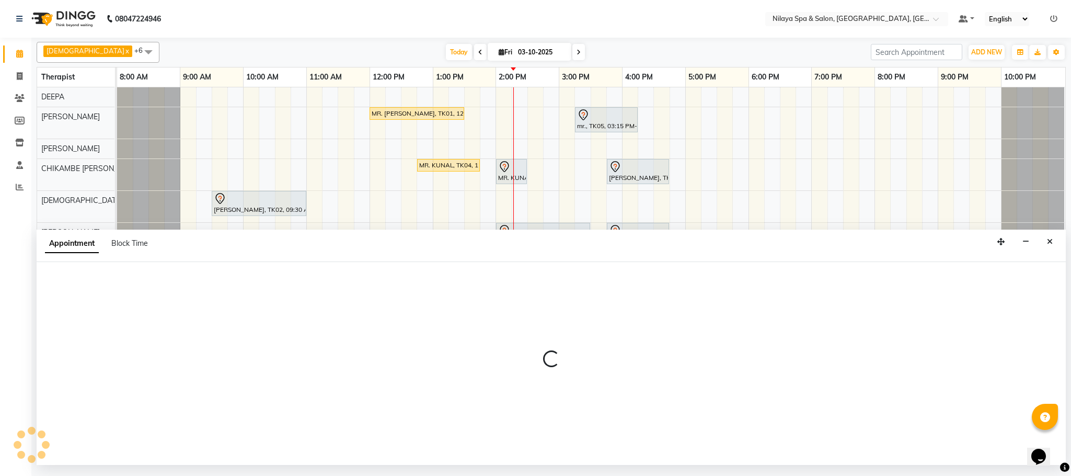
select select "tentative"
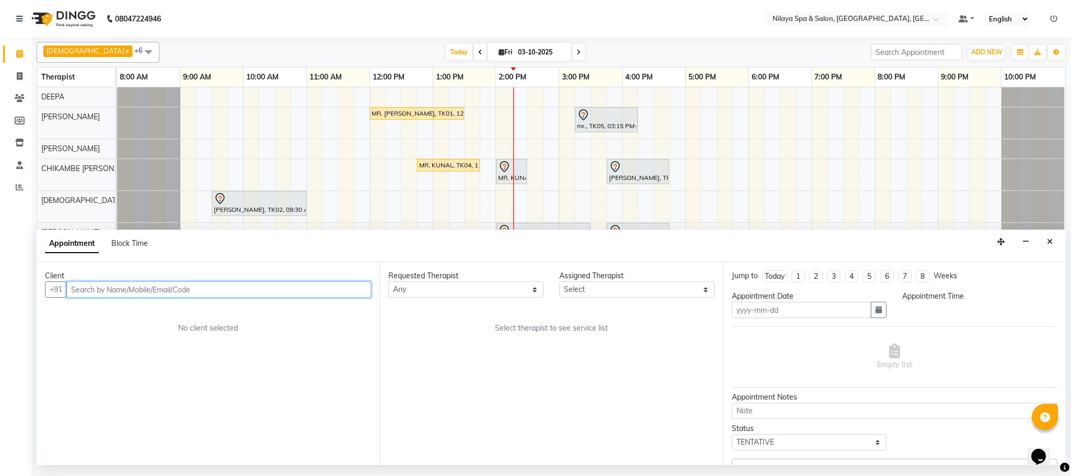
type input "03-10-2025"
select select "570"
select select "85437"
select select "4019"
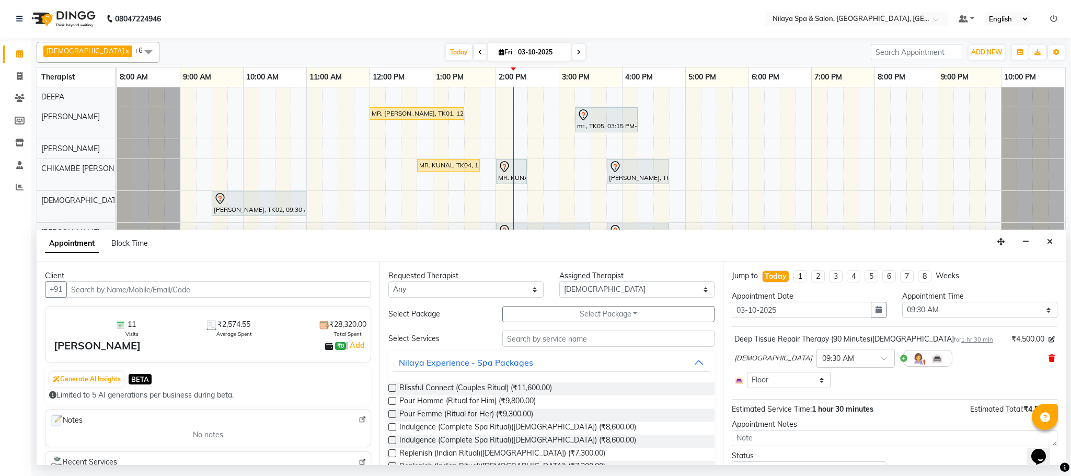
click at [1036, 360] on div "ZOVI × 09:30 AM" at bounding box center [894, 357] width 320 height 27
click at [1035, 361] on div "ZOVI × 09:30 AM" at bounding box center [894, 357] width 320 height 27
click at [1043, 360] on div "Deep Tissue Repair Therapy (90 Minutes)[DEMOGRAPHIC_DATA] for 1 hr 30 min ₹4,50…" at bounding box center [895, 361] width 326 height 60
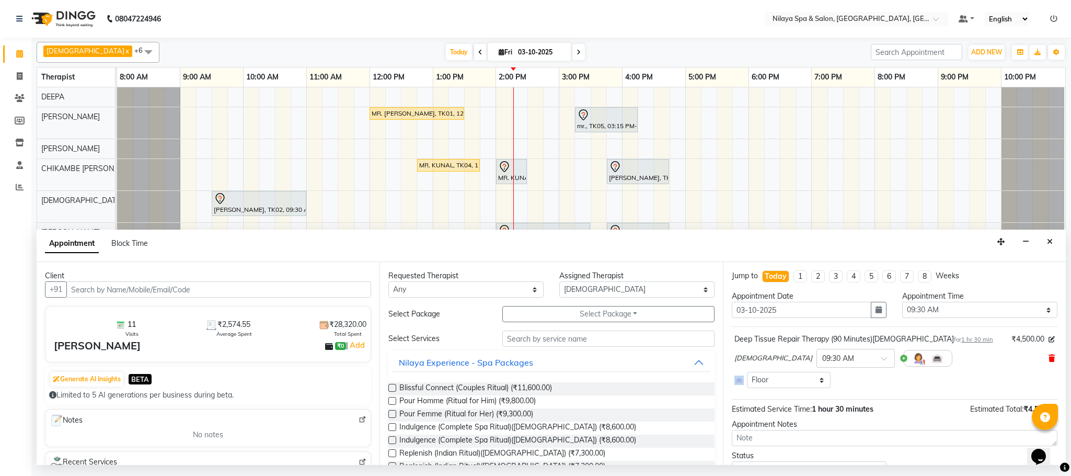
click at [1042, 360] on div "Deep Tissue Repair Therapy (90 Minutes)[DEMOGRAPHIC_DATA] for 1 hr 30 min ₹4,50…" at bounding box center [895, 361] width 326 height 60
click at [1048, 358] on icon at bounding box center [1051, 357] width 6 height 7
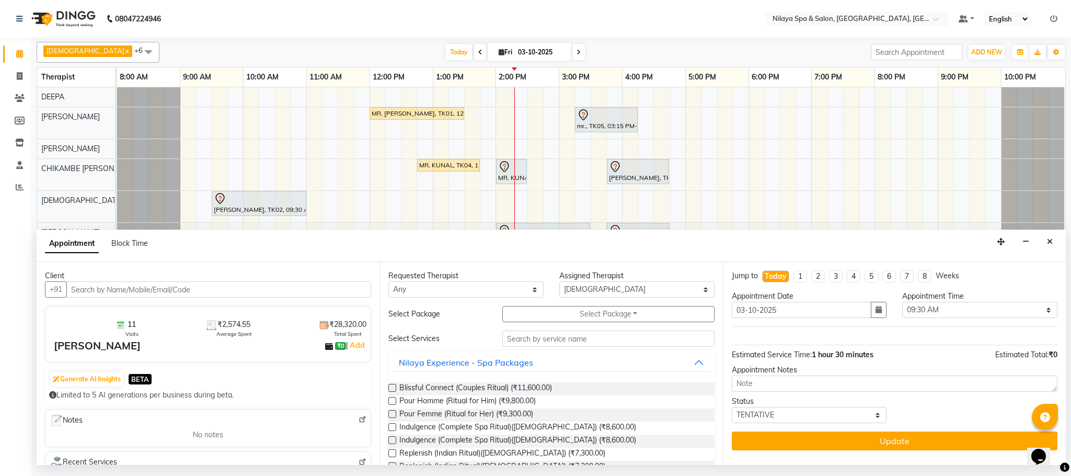
click at [1036, 357] on span "Estimated Total:" at bounding box center [1021, 354] width 53 height 9
click at [1052, 242] on icon "Close" at bounding box center [1050, 241] width 6 height 7
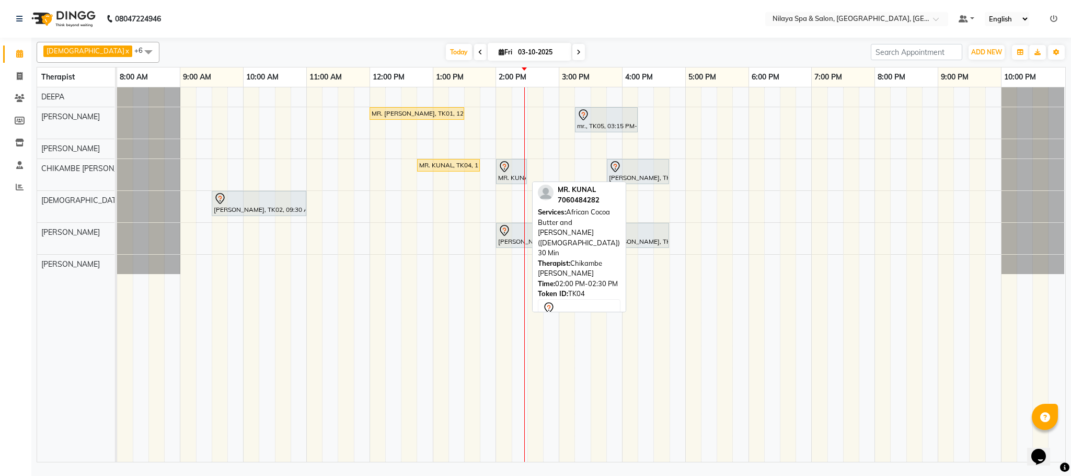
click at [518, 176] on div "MR. KUNAL, TK04, 02:00 PM-02:30 PM, African Cocoa Butter and Almond Scrub([DEMO…" at bounding box center [511, 171] width 29 height 22
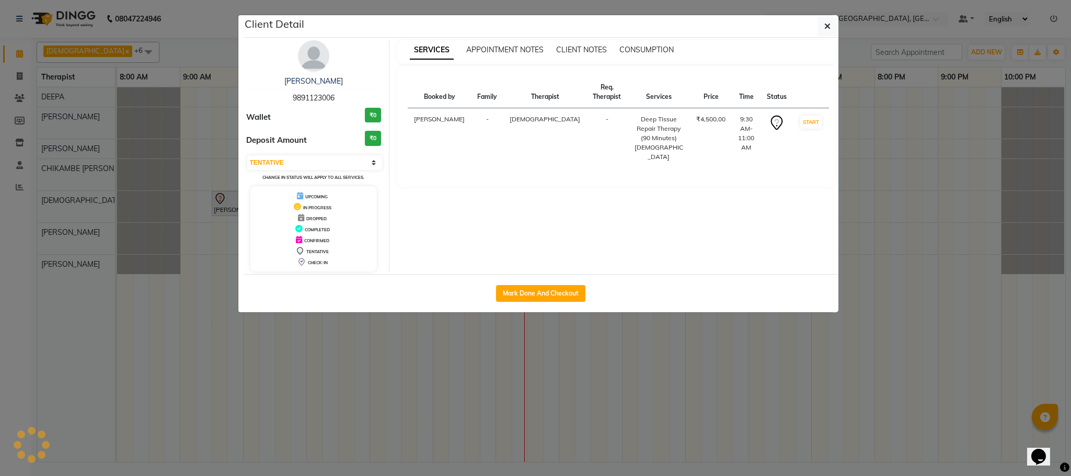
select select "select"
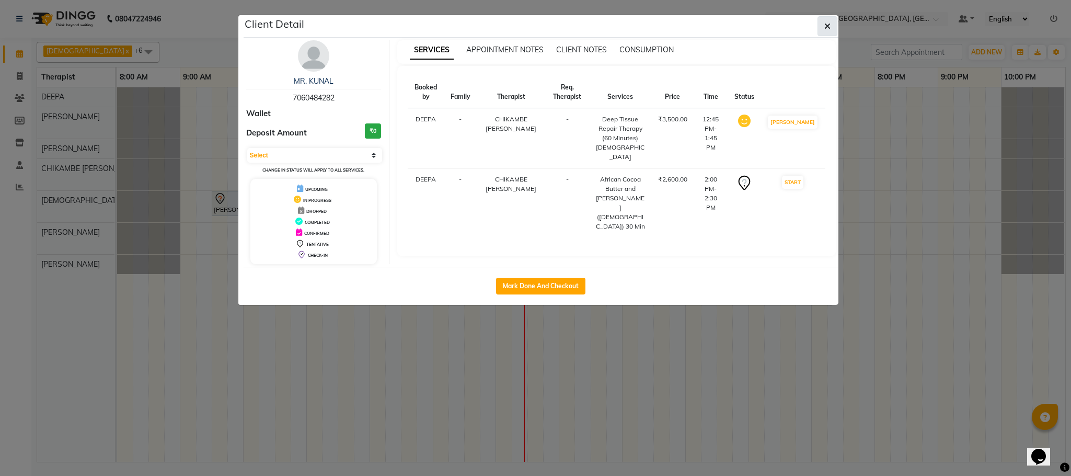
click at [826, 27] on icon "button" at bounding box center [827, 26] width 6 height 8
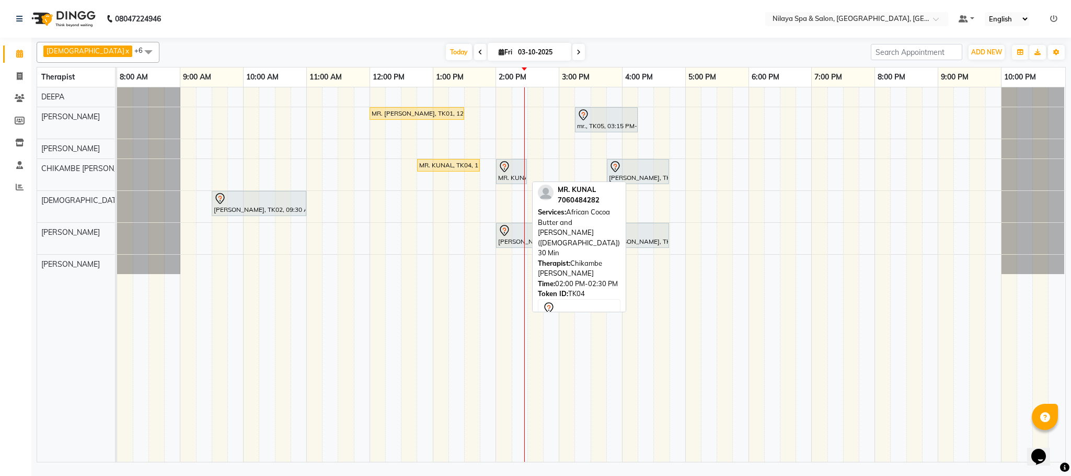
click at [519, 178] on div "MR. KUNAL, TK04, 02:00 PM-02:30 PM, African Cocoa Butter and Almond Scrub([DEMO…" at bounding box center [511, 171] width 29 height 22
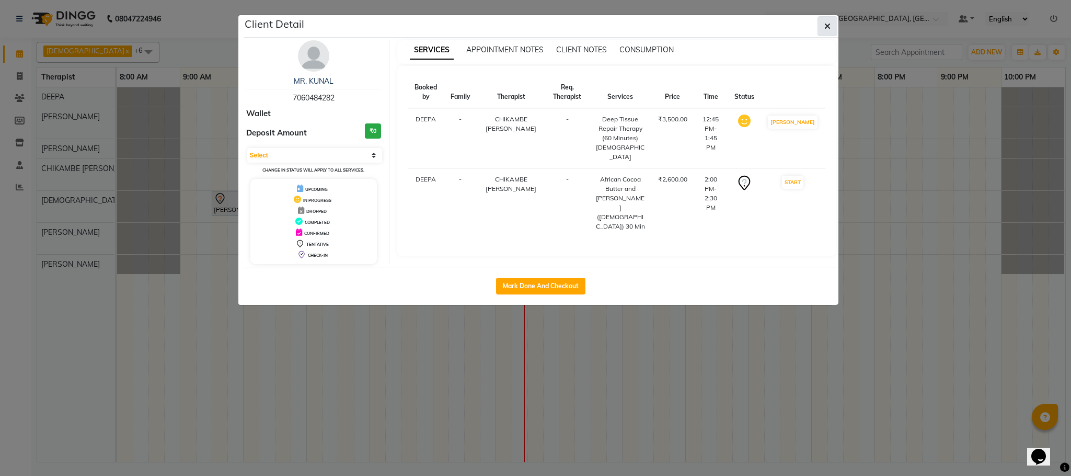
click at [827, 29] on icon "button" at bounding box center [827, 26] width 6 height 8
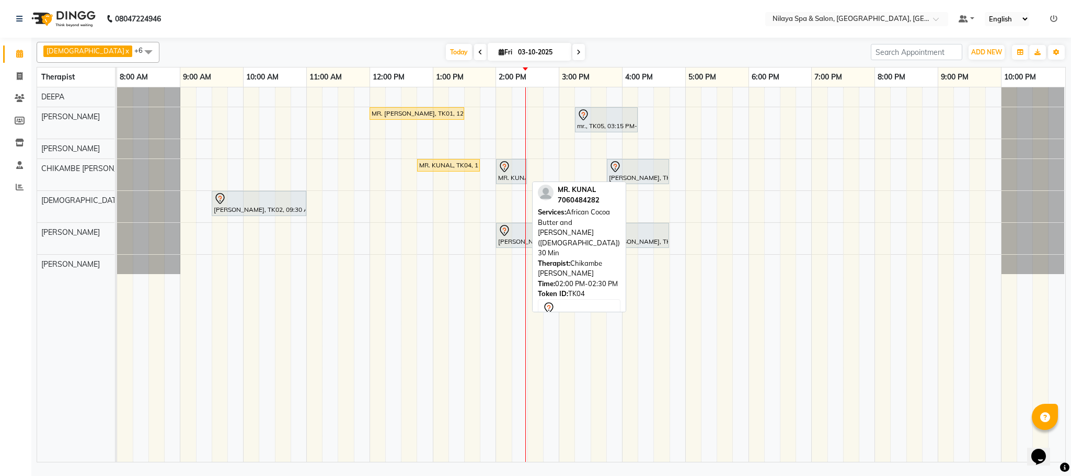
click at [505, 180] on div "MR. KUNAL, TK04, 02:00 PM-02:30 PM, African Cocoa Butter and Almond Scrub([DEMO…" at bounding box center [511, 171] width 29 height 22
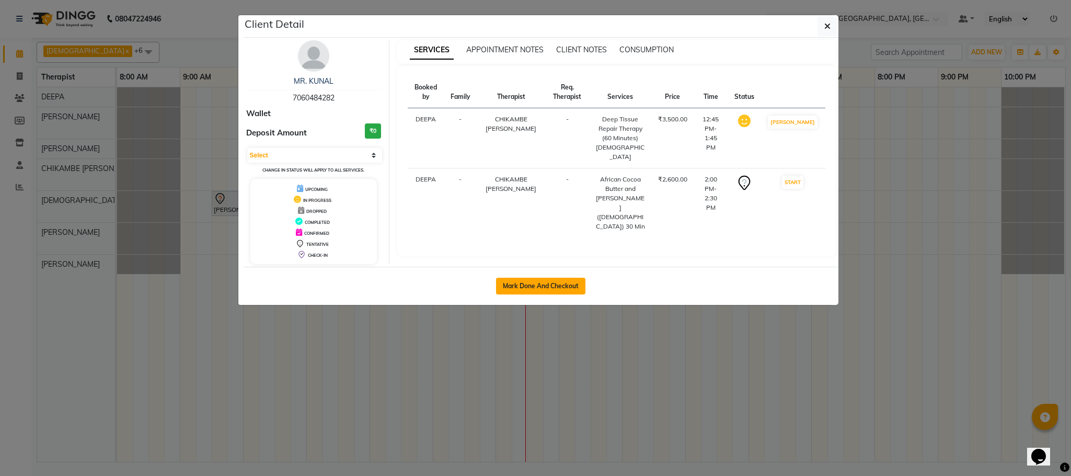
click at [549, 288] on button "Mark Done And Checkout" at bounding box center [540, 286] width 89 height 17
select select "7983"
select select "service"
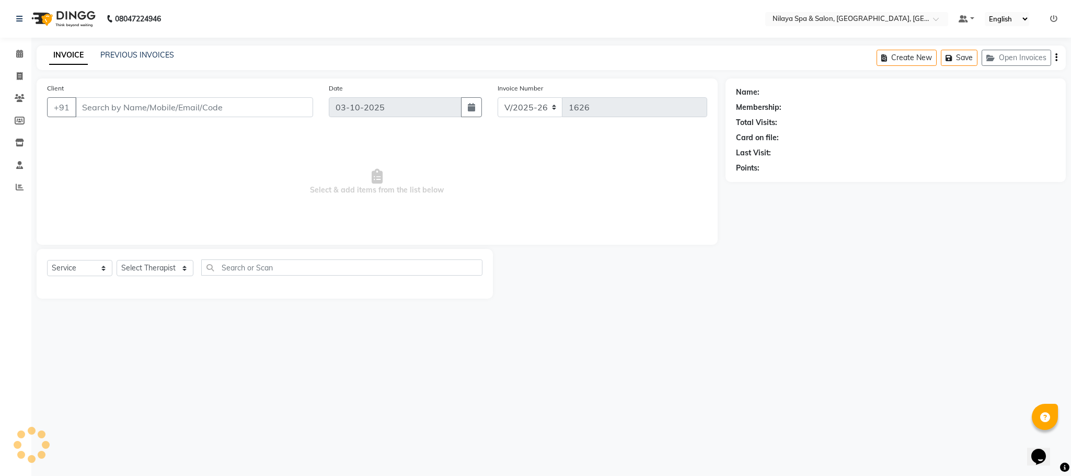
type input "70******82"
select select "82530"
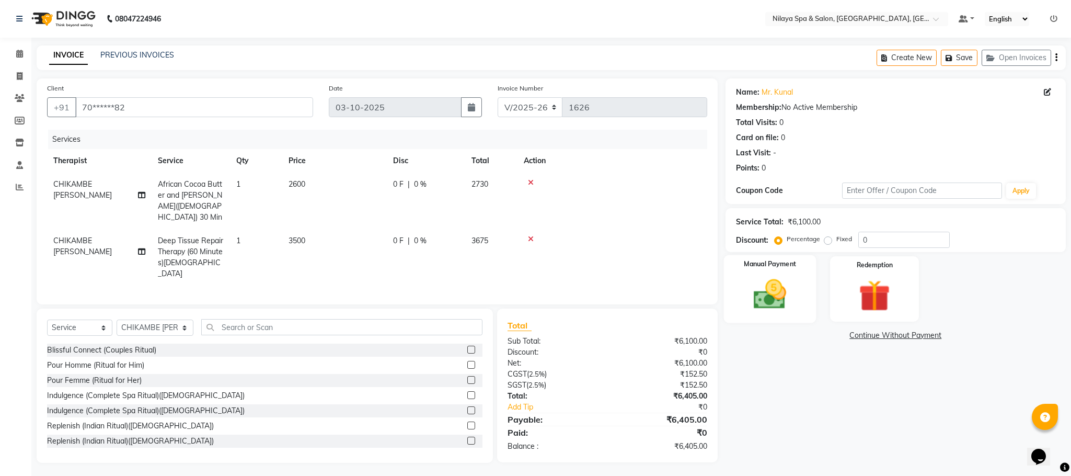
click at [767, 290] on img at bounding box center [769, 294] width 53 height 38
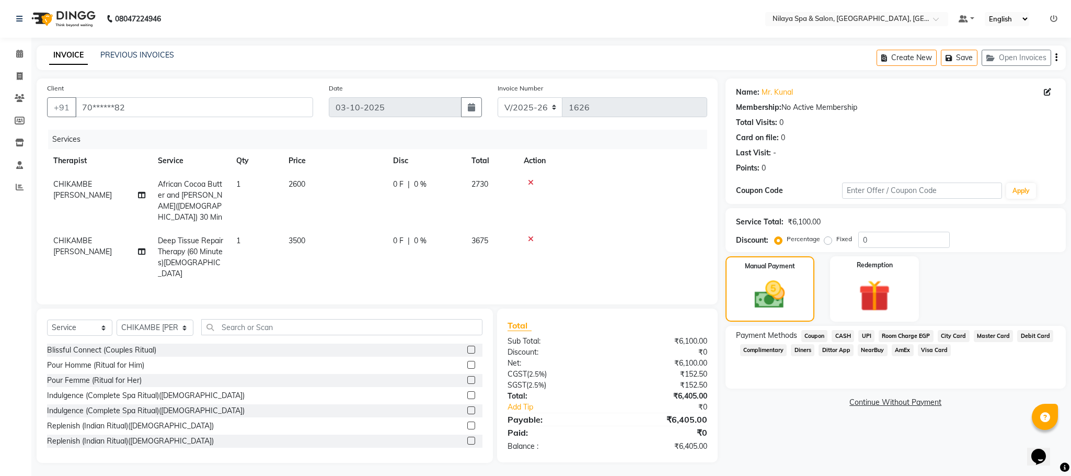
click at [988, 336] on span "Master Card" at bounding box center [994, 336] width 40 height 12
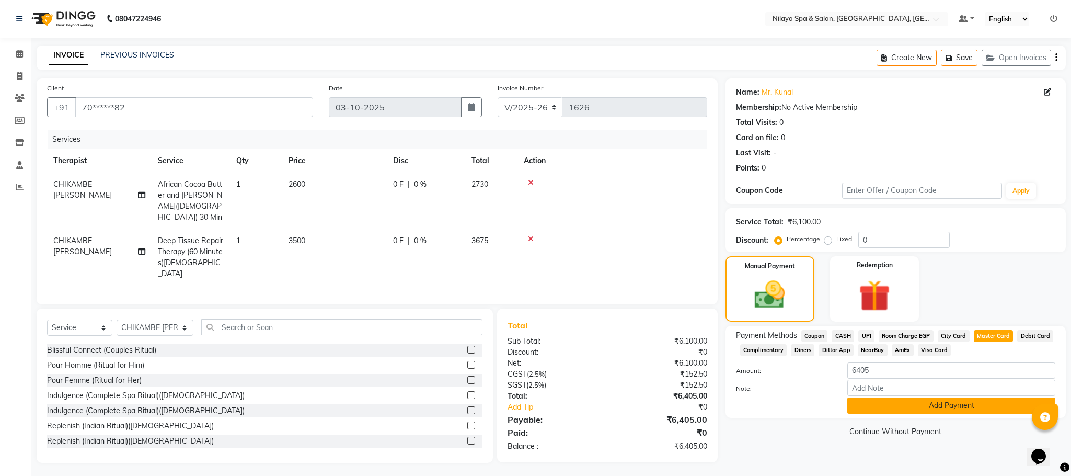
click at [932, 407] on button "Add Payment" at bounding box center [951, 405] width 208 height 16
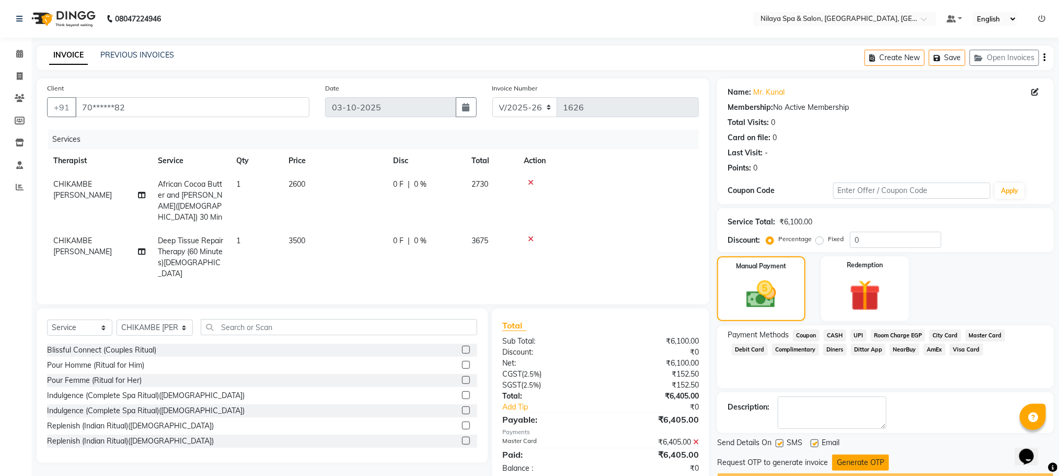
click at [858, 466] on button "Generate OTP" at bounding box center [860, 462] width 57 height 16
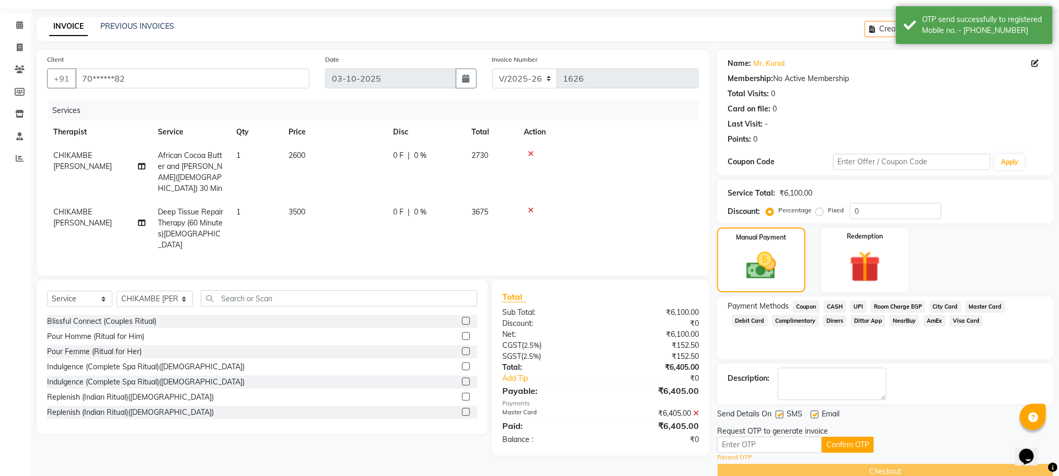
scroll to position [49, 0]
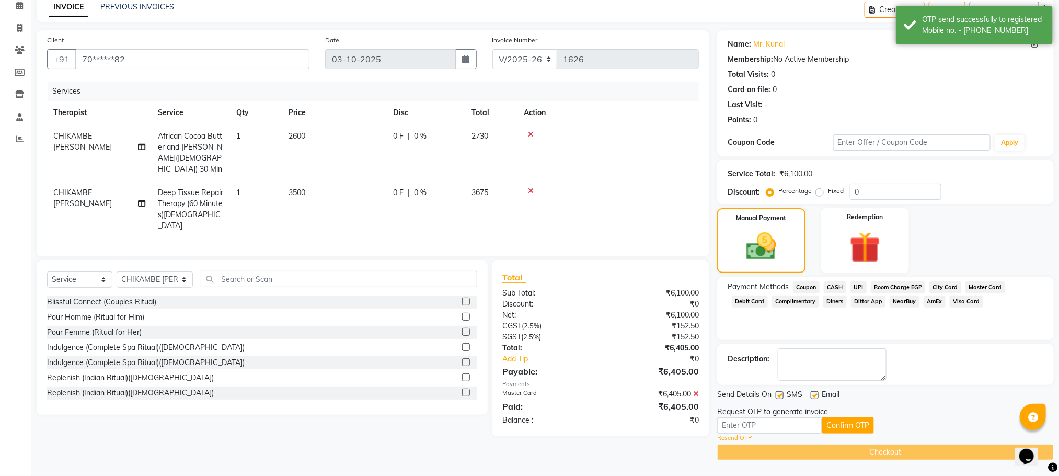
click at [789, 415] on div "Request OTP to generate invoice" at bounding box center [772, 411] width 111 height 11
click at [793, 427] on input "text" at bounding box center [769, 425] width 105 height 16
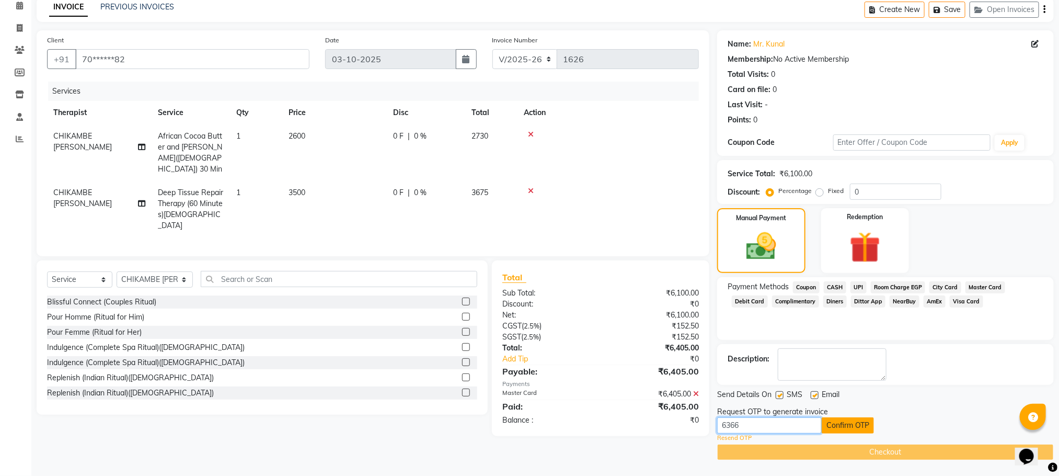
type input "6366"
click at [836, 425] on button "Confirm OTP" at bounding box center [848, 425] width 52 height 16
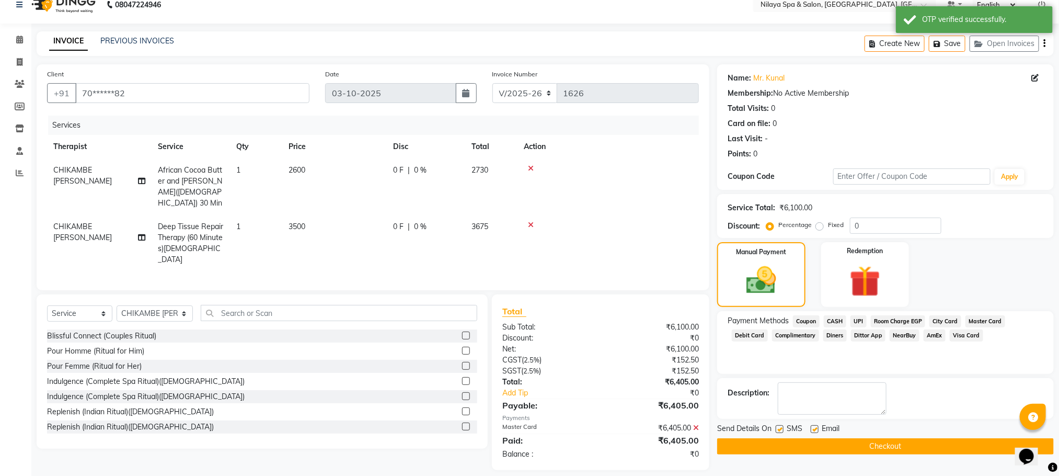
click at [875, 447] on button "Checkout" at bounding box center [885, 446] width 337 height 16
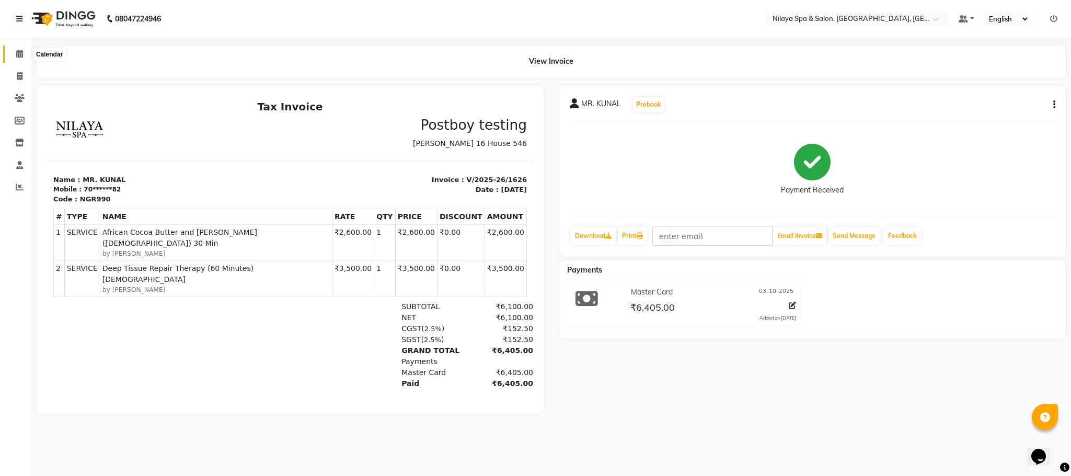
click at [13, 60] on span at bounding box center [19, 54] width 18 height 12
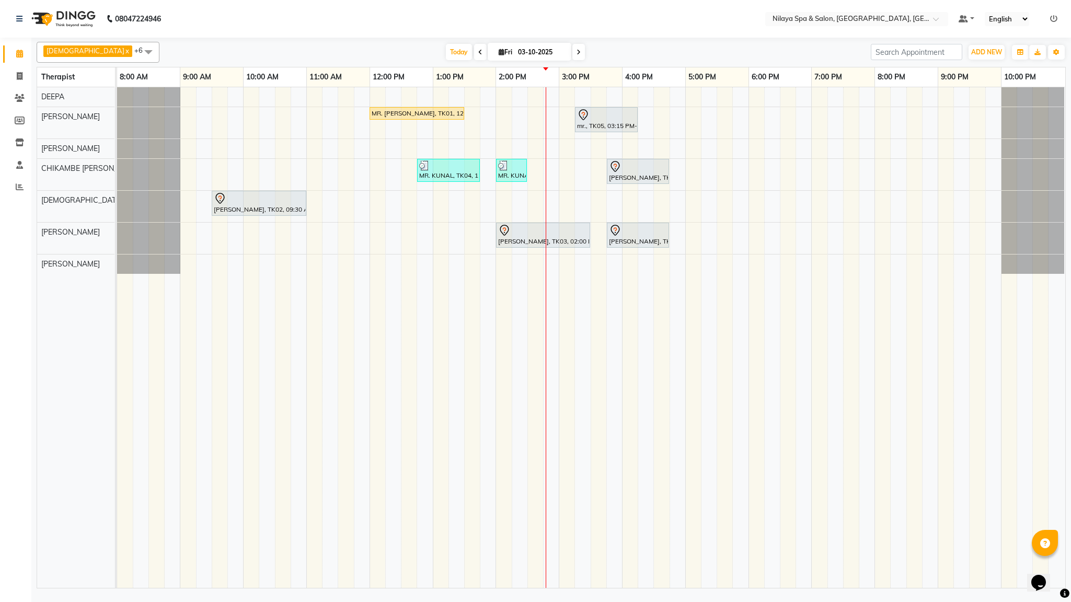
click at [687, 333] on td at bounding box center [693, 337] width 16 height 501
click at [510, 243] on div "[PERSON_NAME], TK03, 02:00 PM-03:30 PM, Deep Tissue Repair Therapy (60 Minutes)…" at bounding box center [543, 235] width 92 height 22
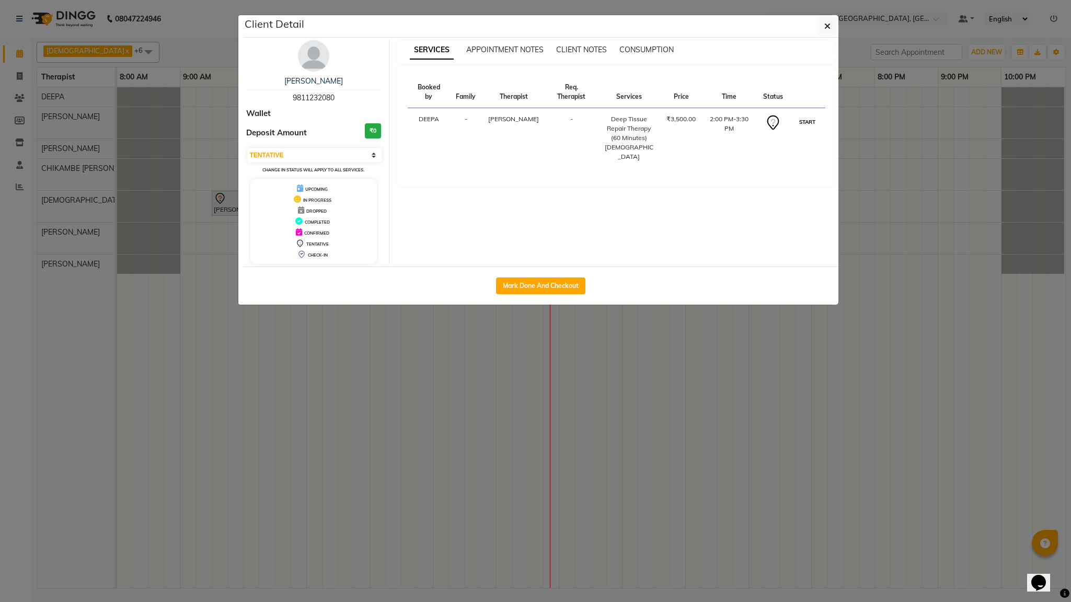
click at [803, 115] on button "START" at bounding box center [806, 121] width 21 height 13
select select "1"
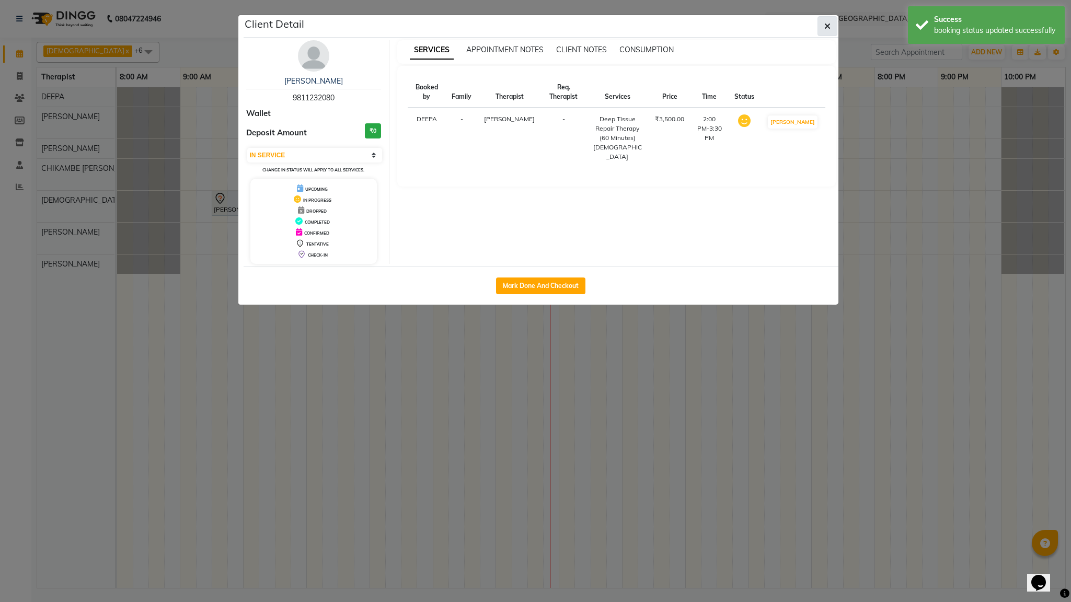
click at [825, 21] on span "button" at bounding box center [827, 26] width 6 height 10
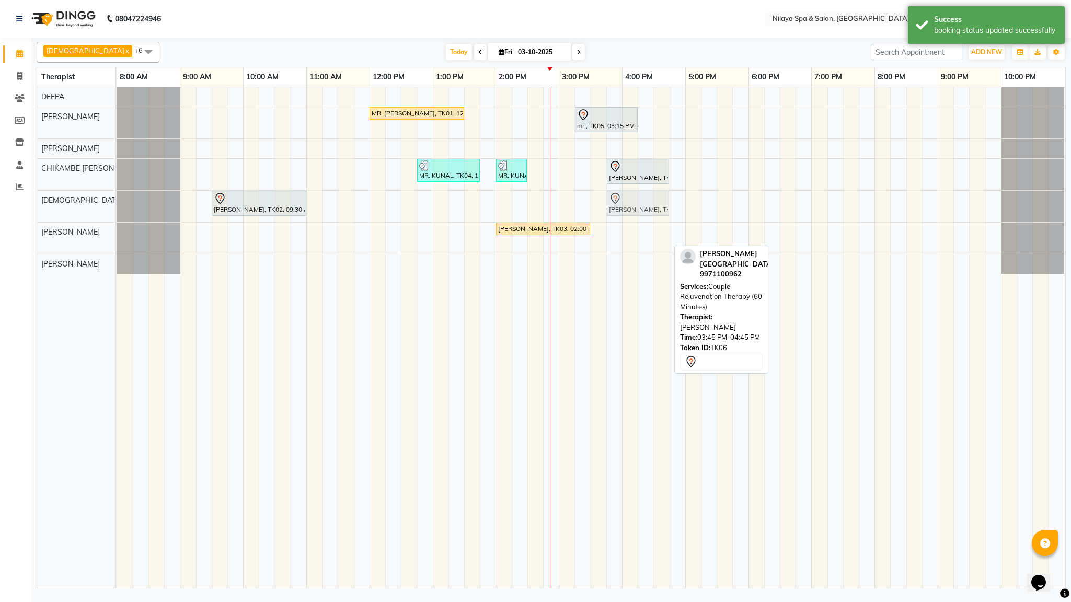
drag, startPoint x: 640, startPoint y: 244, endPoint x: 646, endPoint y: 212, distance: 31.9
click at [646, 212] on tbody "MR. [PERSON_NAME], TK01, 12:00 PM-01:30 PM, Deep Tissue Repair Therapy (90 Minu…" at bounding box center [590, 180] width 947 height 187
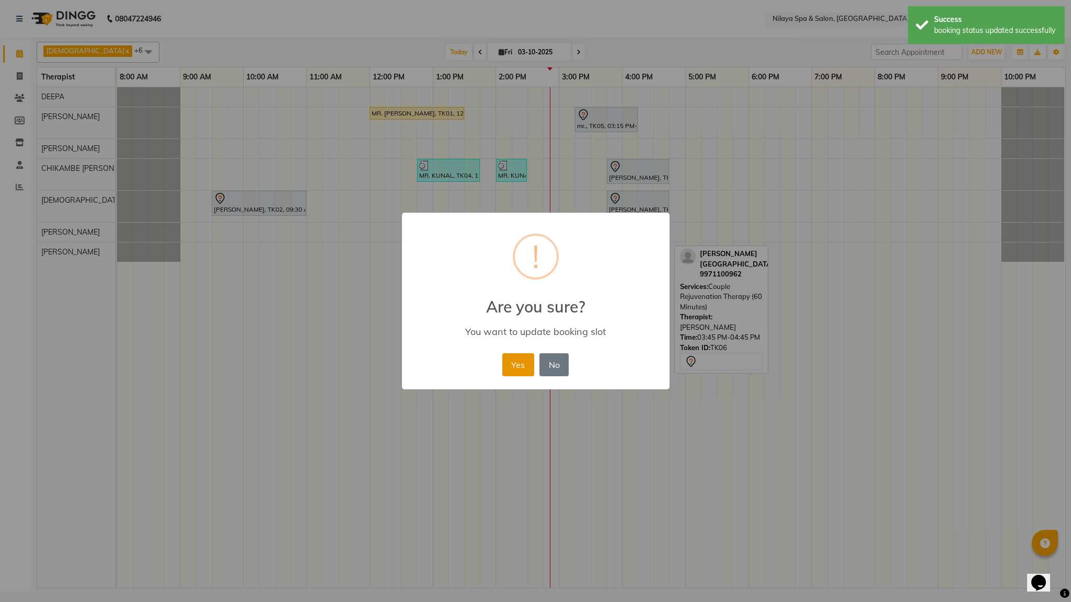
click at [519, 362] on button "Yes" at bounding box center [518, 364] width 32 height 23
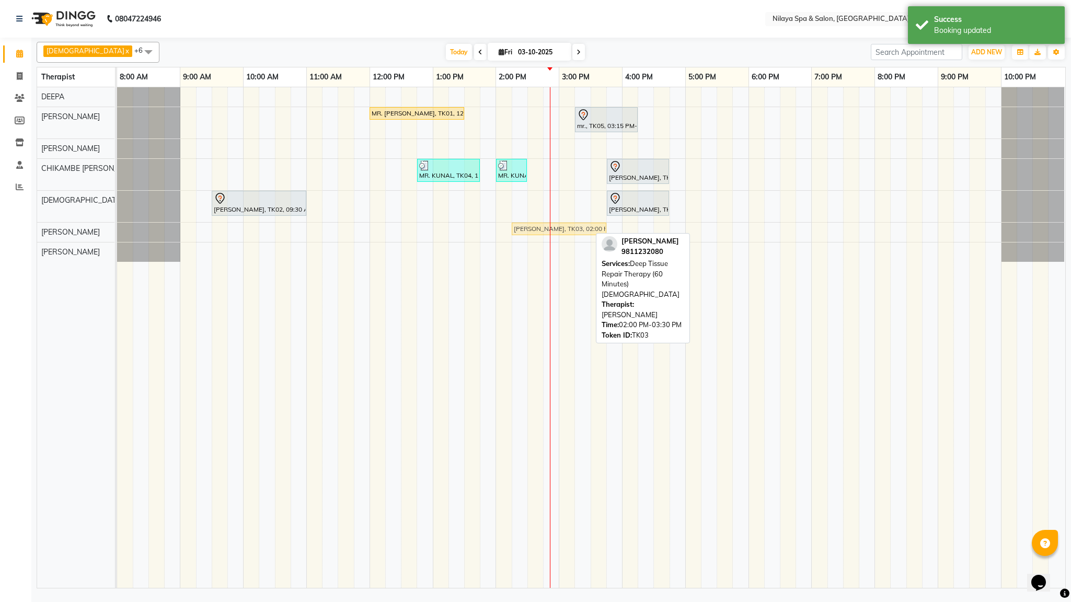
drag, startPoint x: 538, startPoint y: 229, endPoint x: 548, endPoint y: 229, distance: 9.4
click at [117, 229] on div "[PERSON_NAME], TK03, 02:00 PM-03:30 PM, Deep Tissue Repair Therapy (60 Minutes)…" at bounding box center [117, 232] width 0 height 19
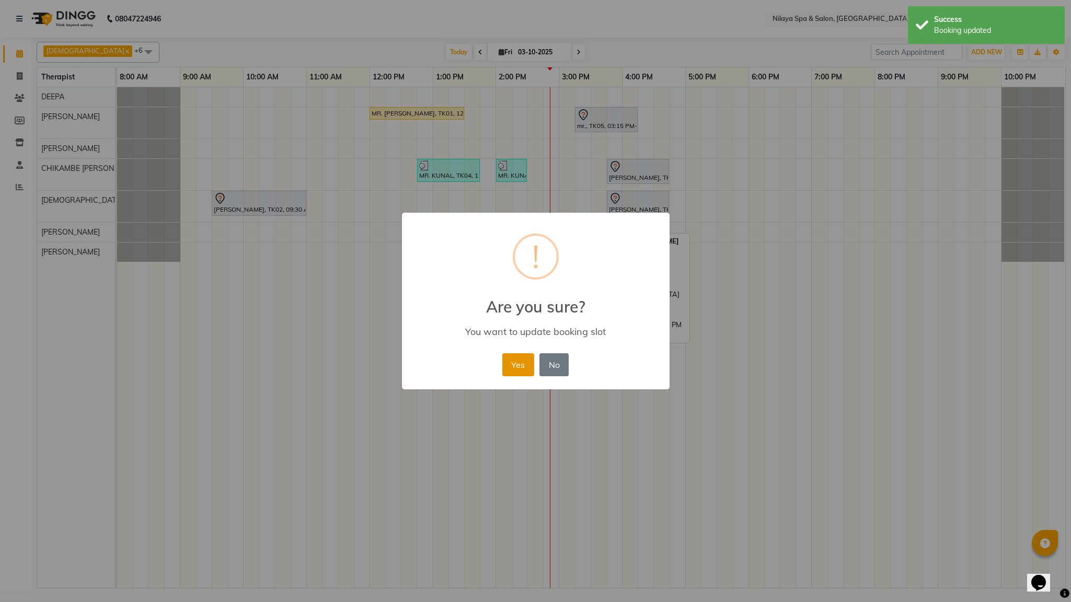
click at [516, 359] on button "Yes" at bounding box center [518, 364] width 32 height 23
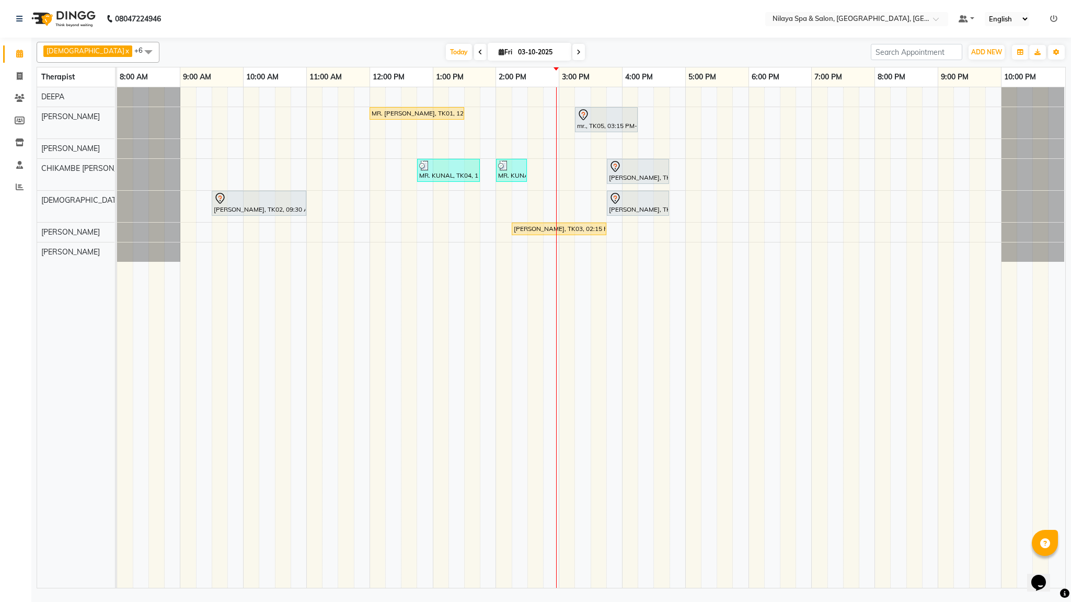
click at [413, 365] on td at bounding box center [409, 337] width 16 height 501
click at [880, 235] on div "MR. [PERSON_NAME], TK01, 12:00 PM-01:30 PM, Deep Tissue Repair Therapy (90 Minu…" at bounding box center [591, 337] width 948 height 501
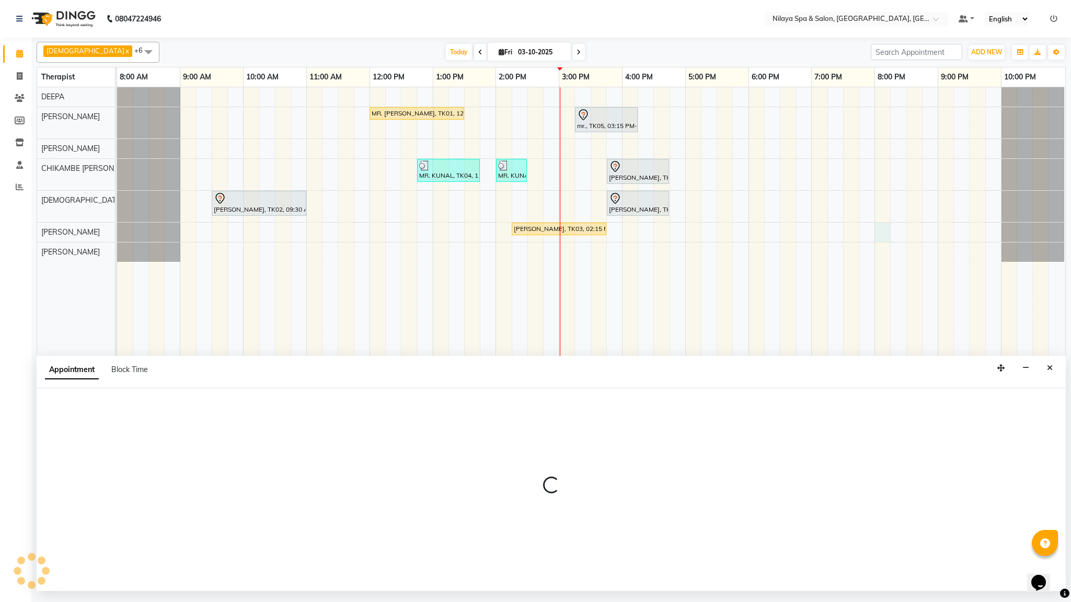
select select "88833"
select select "tentative"
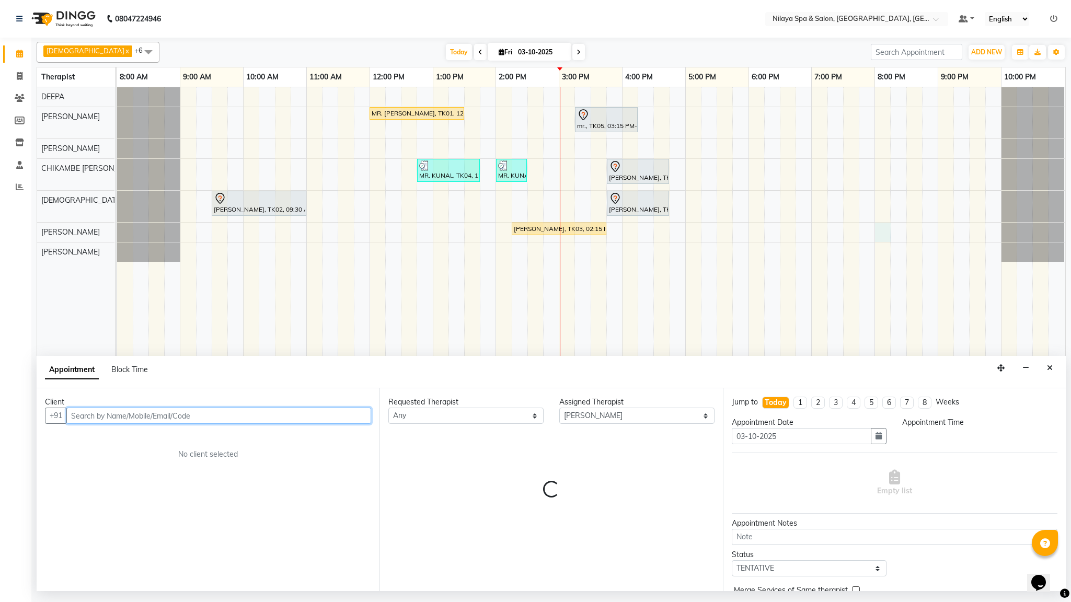
select select "1200"
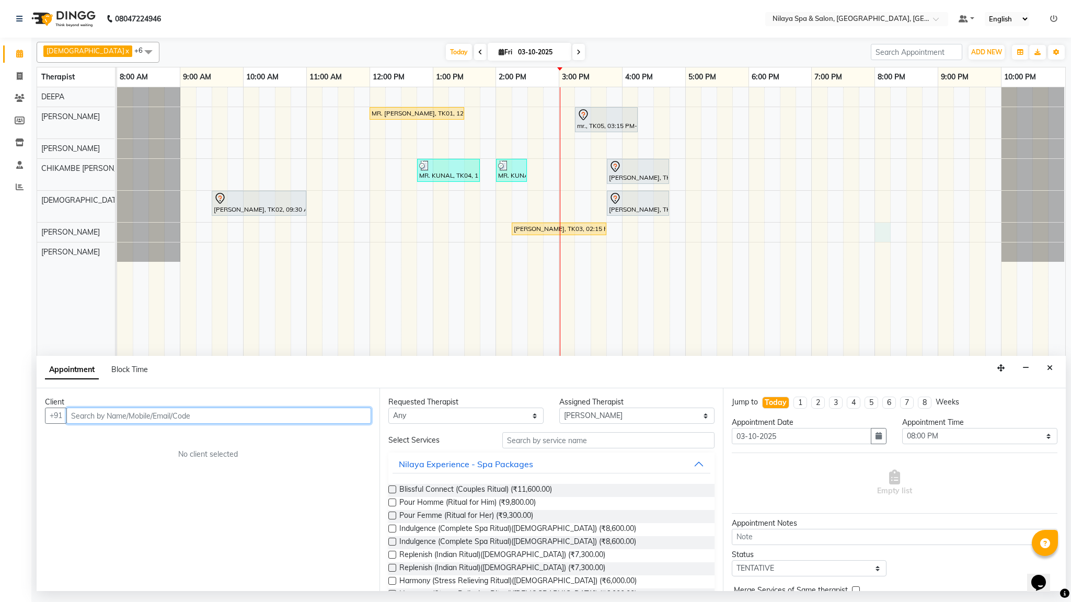
click at [98, 414] on input "text" at bounding box center [218, 416] width 305 height 16
click at [1046, 375] on button "Close" at bounding box center [1049, 368] width 15 height 16
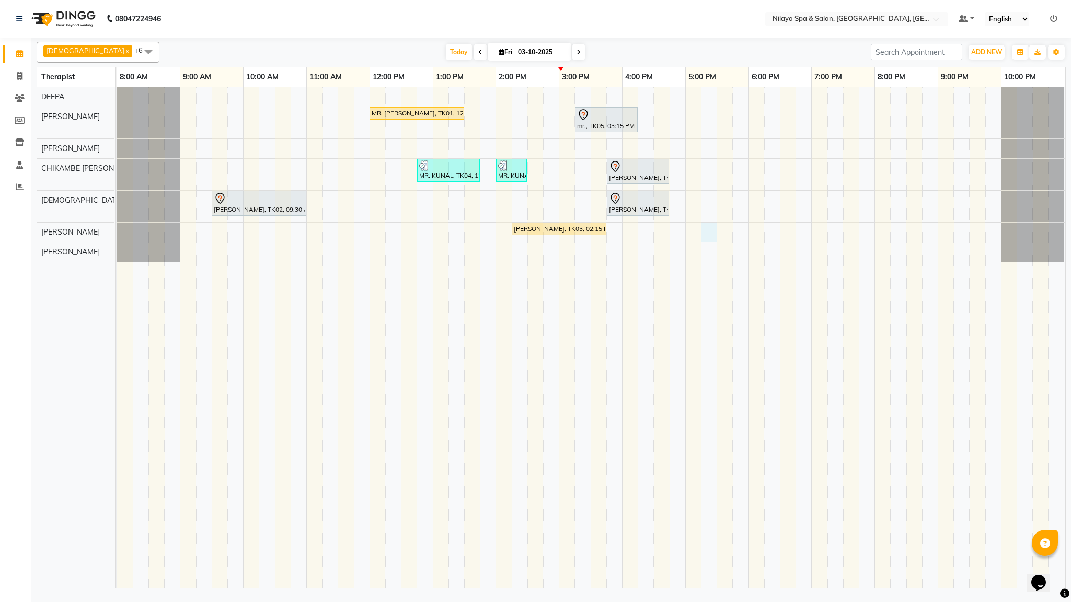
click at [713, 231] on div "MR. [PERSON_NAME], TK01, 12:00 PM-01:30 PM, Deep Tissue Repair Therapy (90 Minu…" at bounding box center [591, 337] width 948 height 501
select select "88833"
select select "1035"
select select "tentative"
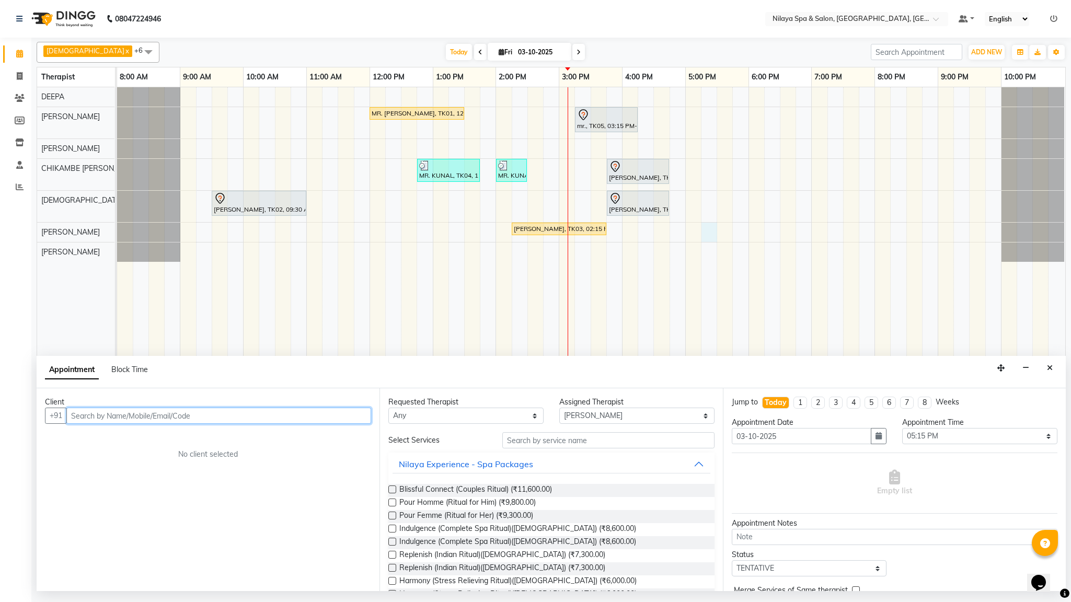
click at [91, 423] on input "text" at bounding box center [218, 416] width 305 height 16
type input "9"
type input "110511051105"
click at [353, 424] on button "Add Client" at bounding box center [349, 416] width 43 height 16
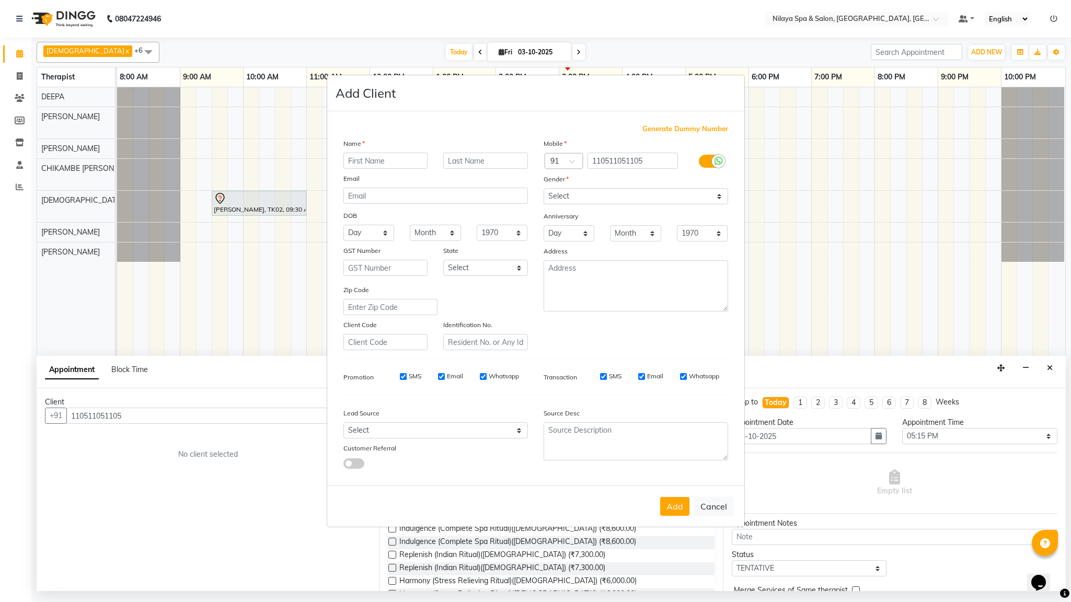
click at [375, 162] on input "text" at bounding box center [385, 161] width 85 height 16
type input "MR. [GEOGRAPHIC_DATA]"
drag, startPoint x: 447, startPoint y: 153, endPoint x: 473, endPoint y: 159, distance: 26.9
click at [450, 153] on input "text" at bounding box center [485, 161] width 85 height 16
type input "KRISHNAN"
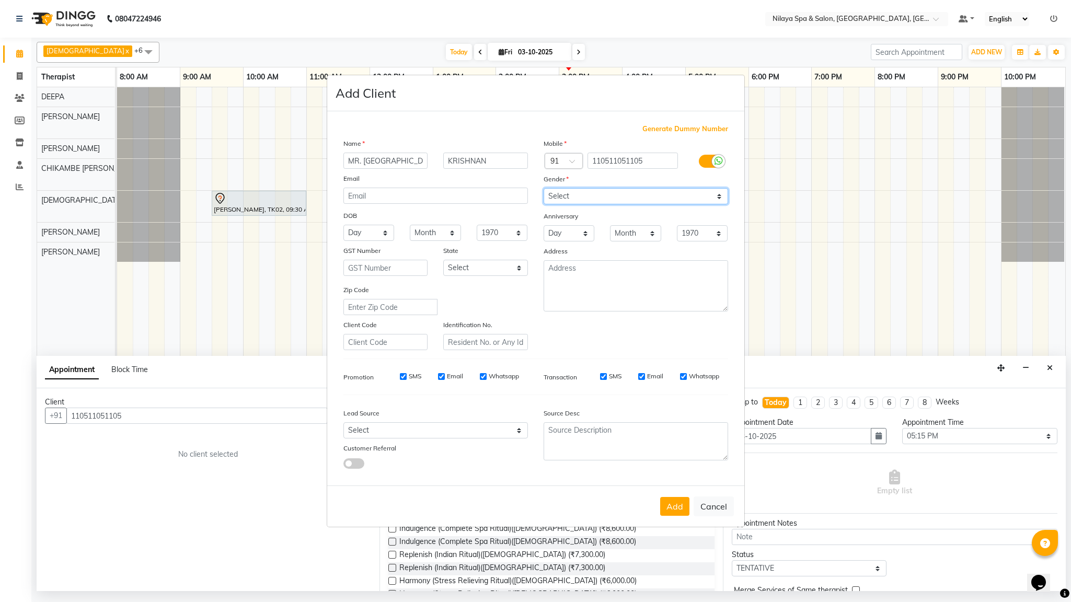
click at [704, 193] on select "Select [DEMOGRAPHIC_DATA] [DEMOGRAPHIC_DATA] Other Prefer Not To Say" at bounding box center [636, 196] width 184 height 16
select select "[DEMOGRAPHIC_DATA]"
click at [544, 189] on select "Select [DEMOGRAPHIC_DATA] [DEMOGRAPHIC_DATA] Other Prefer Not To Say" at bounding box center [636, 196] width 184 height 16
click at [673, 475] on button "Add" at bounding box center [674, 506] width 29 height 19
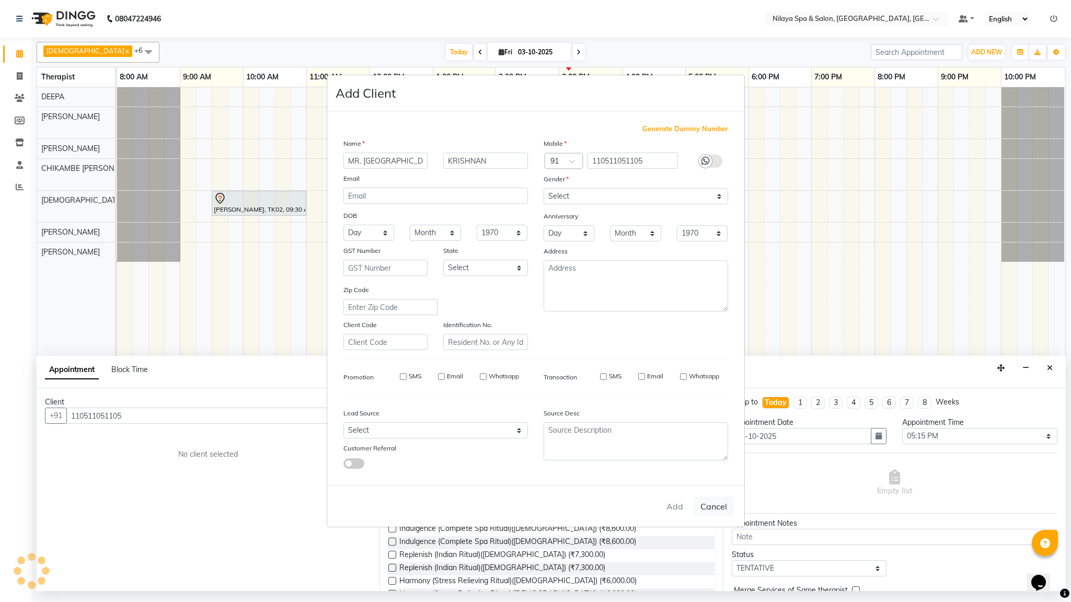
type input "11********05"
select select
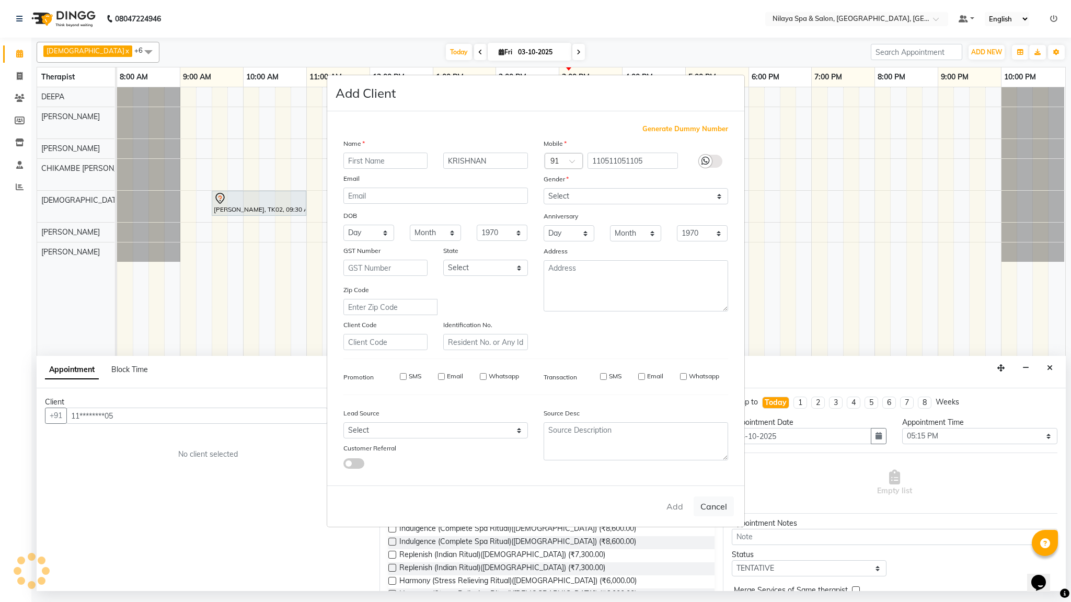
select select
checkbox input "false"
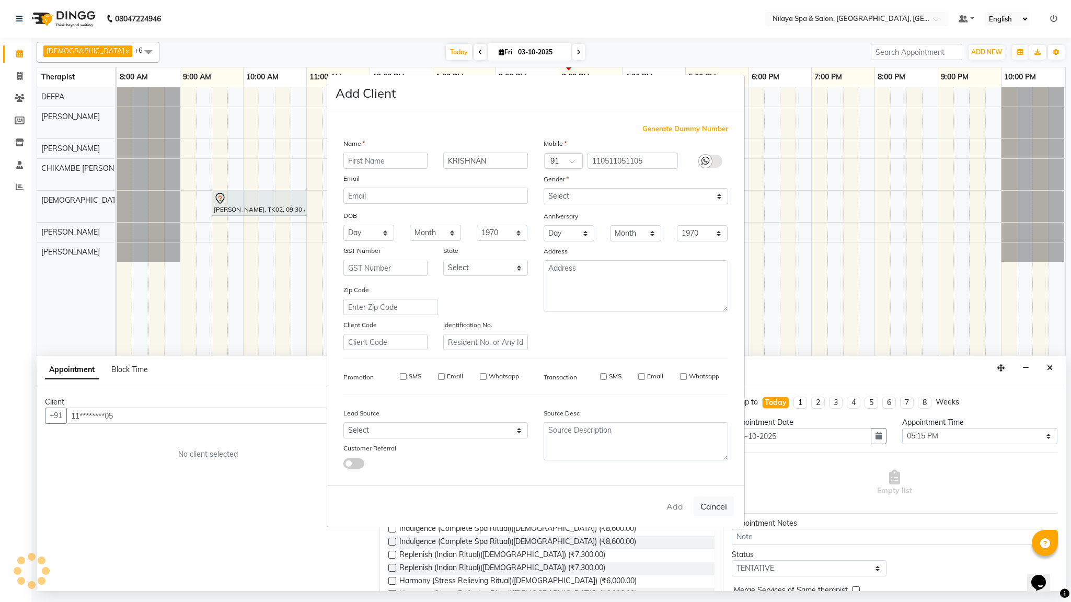
checkbox input "false"
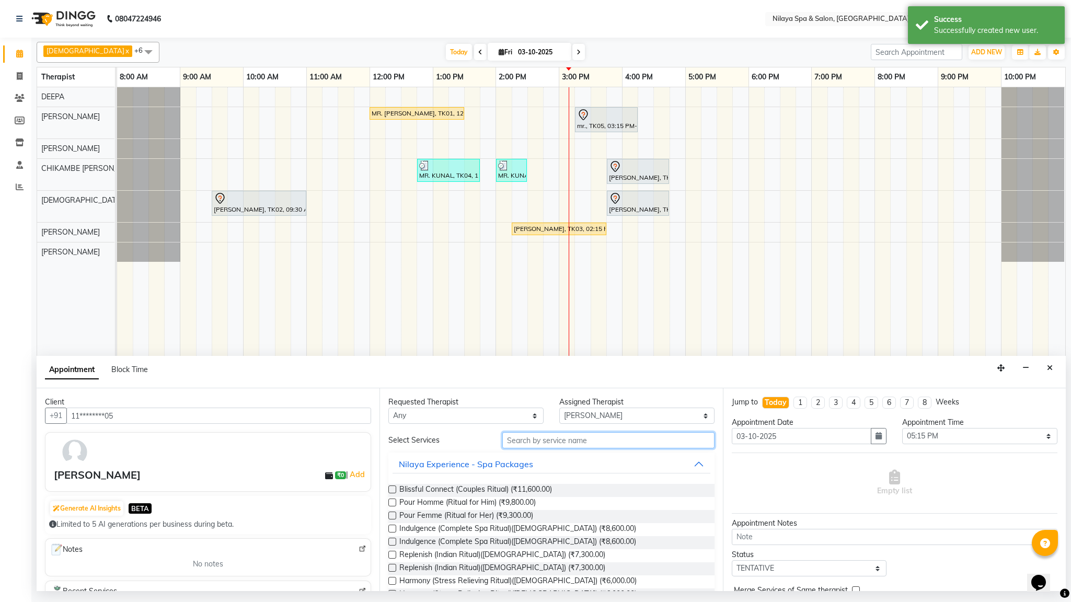
drag, startPoint x: 548, startPoint y: 446, endPoint x: 602, endPoint y: 456, distance: 55.3
click at [548, 445] on input "text" at bounding box center [608, 440] width 212 height 16
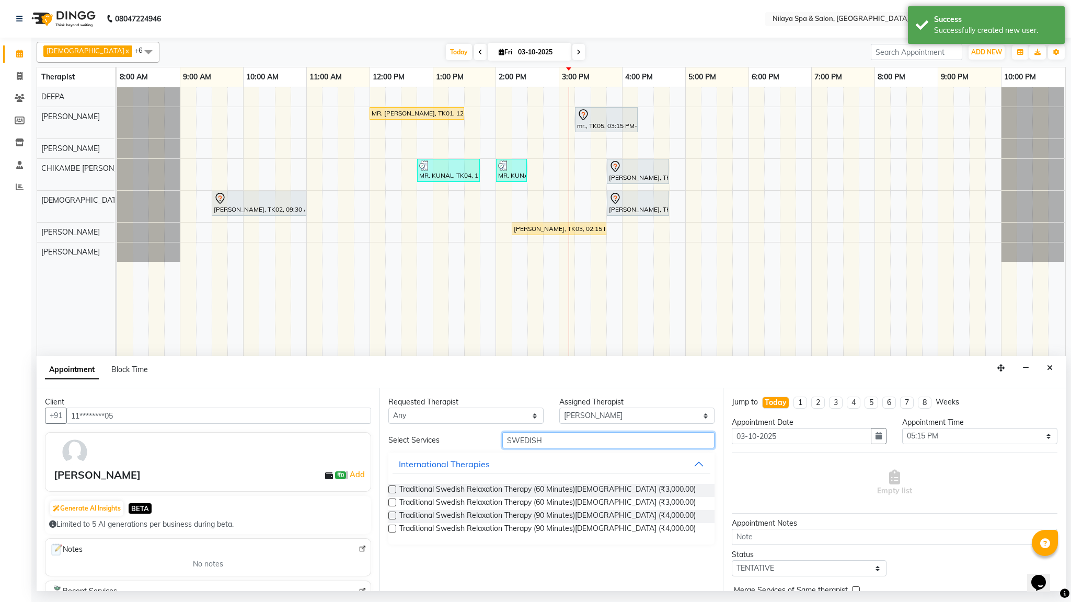
type input "SWEDISH"
click at [392, 475] on label at bounding box center [392, 490] width 8 height 8
click at [392, 475] on input "checkbox" at bounding box center [391, 490] width 7 height 7
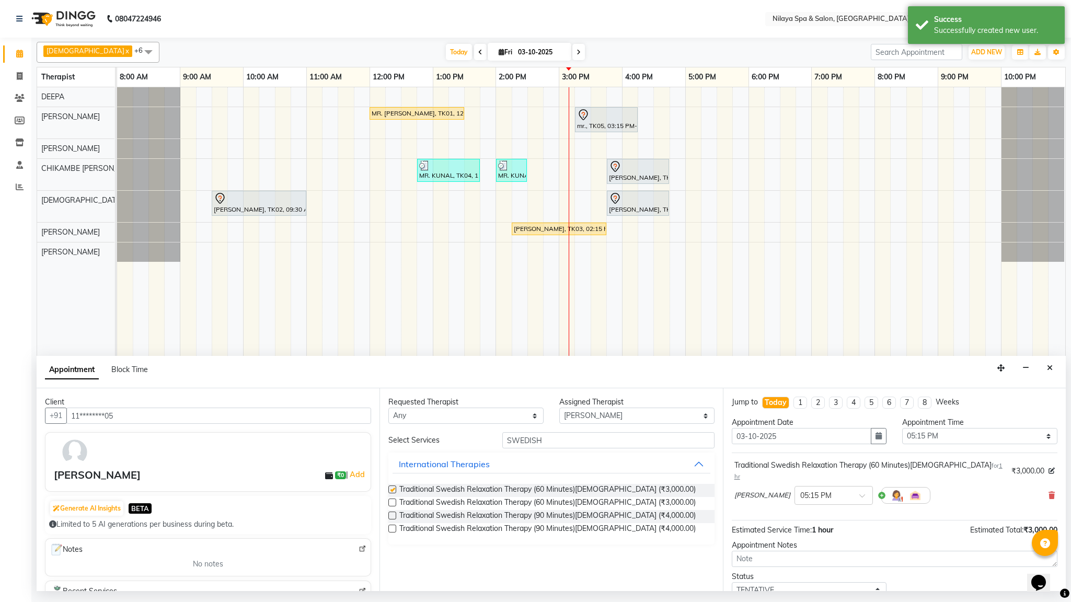
checkbox input "false"
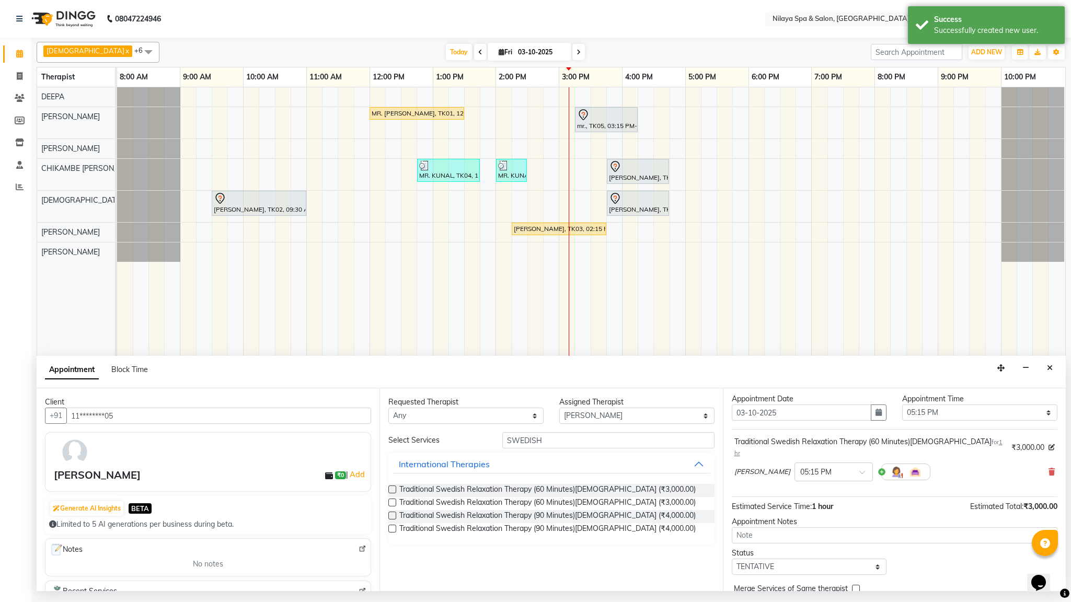
scroll to position [64, 0]
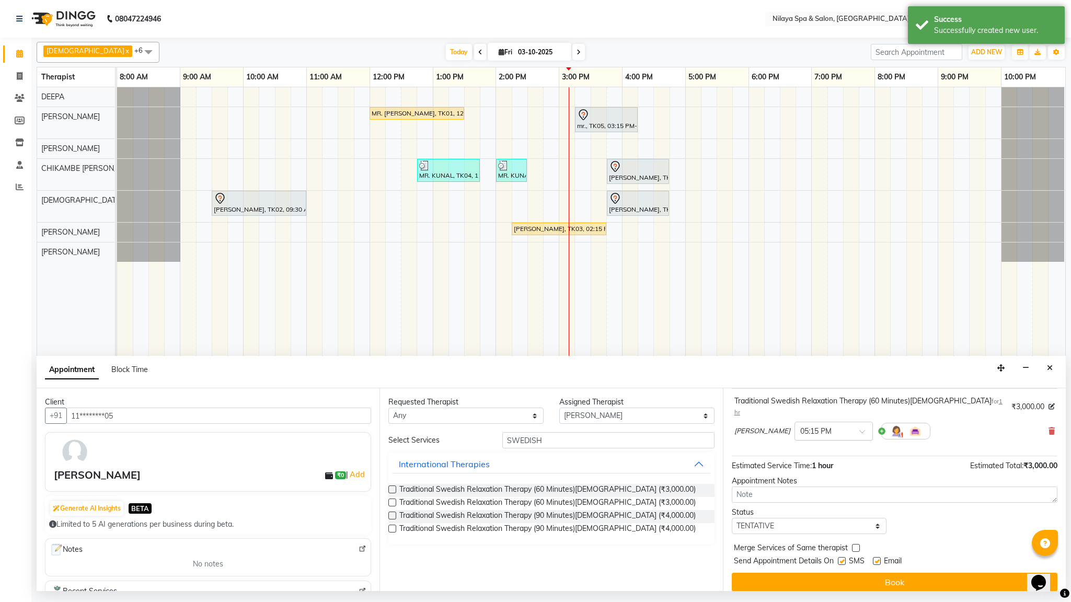
click at [800, 425] on input "text" at bounding box center [823, 430] width 46 height 11
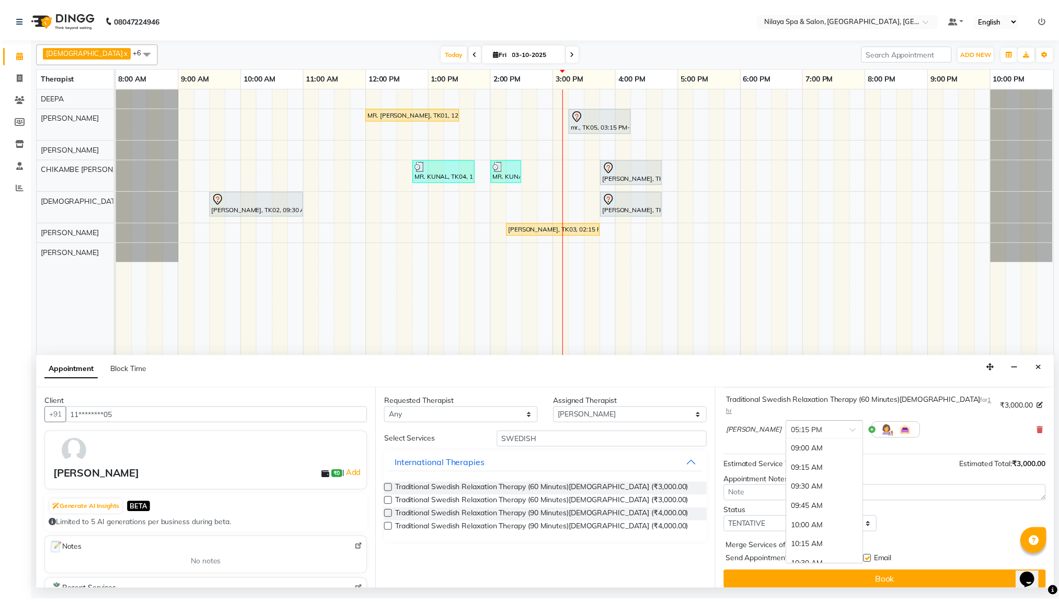
scroll to position [646, 0]
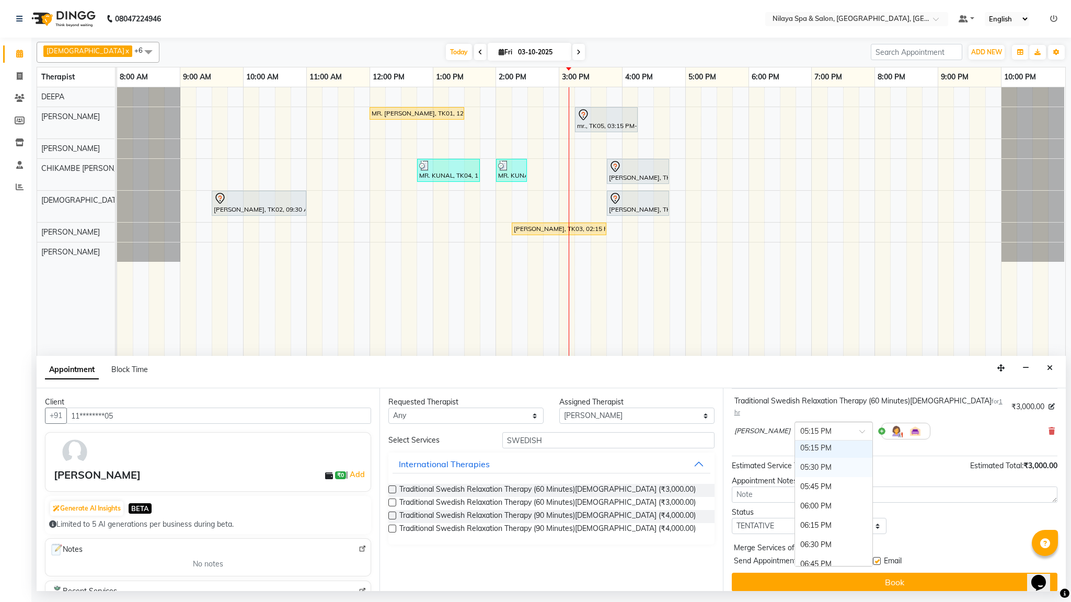
click at [795, 461] on div "05:30 PM" at bounding box center [833, 467] width 77 height 19
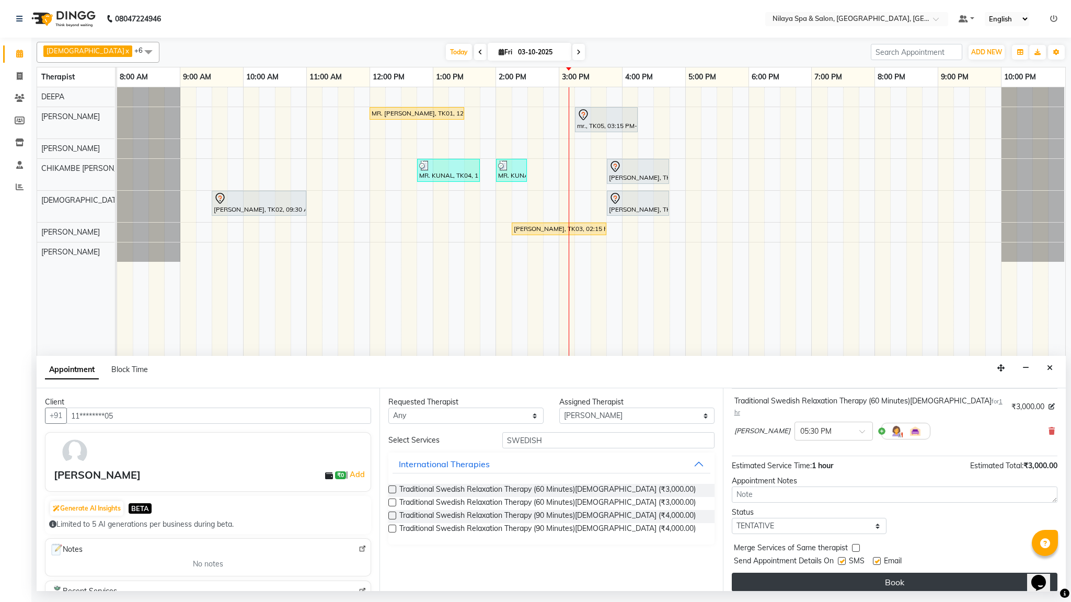
click at [875, 475] on button "Book" at bounding box center [895, 582] width 326 height 19
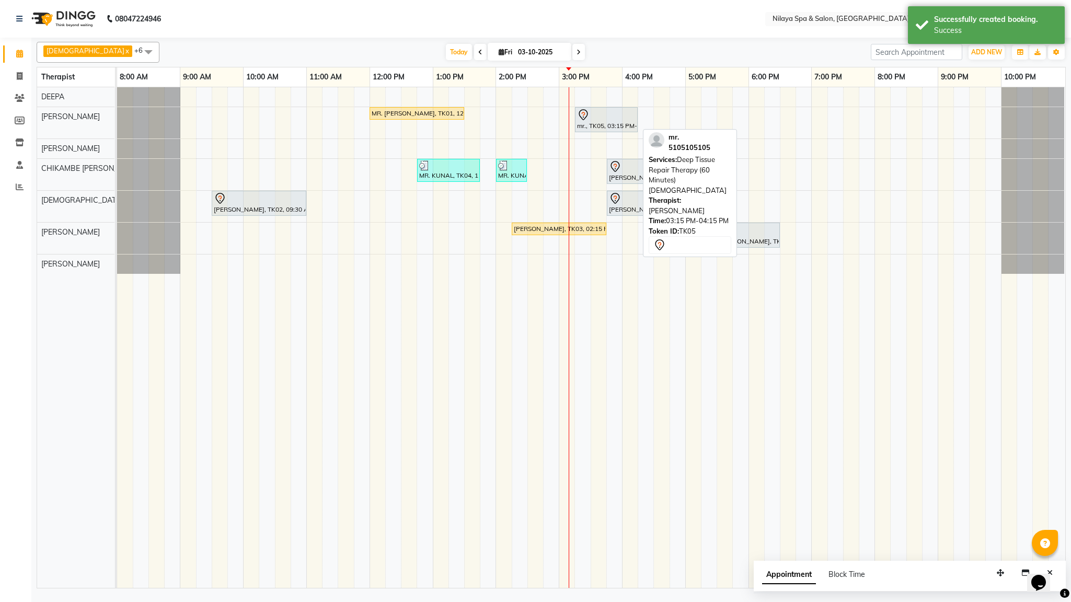
click at [599, 127] on div "mr., TK05, 03:15 PM-04:15 PM, Deep Tissue Repair Therapy (60 Minutes)[DEMOGRAPH…" at bounding box center [606, 120] width 61 height 22
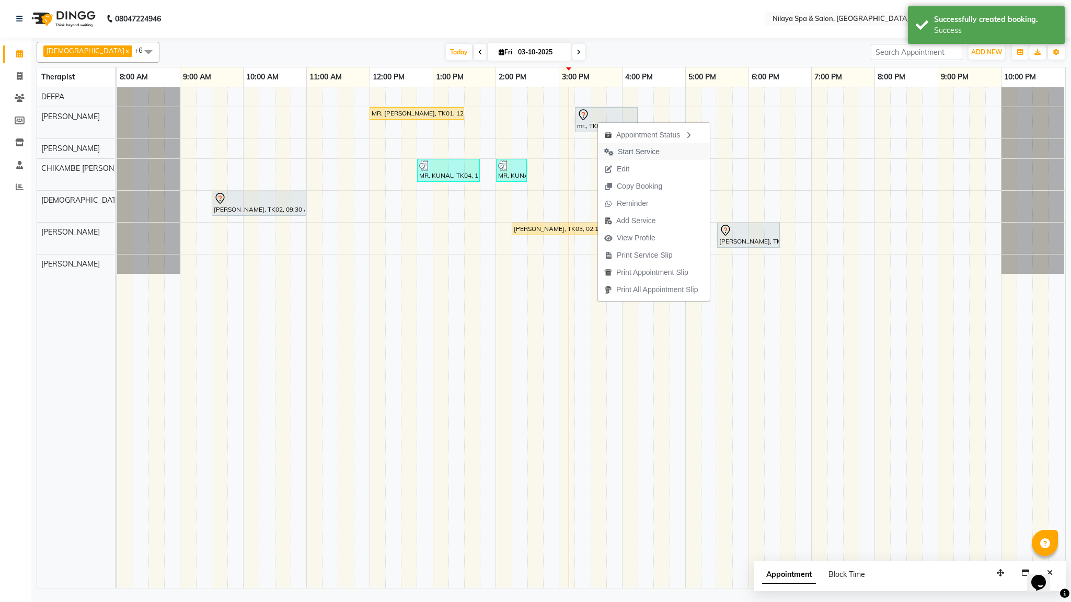
click at [633, 151] on span "Start Service" at bounding box center [639, 151] width 42 height 11
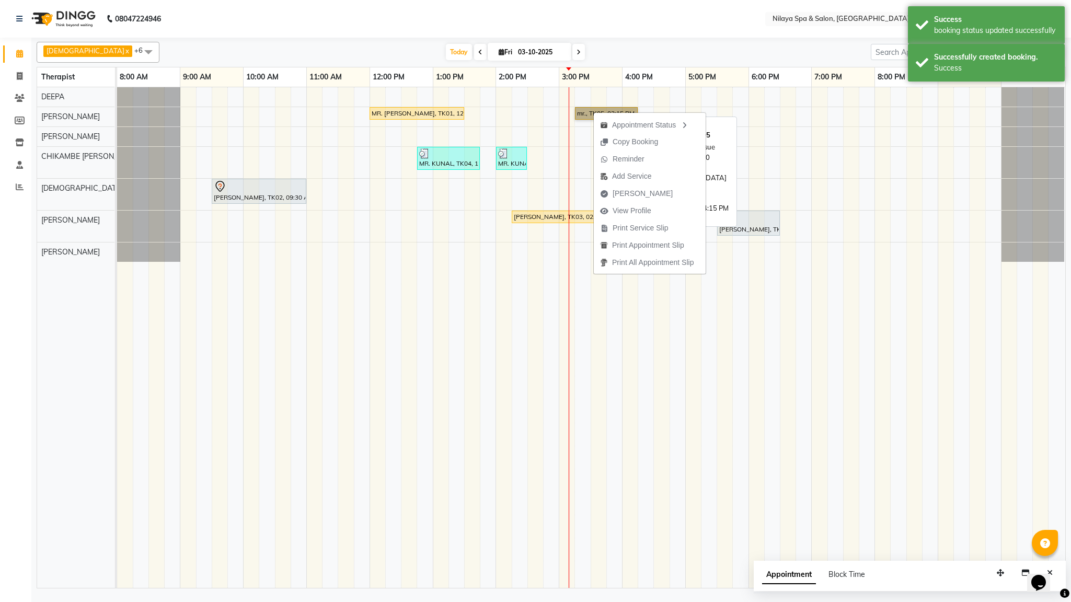
click at [586, 116] on link "mr., TK05, 03:15 PM-04:15 PM, Deep Tissue Repair Therapy (60 Minutes)[DEMOGRAPH…" at bounding box center [606, 113] width 63 height 13
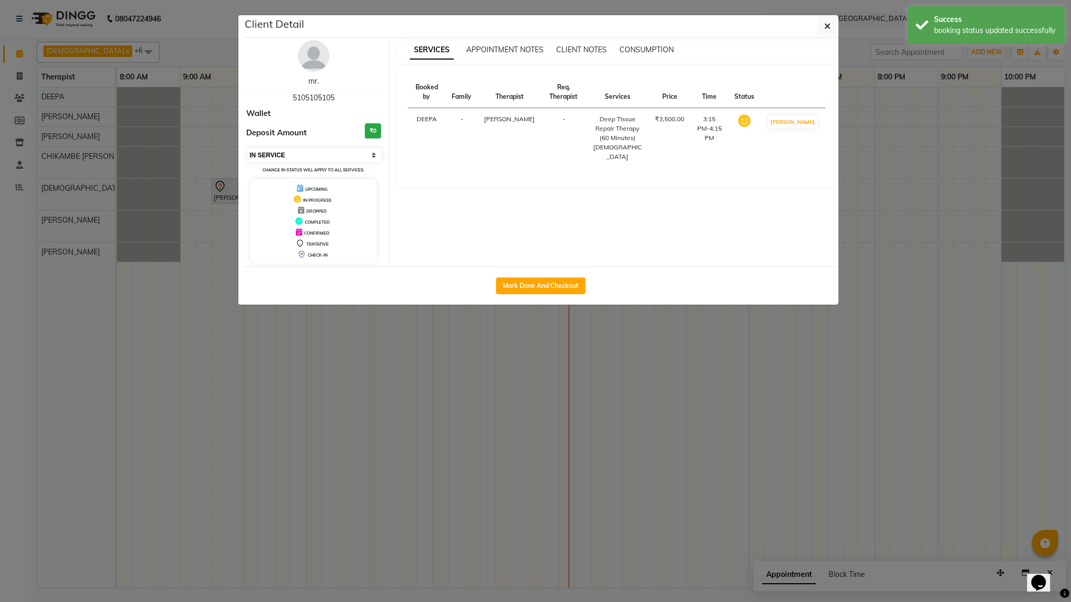
click at [378, 160] on select "Select IN SERVICE CONFIRMED TENTATIVE CHECK IN MARK DONE UPCOMING" at bounding box center [314, 155] width 135 height 15
click at [247, 148] on select "Select IN SERVICE CONFIRMED TENTATIVE CHECK IN MARK DONE UPCOMING" at bounding box center [314, 155] width 135 height 15
click at [372, 155] on select "Select IN SERVICE CONFIRMED TENTATIVE CHECK IN MARK DONE UPCOMING" at bounding box center [314, 155] width 135 height 15
select select "7"
click at [247, 148] on select "Select IN SERVICE CONFIRMED TENTATIVE CHECK IN MARK DONE UPCOMING" at bounding box center [314, 155] width 135 height 15
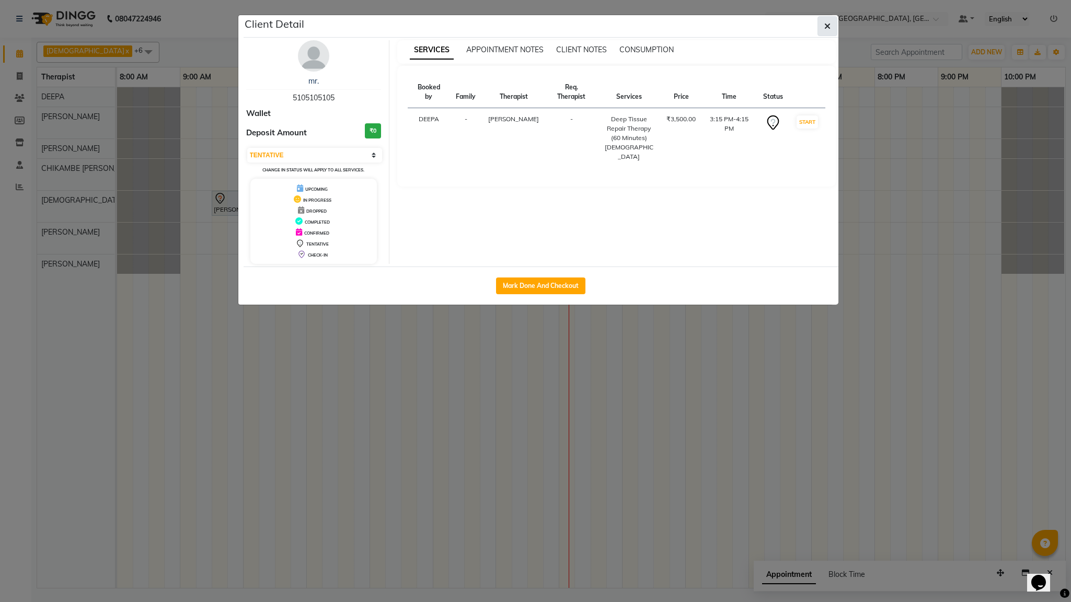
click at [825, 22] on icon "button" at bounding box center [827, 26] width 6 height 8
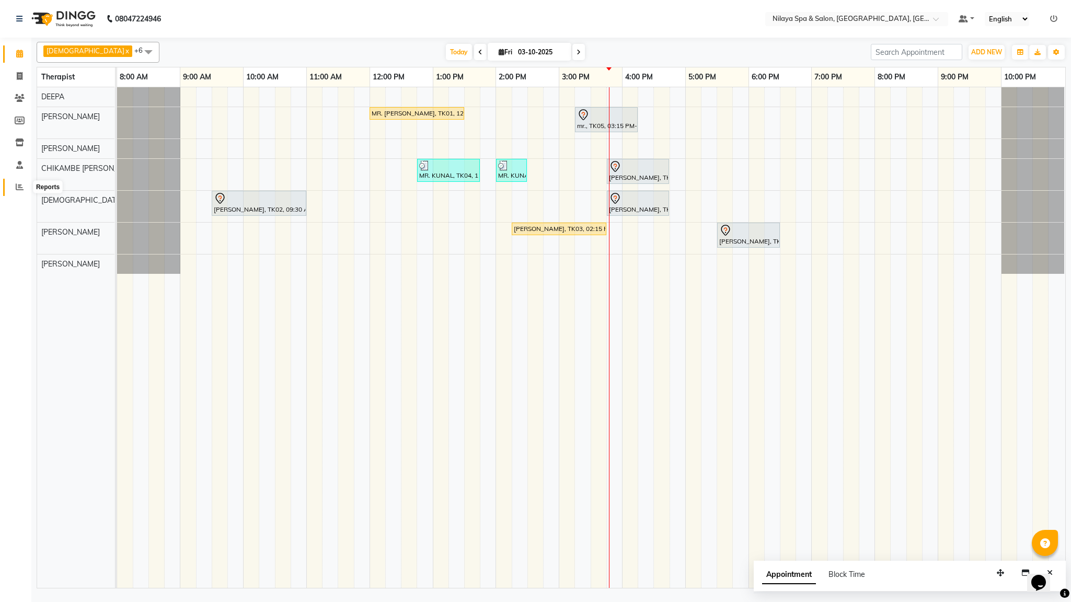
click at [22, 184] on icon at bounding box center [20, 187] width 8 height 8
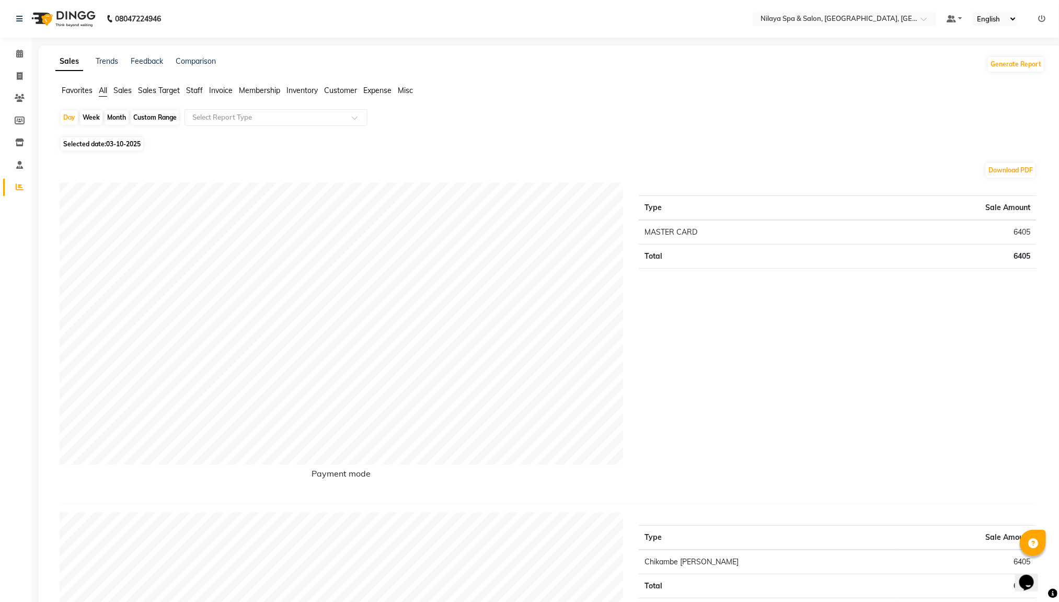
drag, startPoint x: 157, startPoint y: 138, endPoint x: 140, endPoint y: 140, distance: 17.3
click at [156, 138] on div "Selected date: 03-10-2025" at bounding box center [552, 143] width 985 height 11
click at [131, 146] on span "03-10-2025" at bounding box center [123, 144] width 34 height 8
select select "10"
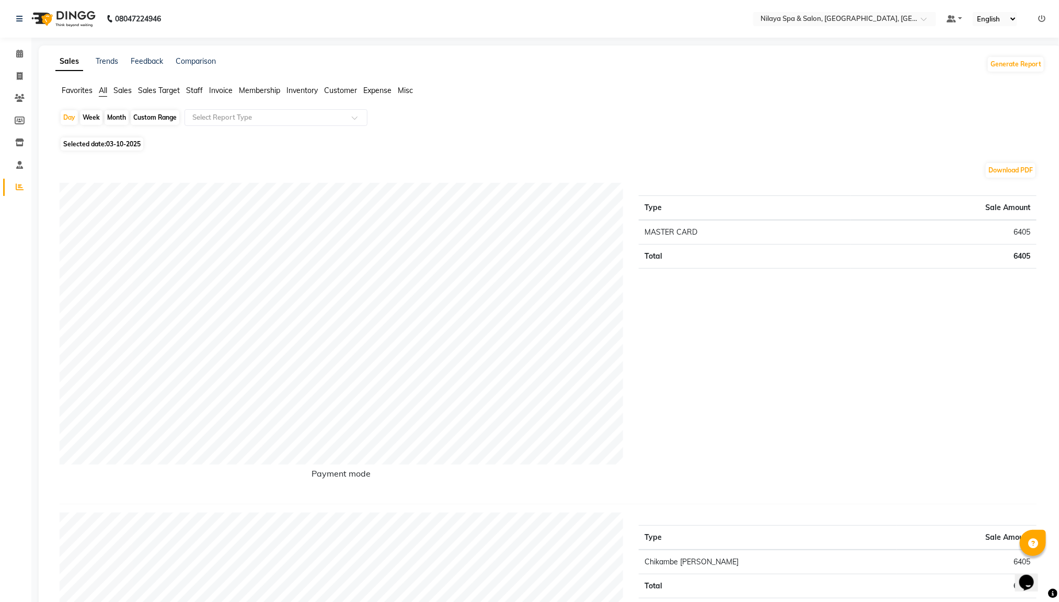
select select "2025"
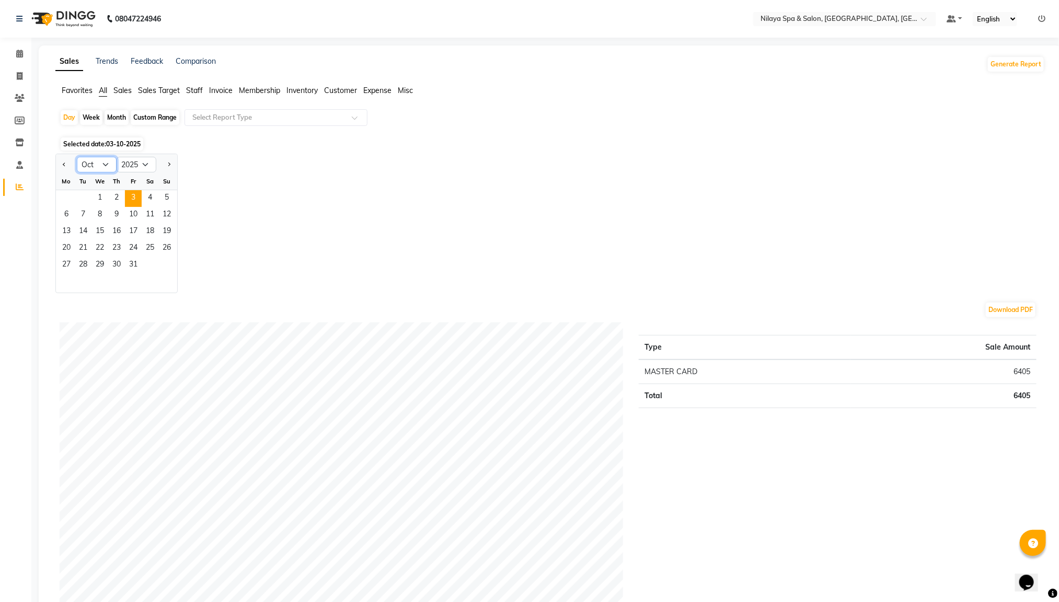
click at [107, 166] on select "Jan Feb Mar Apr May Jun [DATE] Aug Sep Oct Nov Dec" at bounding box center [97, 165] width 40 height 16
select select "9"
click at [77, 157] on select "Jan Feb Mar Apr May Jun [DATE] Aug Sep Oct Nov Dec" at bounding box center [97, 165] width 40 height 16
click at [66, 197] on span "1" at bounding box center [66, 198] width 17 height 17
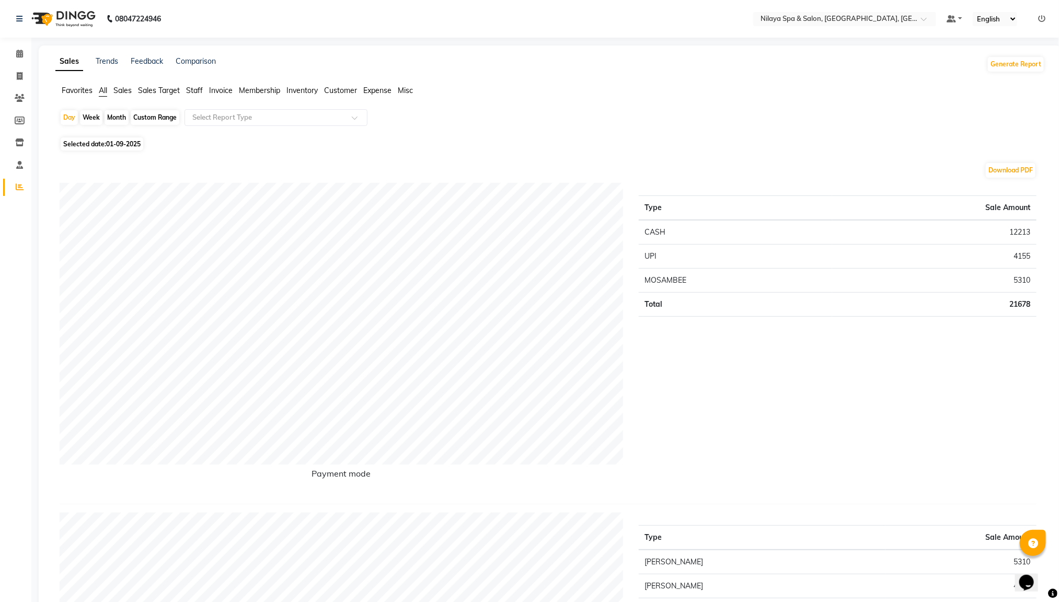
click at [108, 143] on span "01-09-2025" at bounding box center [123, 144] width 34 height 8
select select "9"
select select "2025"
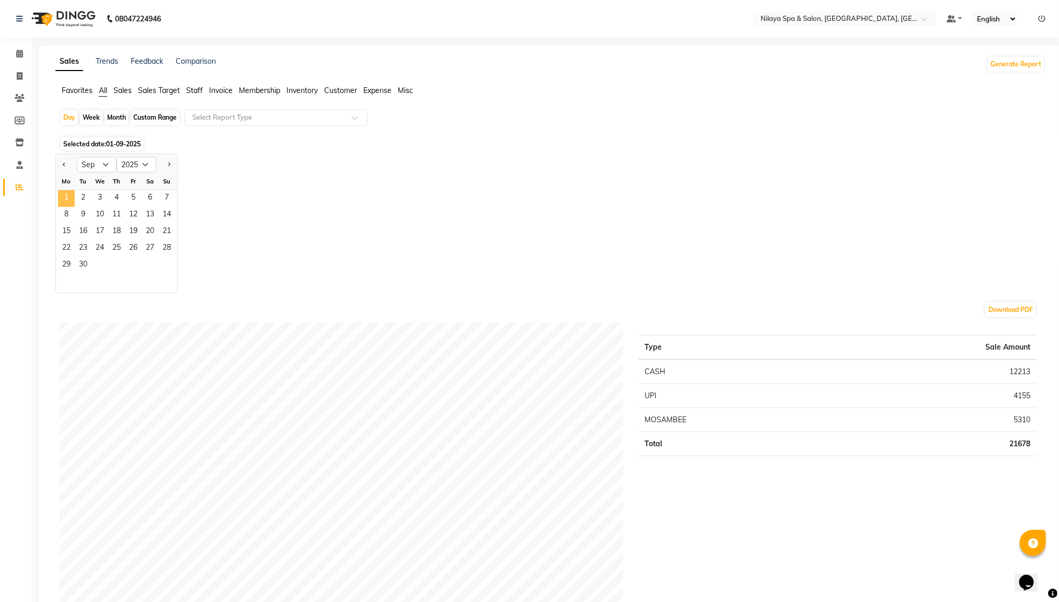
click at [71, 196] on span "1" at bounding box center [66, 198] width 17 height 17
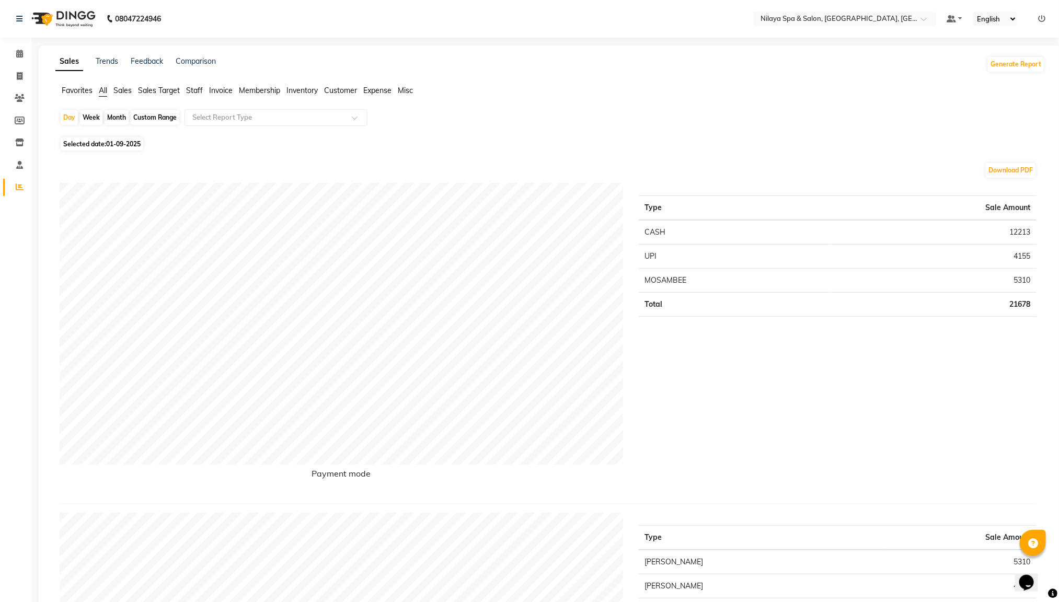
click at [154, 121] on div "Custom Range" at bounding box center [155, 117] width 49 height 15
select select "9"
select select "2025"
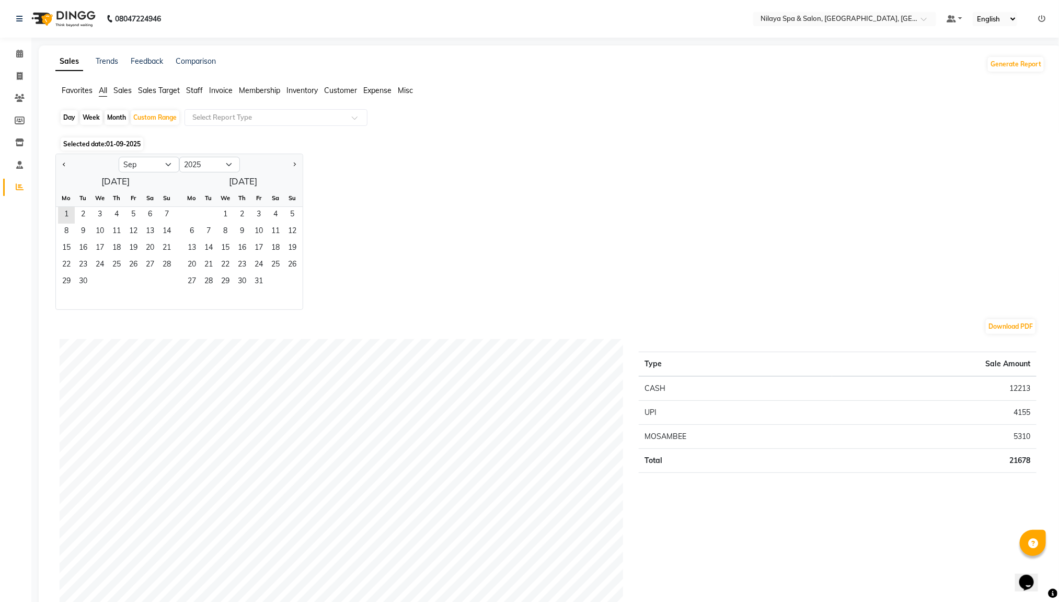
click at [121, 118] on div "Month" at bounding box center [117, 117] width 24 height 15
select select "9"
select select "2025"
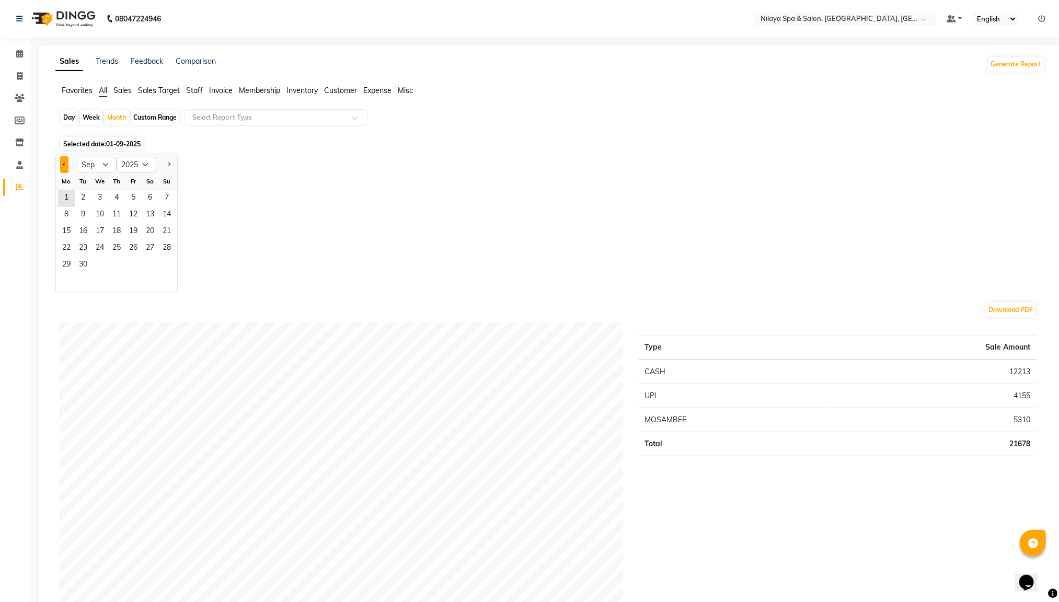
click at [61, 165] on button "Previous month" at bounding box center [64, 164] width 8 height 17
select select "8"
click at [134, 198] on span "1" at bounding box center [133, 198] width 17 height 17
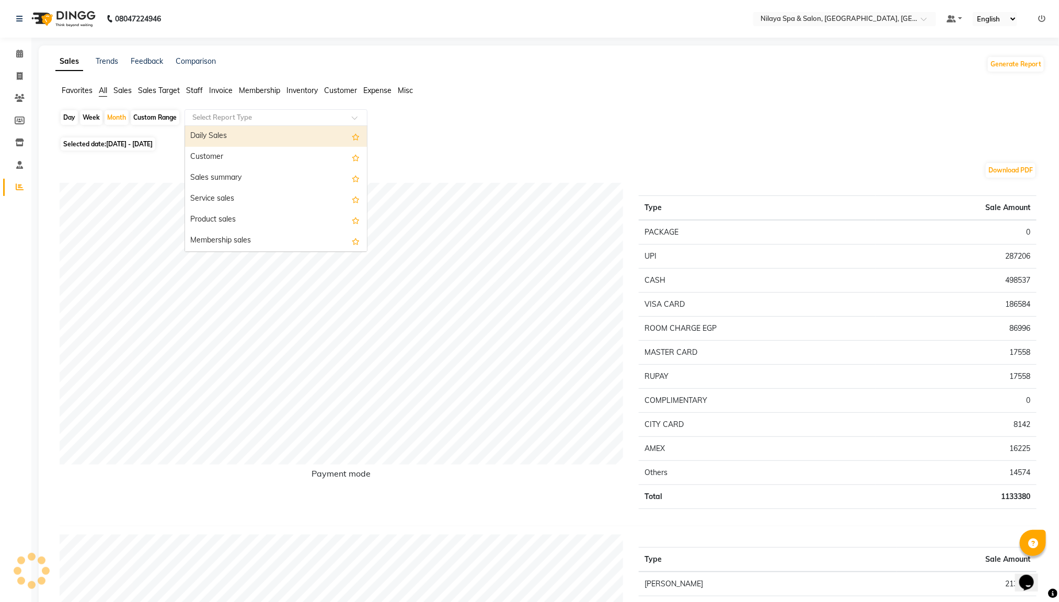
click at [204, 115] on input "text" at bounding box center [265, 117] width 151 height 10
click at [221, 135] on div "Daily Sales" at bounding box center [276, 136] width 182 height 21
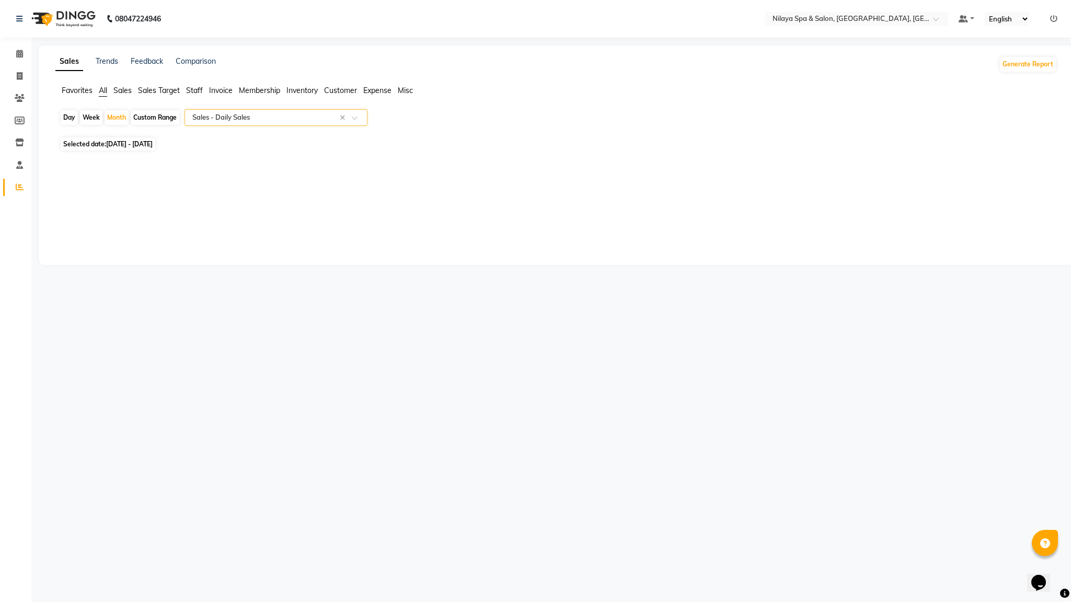
select select "full_report"
select select "csv"
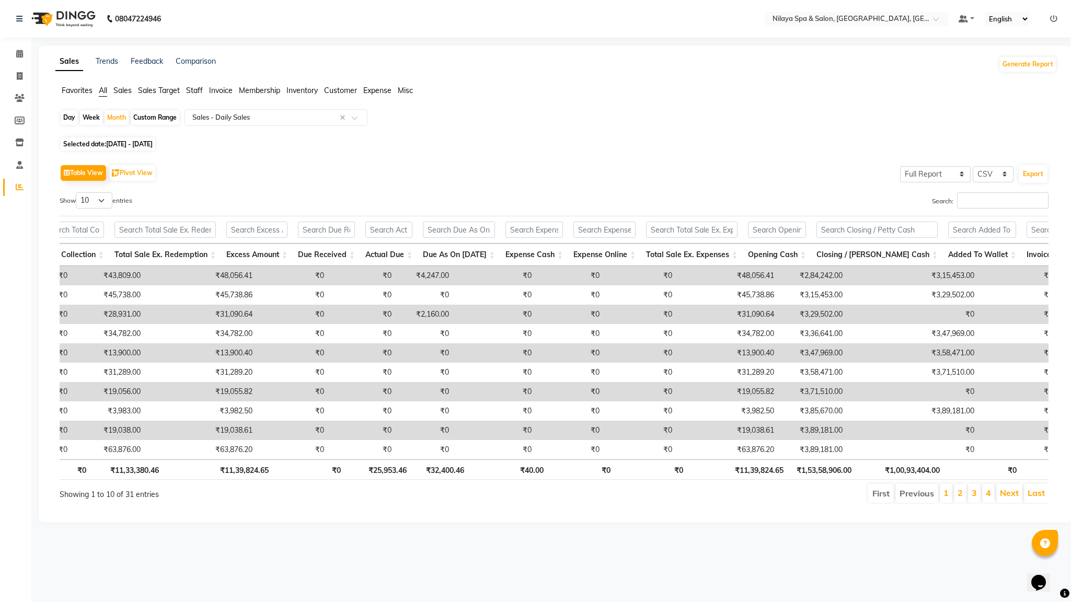
scroll to position [0, 923]
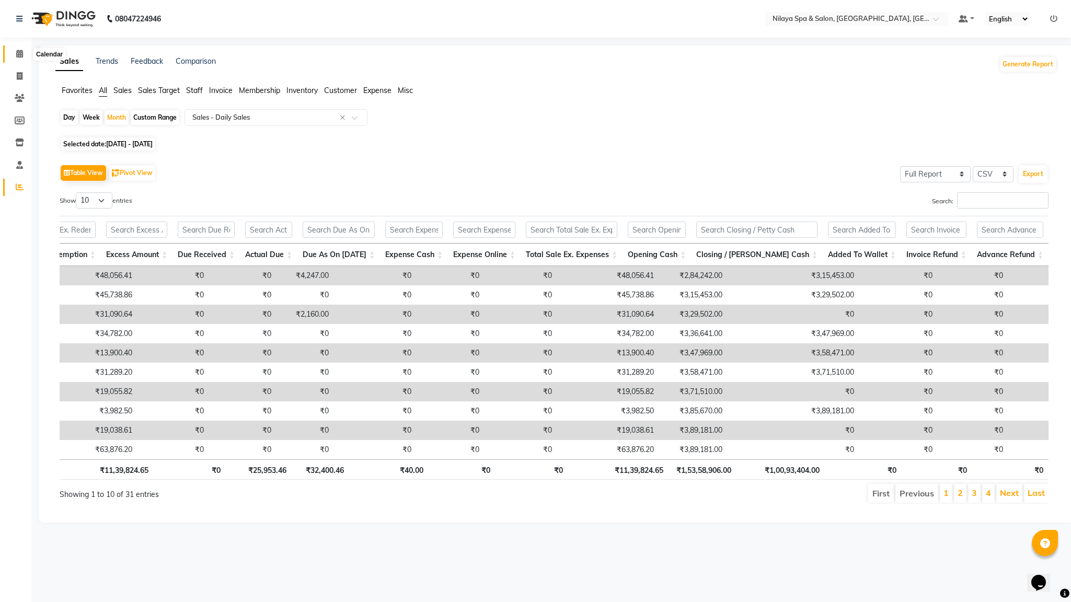
click at [19, 52] on icon at bounding box center [19, 54] width 7 height 8
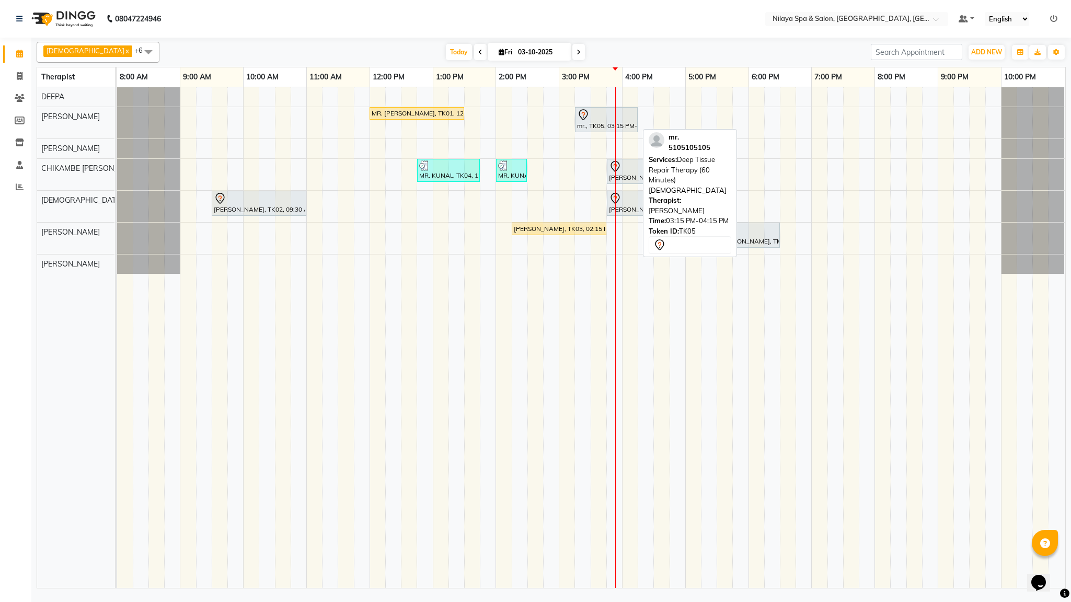
click at [604, 121] on div at bounding box center [606, 115] width 59 height 13
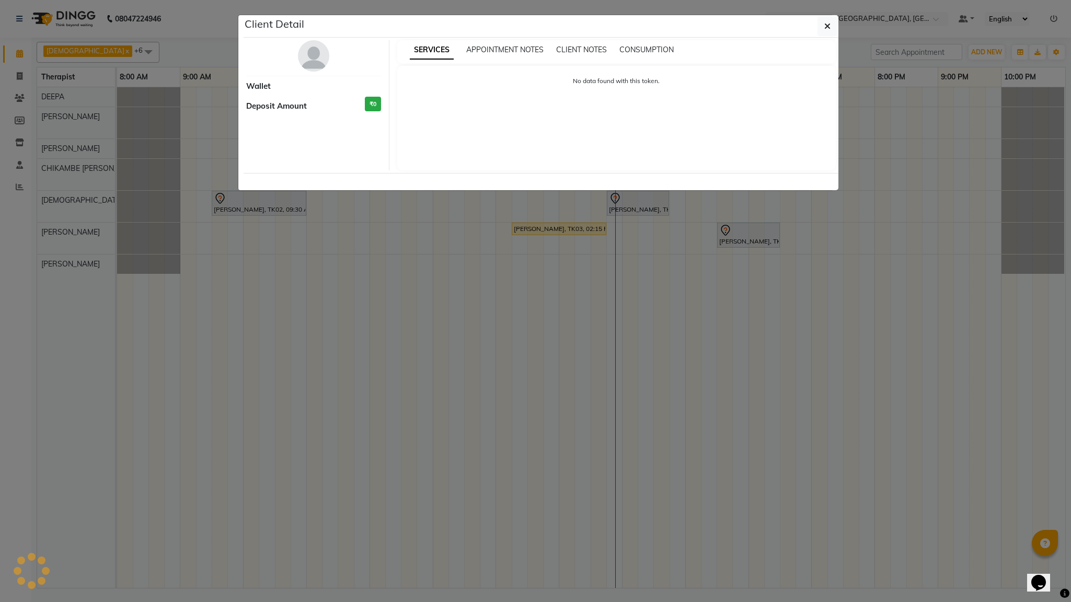
select select "7"
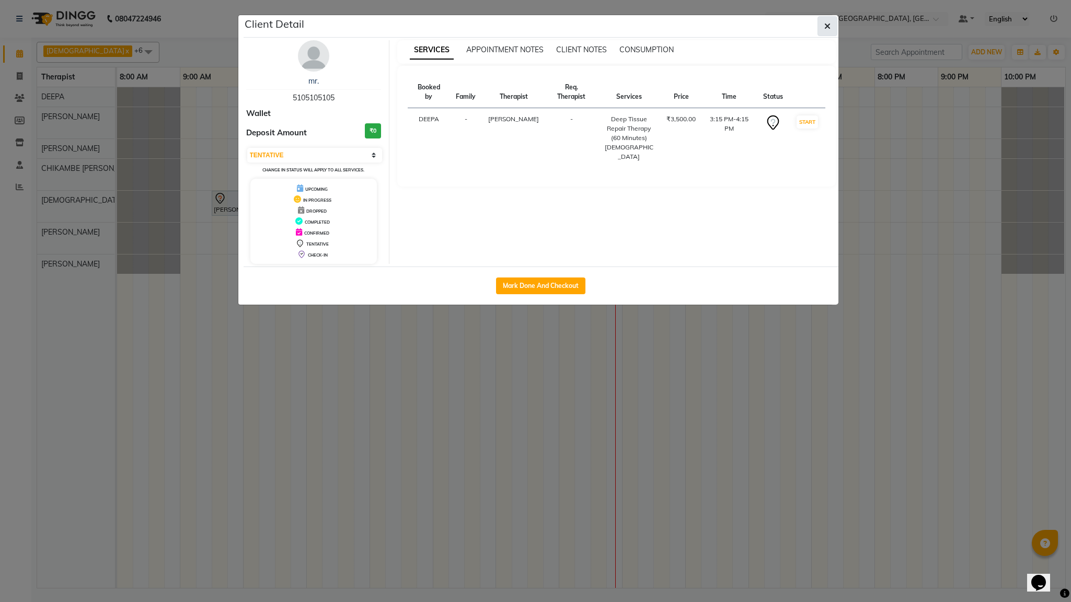
click at [829, 24] on icon "button" at bounding box center [827, 26] width 6 height 8
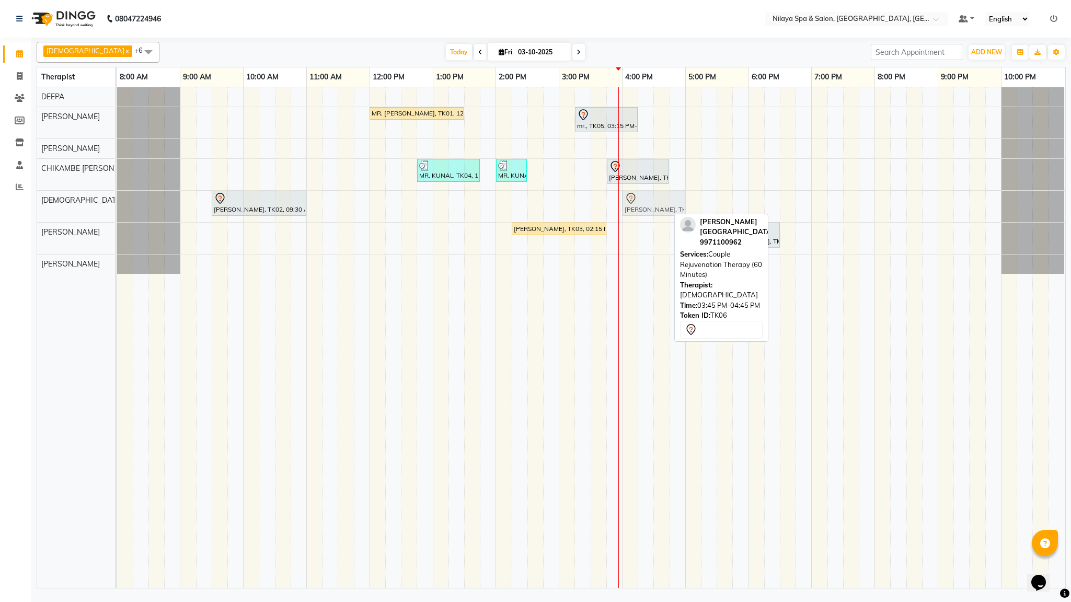
drag, startPoint x: 630, startPoint y: 209, endPoint x: 635, endPoint y: 207, distance: 5.3
click at [117, 207] on div "[PERSON_NAME], TK02, 09:30 AM-11:00 AM, Deep Tissue Repair Therapy (90 Minutes)…" at bounding box center [117, 206] width 0 height 31
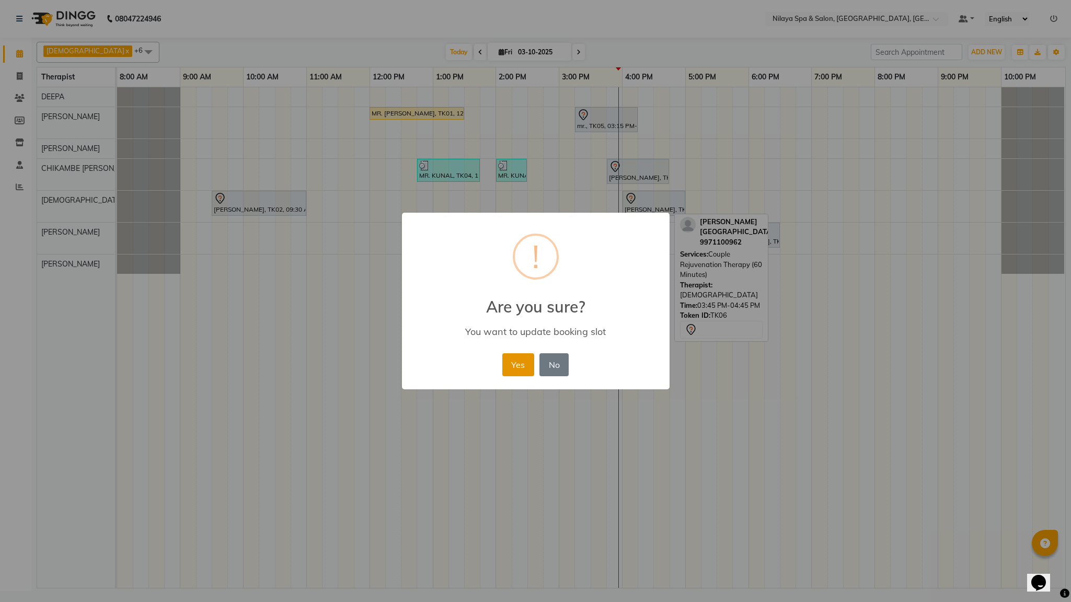
click at [525, 358] on button "Yes" at bounding box center [518, 364] width 32 height 23
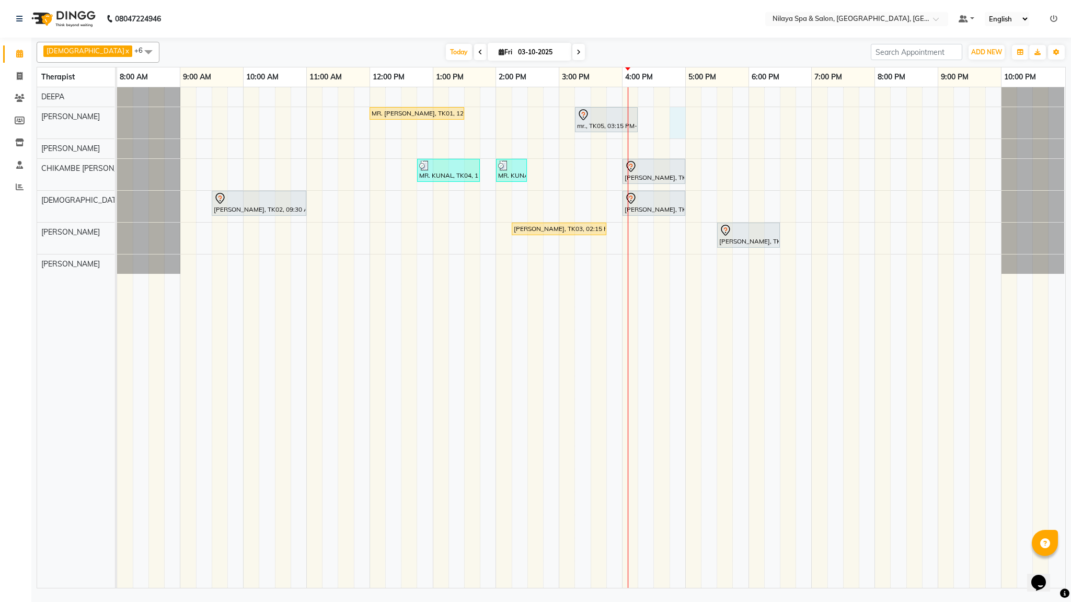
click at [670, 124] on div "MR. [PERSON_NAME], TK01, 12:00 PM-01:30 PM, Deep Tissue Repair Therapy (90 Minu…" at bounding box center [591, 337] width 948 height 501
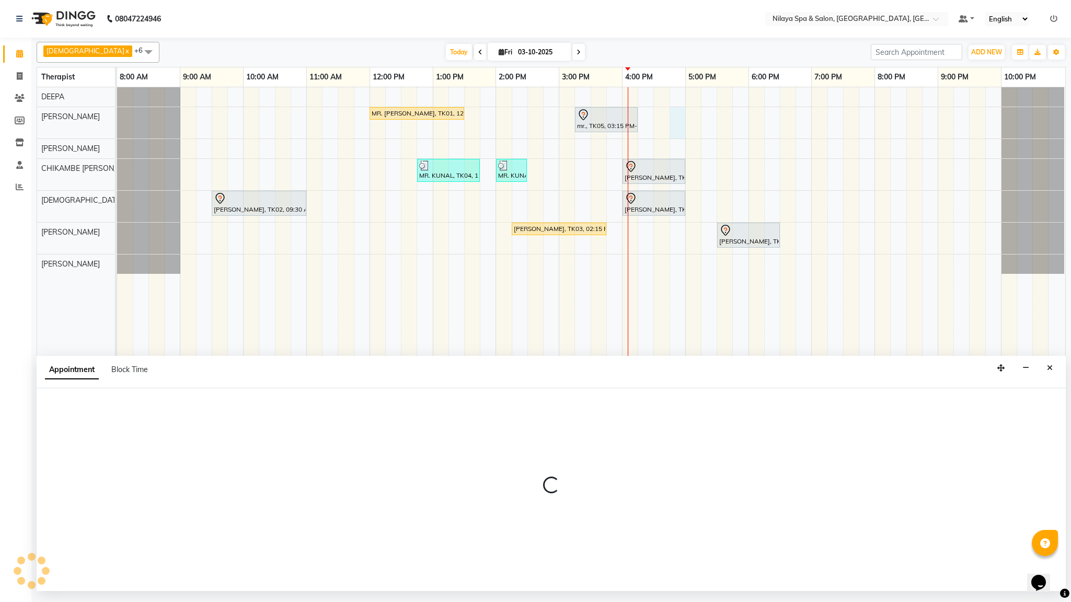
select select "72261"
select select "1005"
select select "tentative"
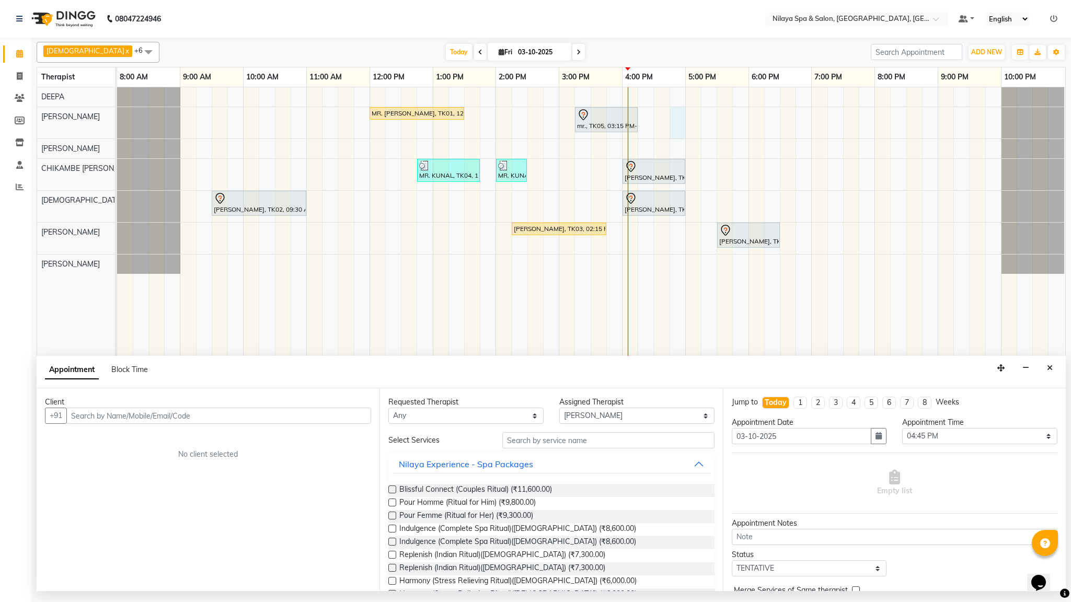
click at [82, 416] on input "text" at bounding box center [218, 416] width 305 height 16
click at [86, 416] on input "text" at bounding box center [218, 416] width 305 height 16
click at [95, 419] on input "text" at bounding box center [218, 416] width 305 height 16
click at [73, 419] on input "text" at bounding box center [218, 416] width 305 height 16
type input "9953530141"
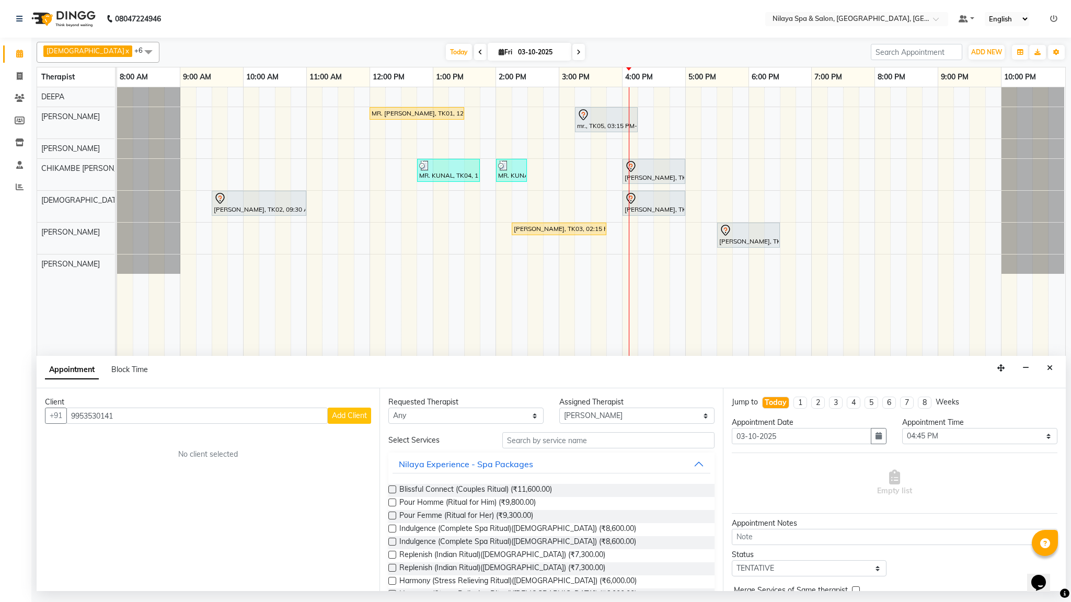
click at [345, 422] on button "Add Client" at bounding box center [349, 416] width 43 height 16
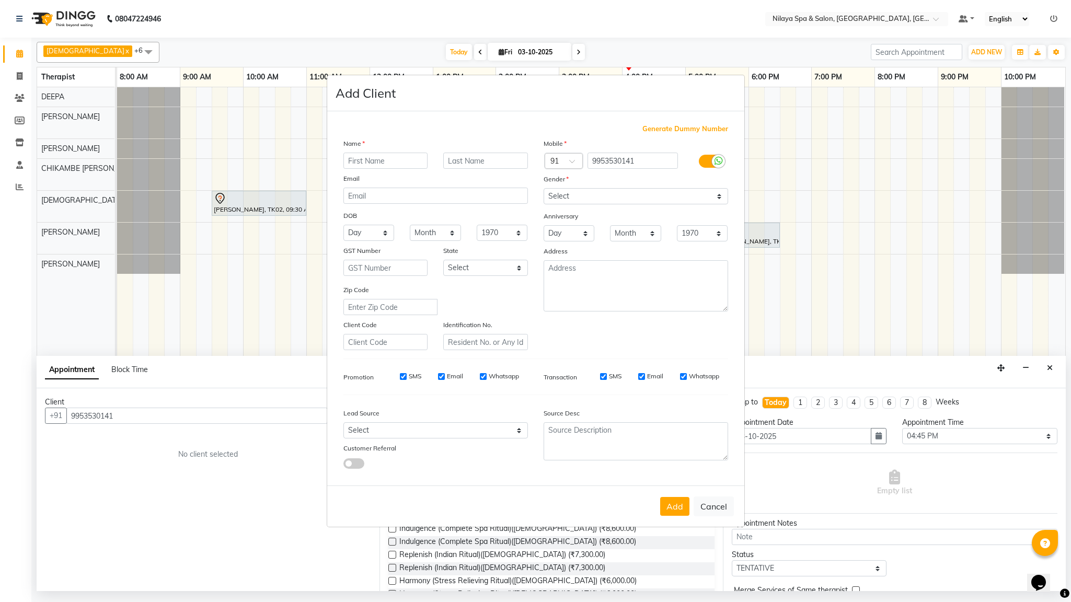
click at [370, 158] on input "text" at bounding box center [385, 161] width 85 height 16
type input "MR. [PERSON_NAME]"
click at [718, 194] on select "Select [DEMOGRAPHIC_DATA] [DEMOGRAPHIC_DATA] Other Prefer Not To Say" at bounding box center [636, 196] width 184 height 16
select select "[DEMOGRAPHIC_DATA]"
click at [544, 189] on select "Select [DEMOGRAPHIC_DATA] [DEMOGRAPHIC_DATA] Other Prefer Not To Say" at bounding box center [636, 196] width 184 height 16
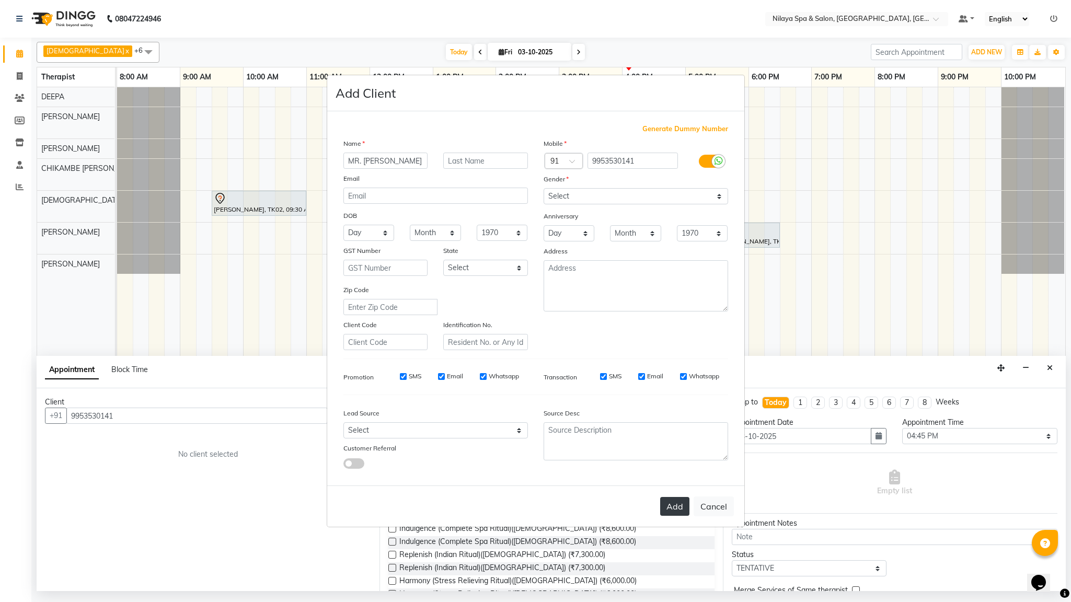
click at [675, 475] on button "Add" at bounding box center [674, 506] width 29 height 19
type input "99******41"
select select
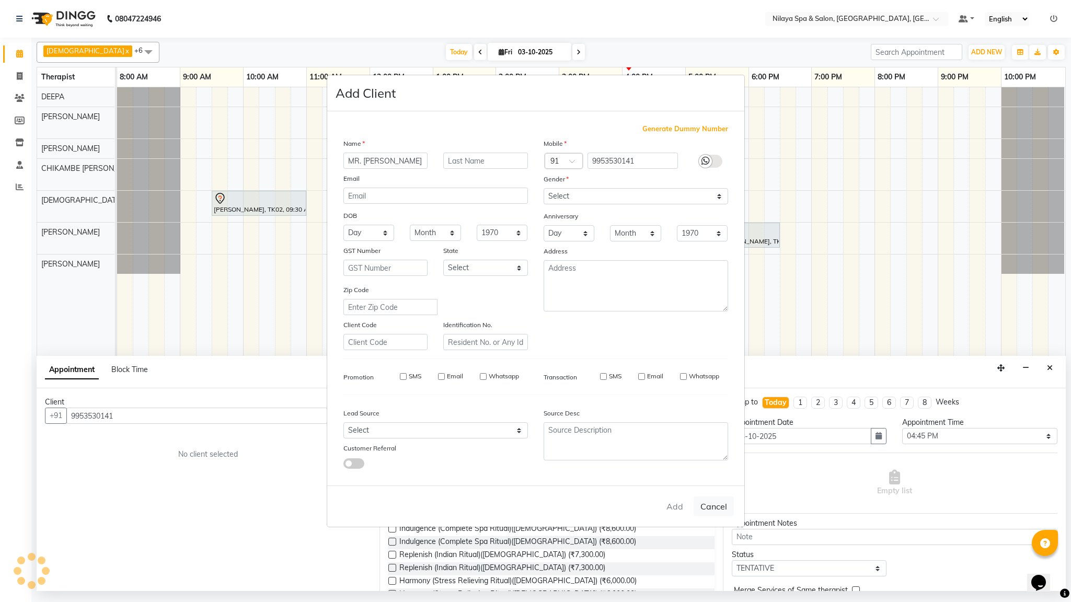
select select
checkbox input "false"
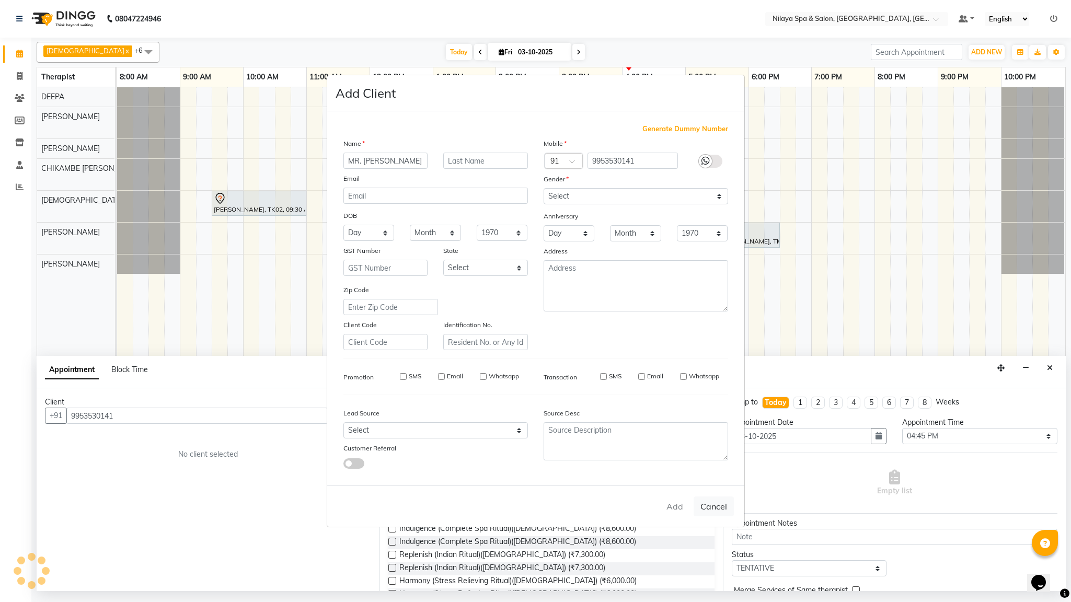
checkbox input "false"
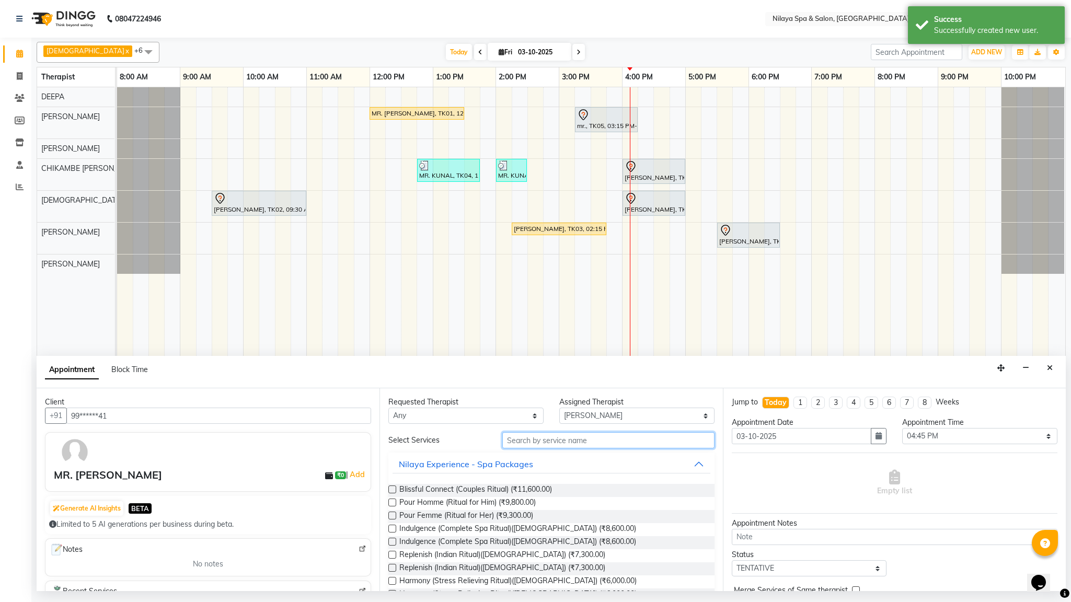
click at [527, 440] on input "text" at bounding box center [608, 440] width 212 height 16
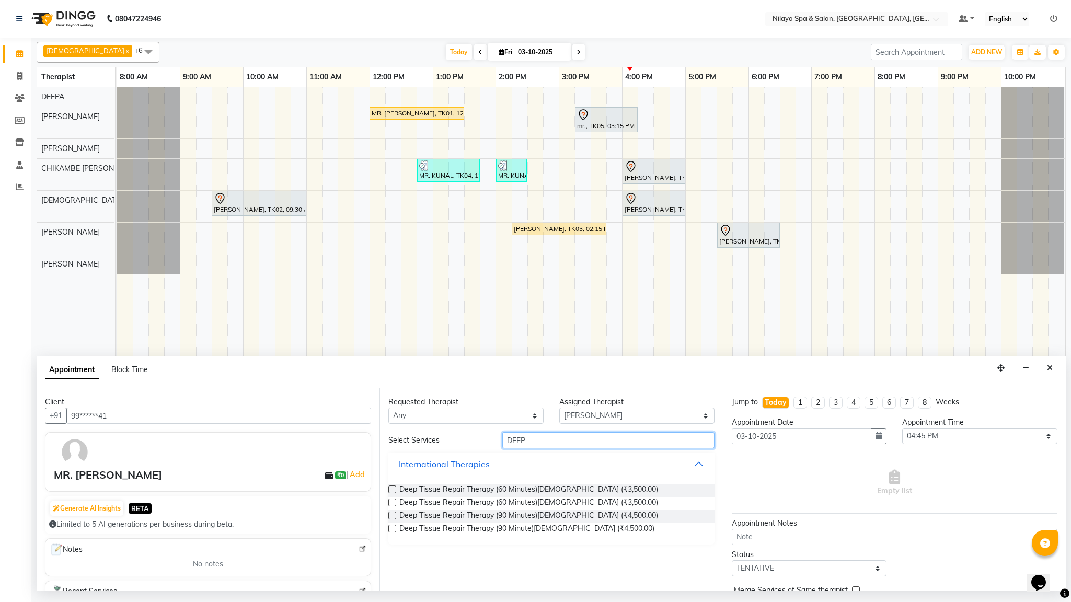
type input "DEEP"
click at [391, 475] on label at bounding box center [392, 490] width 8 height 8
click at [391, 475] on input "checkbox" at bounding box center [391, 490] width 7 height 7
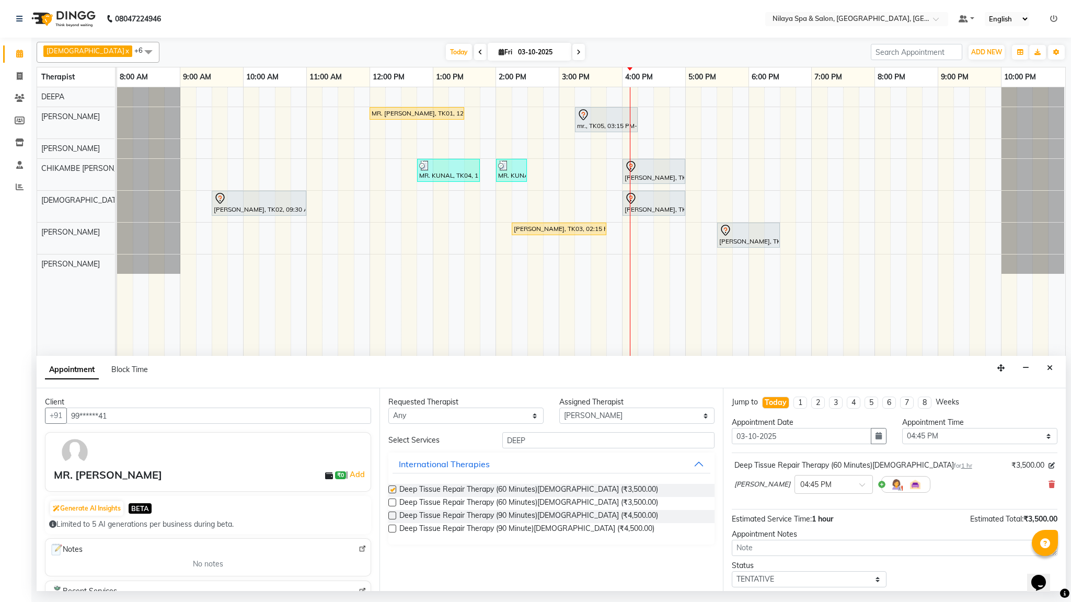
checkbox input "false"
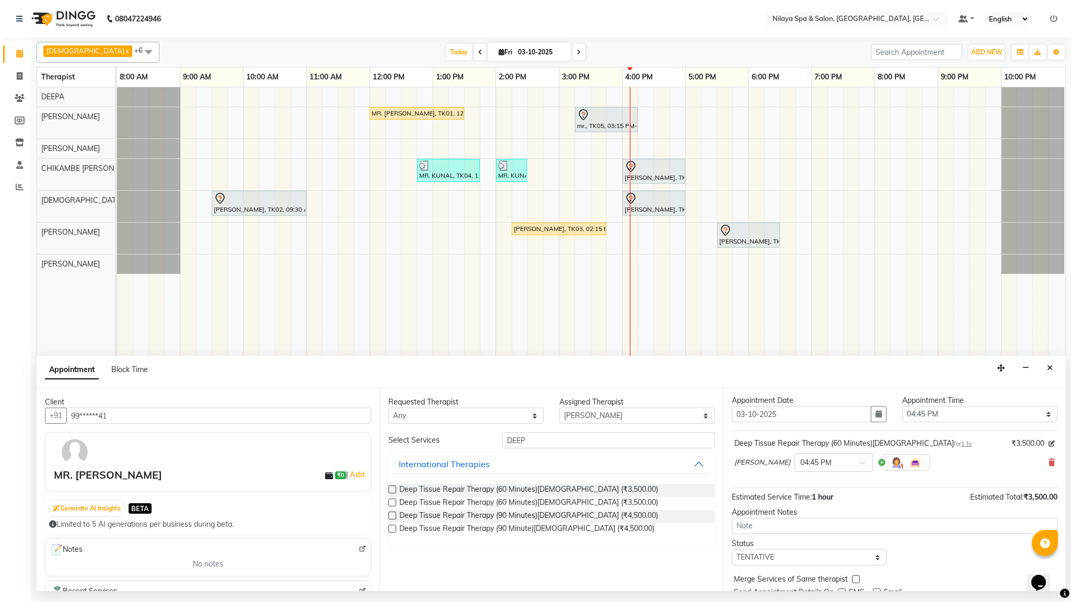
scroll to position [64, 0]
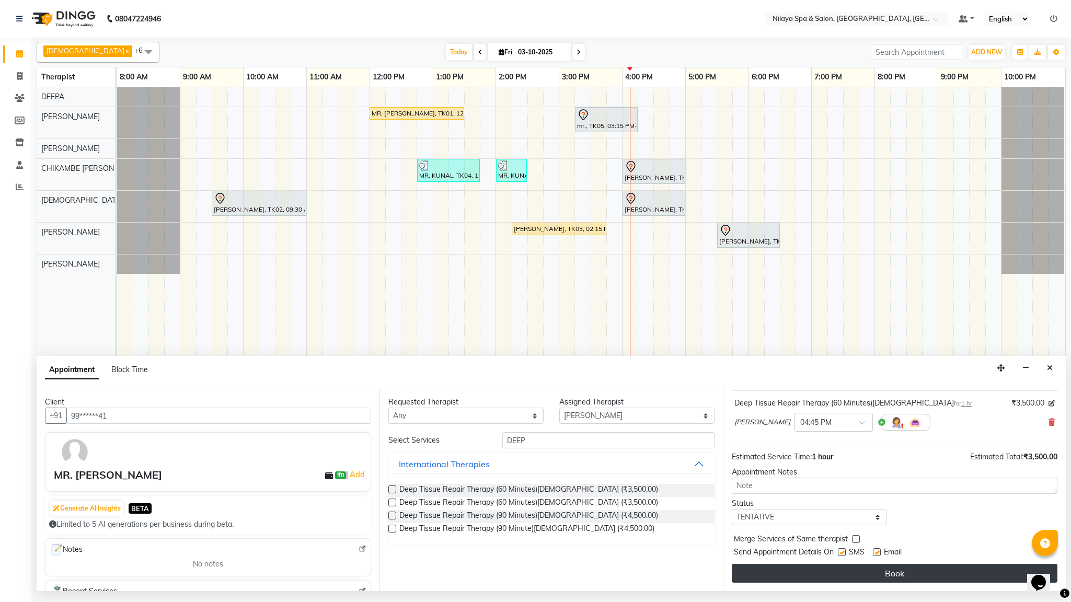
click at [875, 475] on button "Book" at bounding box center [895, 573] width 326 height 19
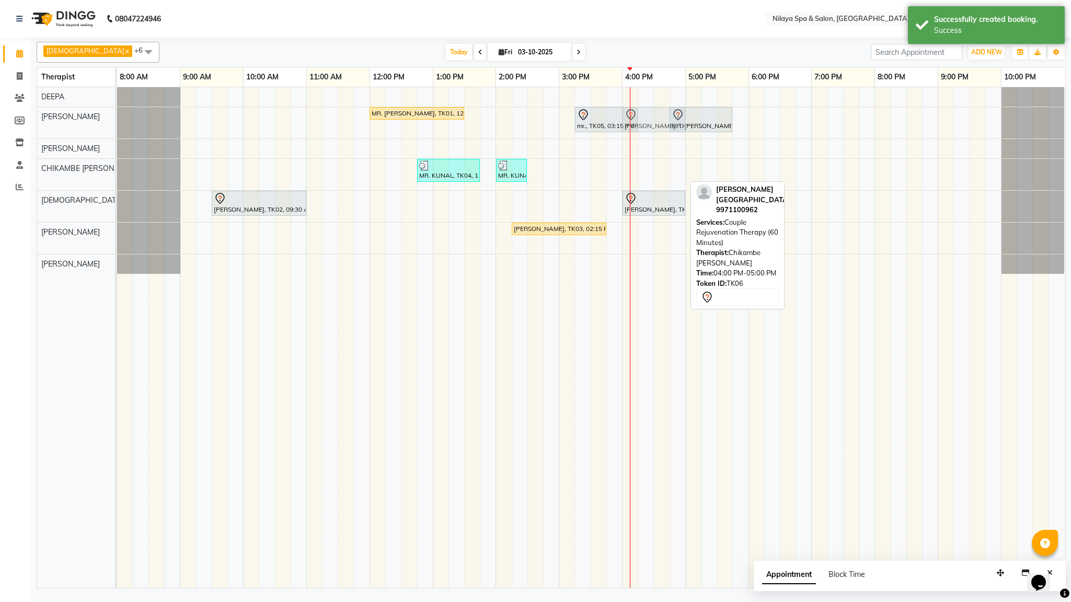
drag, startPoint x: 643, startPoint y: 177, endPoint x: 641, endPoint y: 128, distance: 49.7
click at [641, 128] on tbody "MR. [PERSON_NAME], TK01, 12:00 PM-01:30 PM, Deep Tissue Repair Therapy (90 Minu…" at bounding box center [590, 180] width 947 height 187
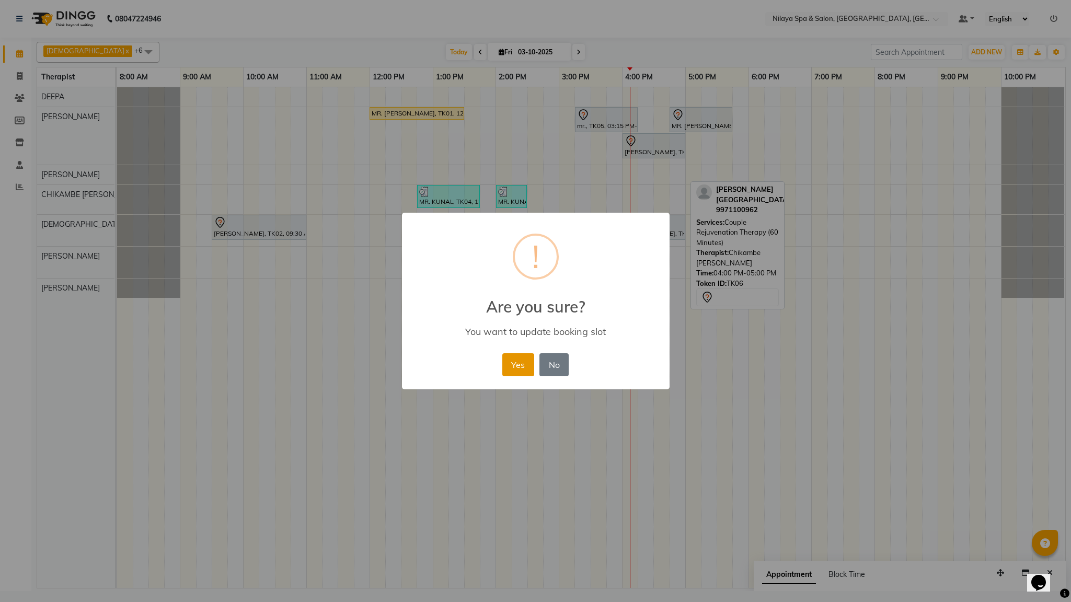
click at [519, 361] on button "Yes" at bounding box center [518, 364] width 32 height 23
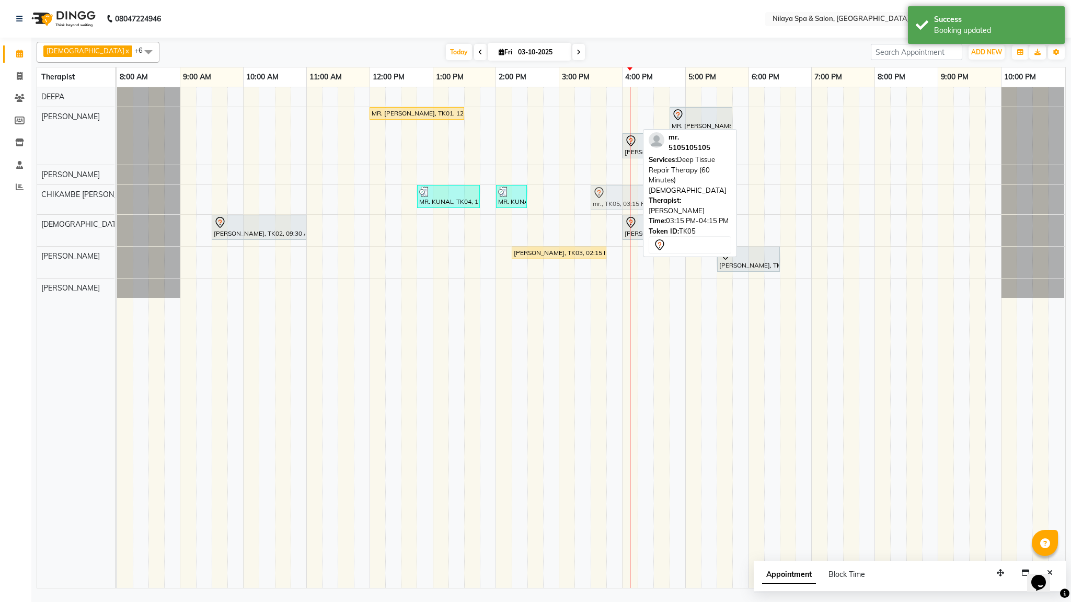
drag, startPoint x: 596, startPoint y: 122, endPoint x: 607, endPoint y: 207, distance: 85.4
click at [607, 207] on tbody "MR. [PERSON_NAME], TK01, 12:00 PM-01:30 PM, Deep Tissue Repair Therapy (90 Minu…" at bounding box center [590, 192] width 947 height 211
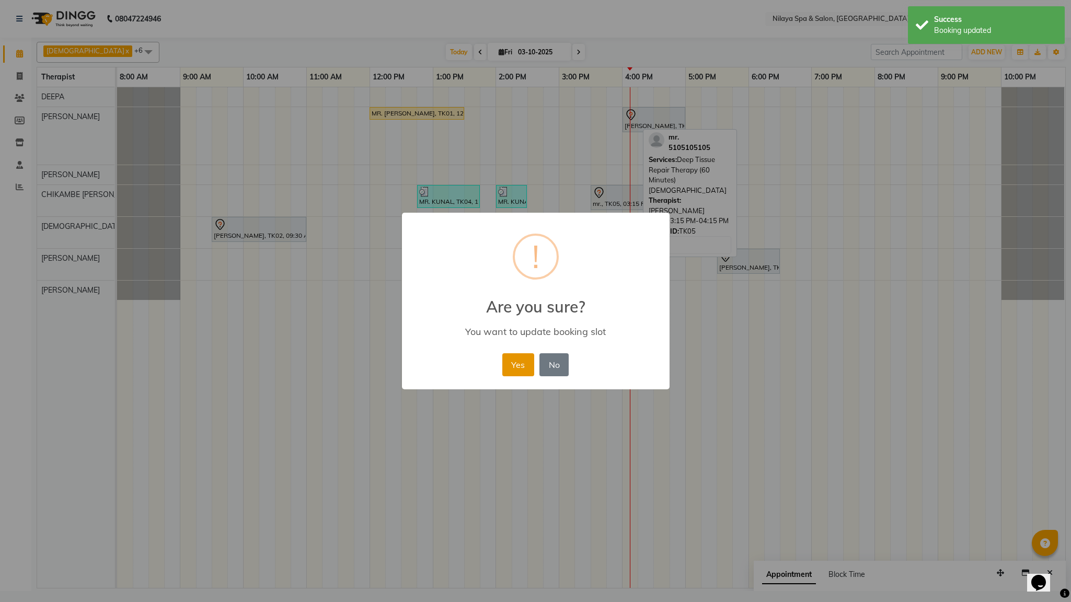
click at [516, 363] on button "Yes" at bounding box center [518, 364] width 32 height 23
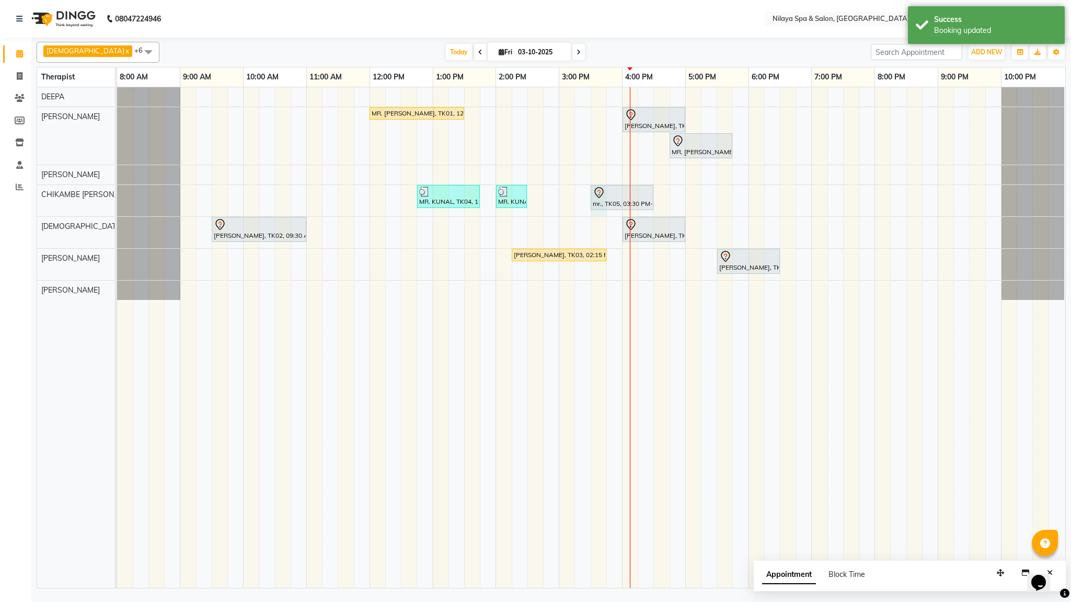
click at [595, 215] on div "MR. [PERSON_NAME], TK01, 12:00 PM-01:30 PM, Deep Tissue Repair Therapy (90 Minu…" at bounding box center [591, 337] width 948 height 501
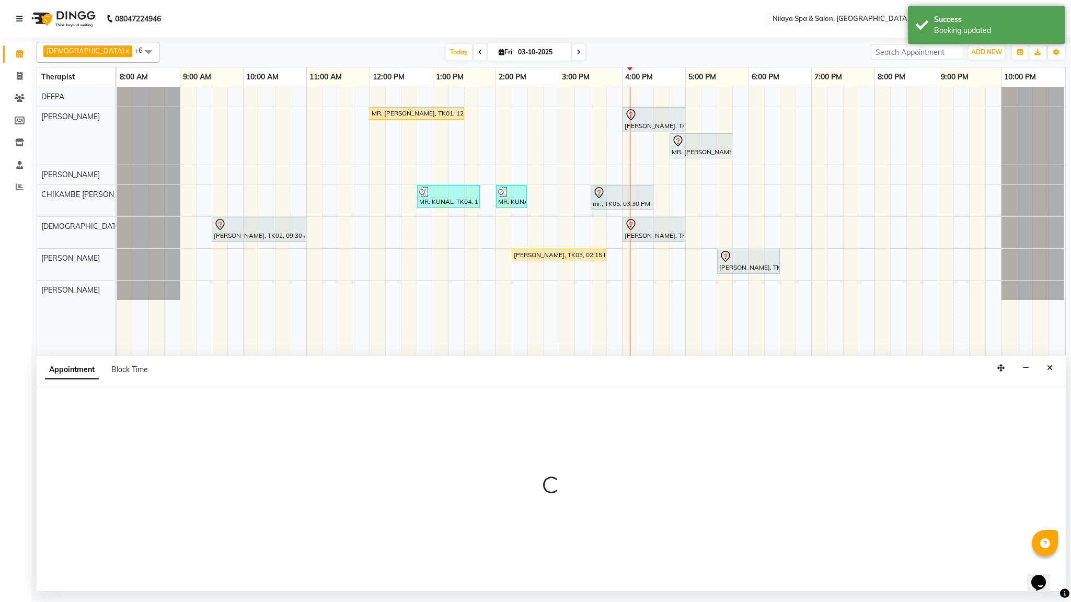
select select "82530"
select select "930"
select select "tentative"
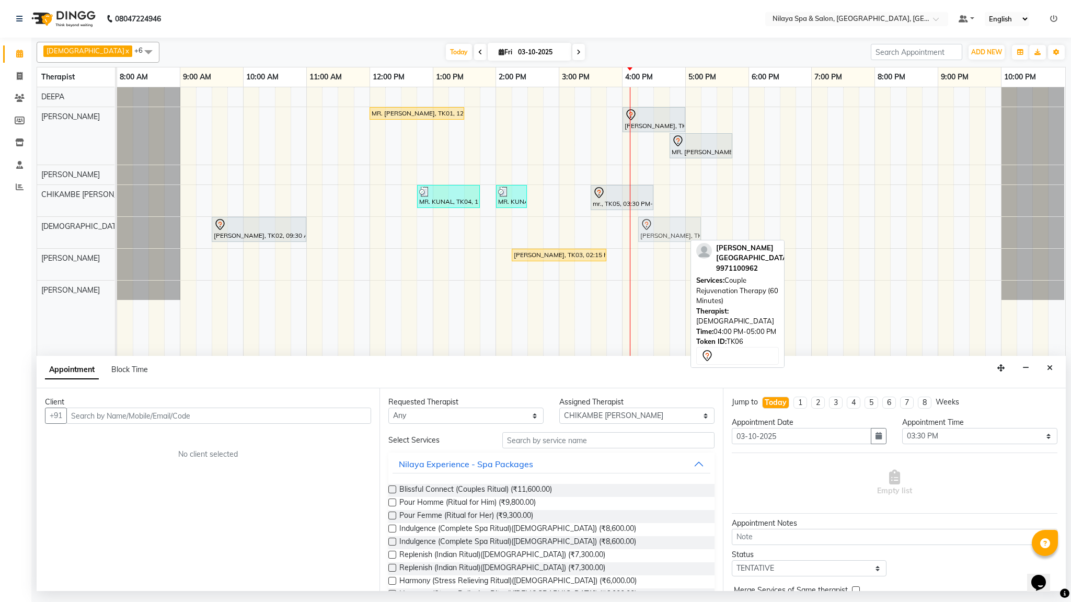
drag, startPoint x: 667, startPoint y: 241, endPoint x: 676, endPoint y: 241, distance: 9.4
click at [117, 241] on div "[PERSON_NAME], TK02, 09:30 AM-11:00 AM, Deep Tissue Repair Therapy (90 Minutes)…" at bounding box center [117, 232] width 0 height 31
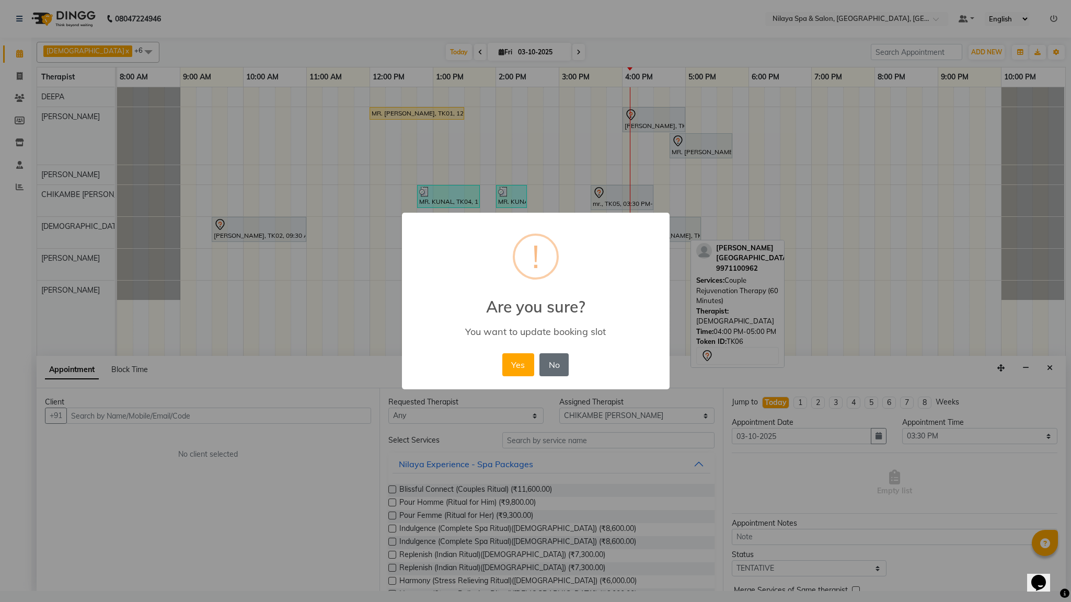
click at [554, 361] on button "No" at bounding box center [553, 364] width 29 height 23
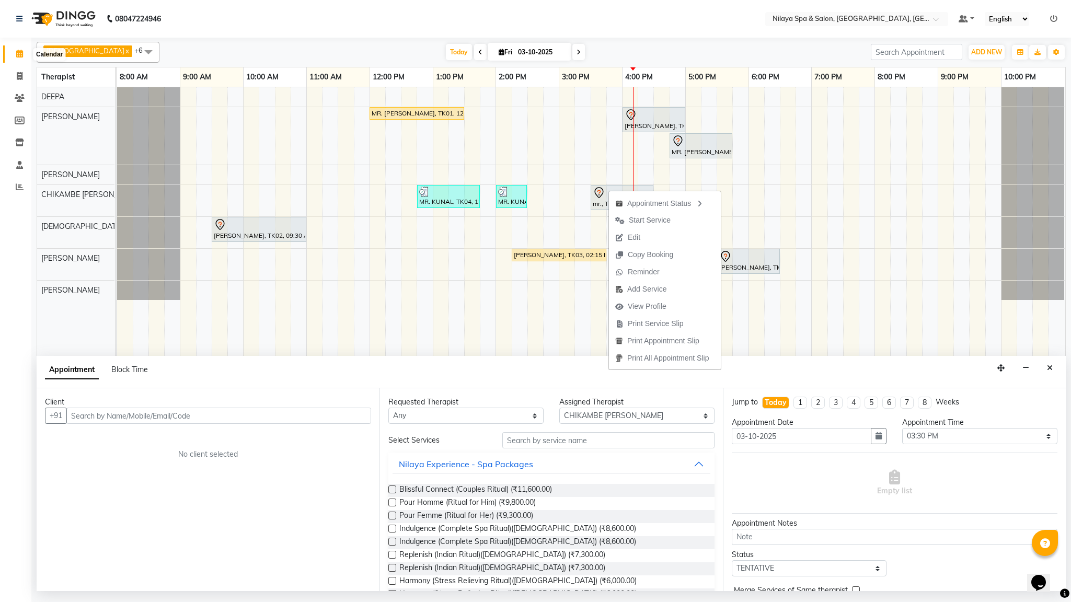
click at [21, 52] on icon at bounding box center [19, 54] width 7 height 8
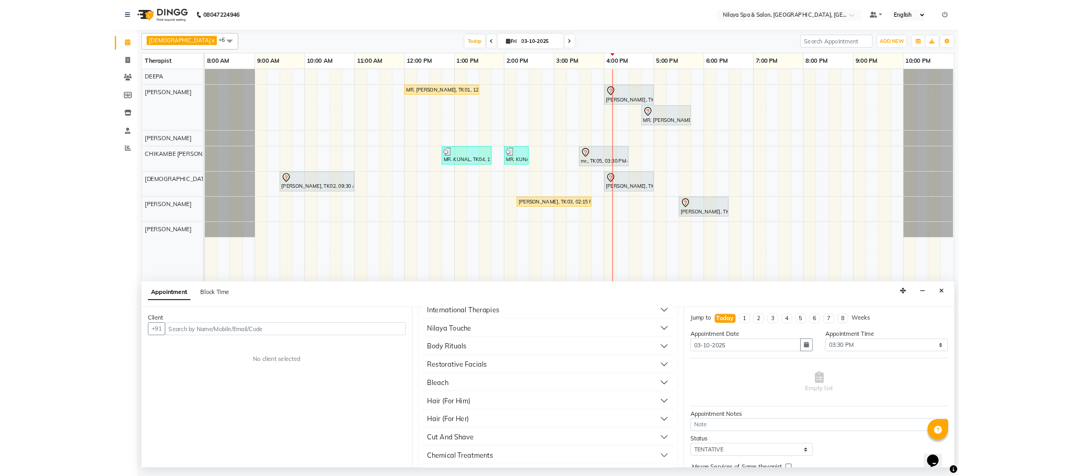
scroll to position [464, 0]
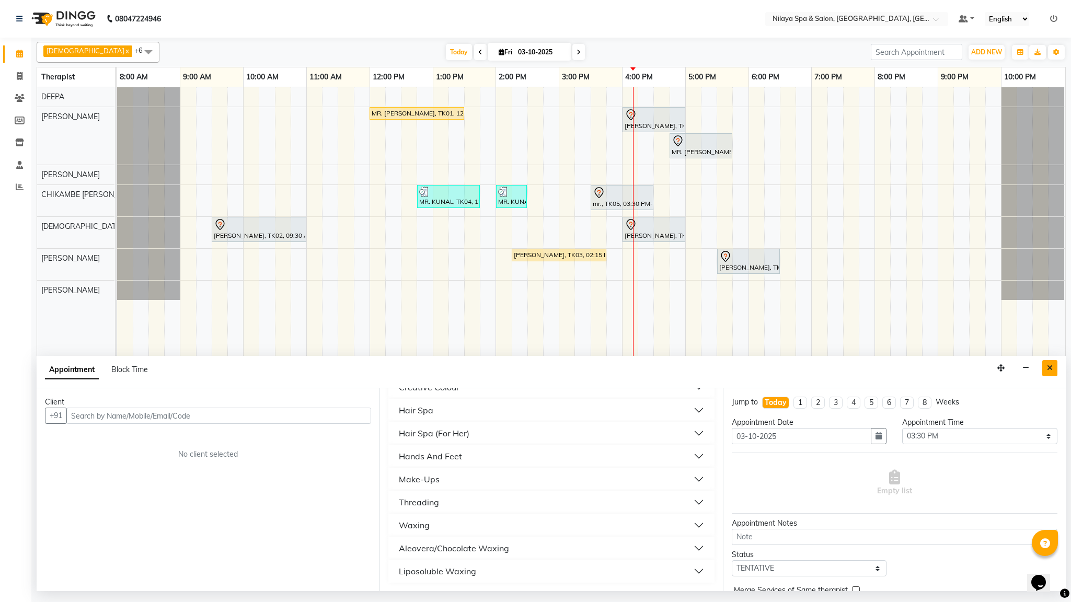
click at [1054, 368] on button "Close" at bounding box center [1049, 368] width 15 height 16
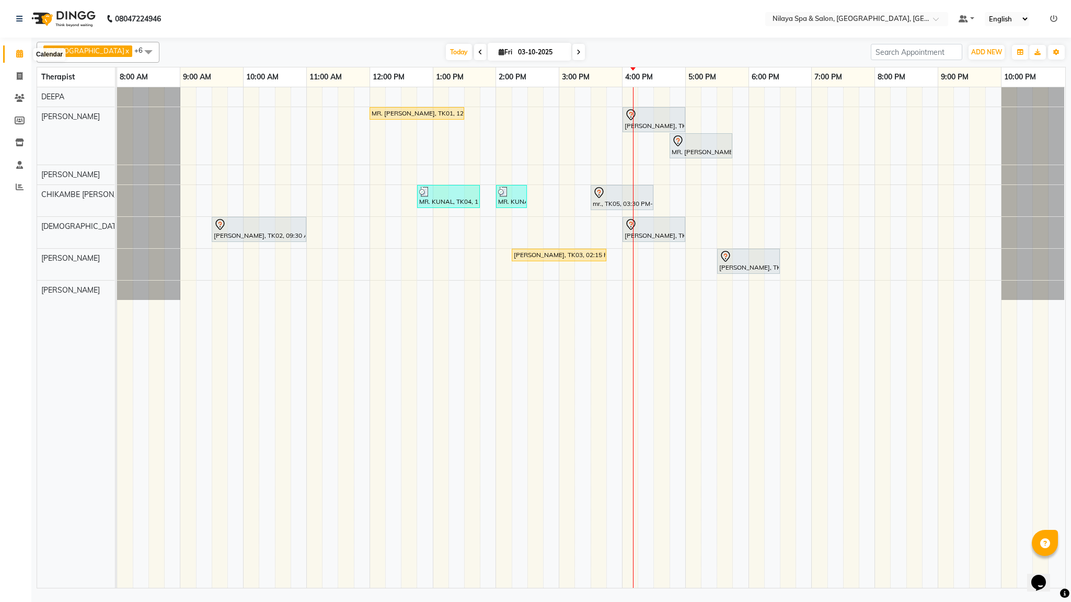
click at [22, 53] on icon at bounding box center [19, 54] width 7 height 8
click at [19, 63] on li "Calendar" at bounding box center [15, 54] width 31 height 22
click at [19, 50] on icon at bounding box center [19, 54] width 7 height 8
click at [16, 13] on link at bounding box center [21, 18] width 10 height 29
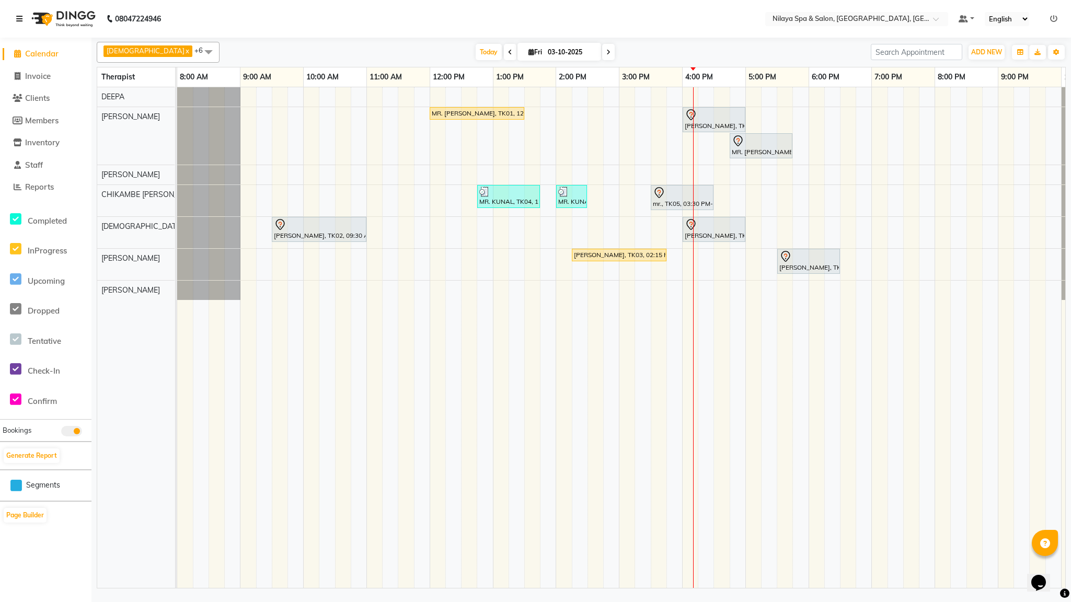
click at [16, 22] on link at bounding box center [21, 18] width 10 height 29
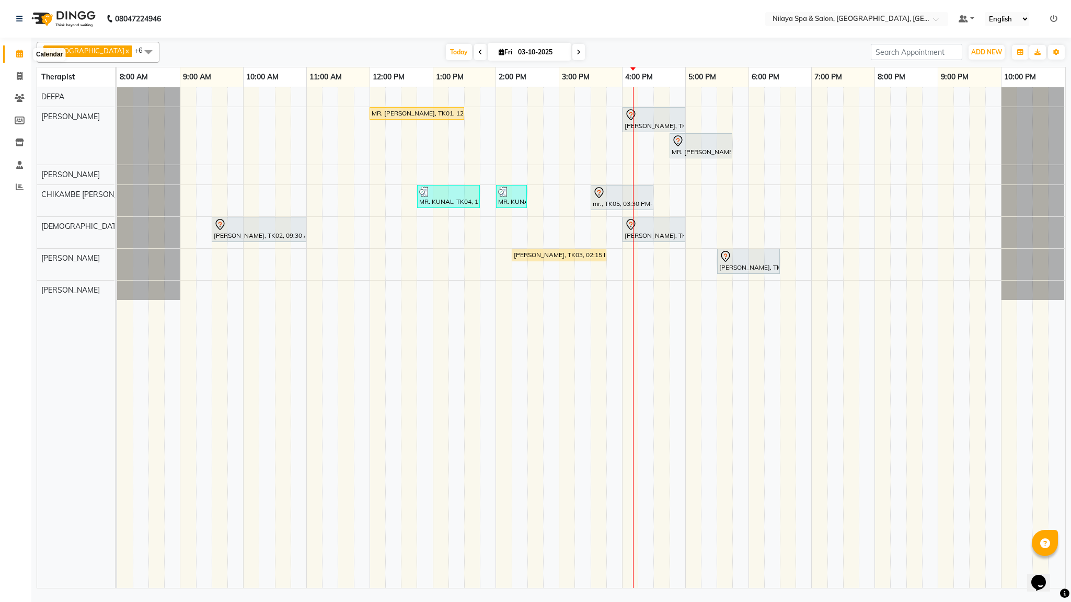
click at [19, 52] on icon at bounding box center [19, 54] width 7 height 8
click at [18, 13] on link at bounding box center [21, 18] width 10 height 29
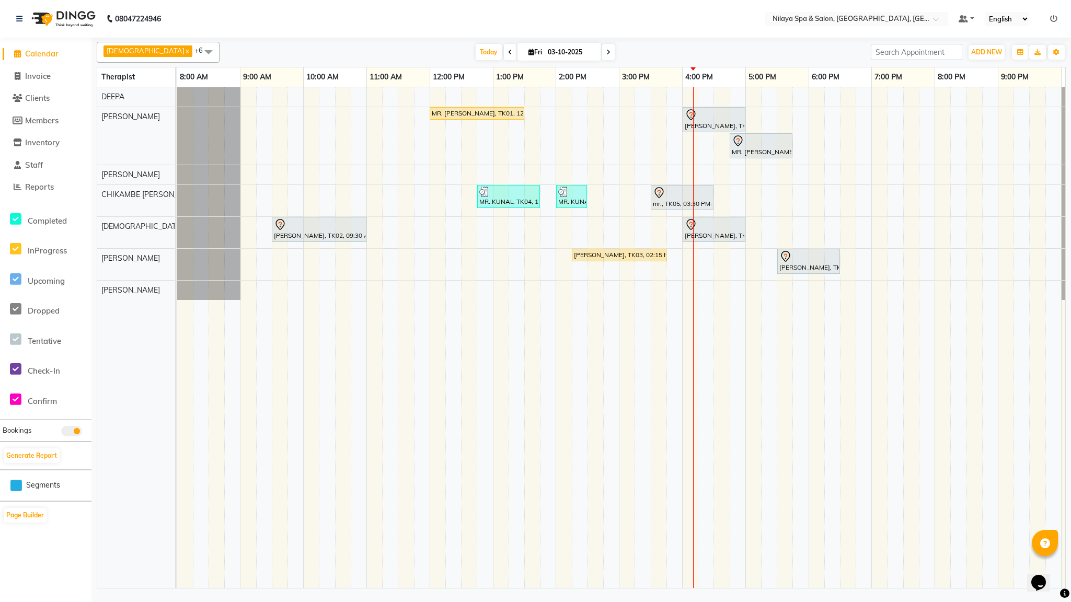
click at [49, 58] on span "Calendar" at bounding box center [41, 54] width 33 height 10
click at [1020, 13] on select "English ENGLISH Español العربية मराठी हिंदी ગુજરાતી தமிழ் 中文" at bounding box center [1007, 19] width 44 height 14
click at [864, 342] on td at bounding box center [864, 337] width 16 height 501
drag, startPoint x: 859, startPoint y: 383, endPoint x: 621, endPoint y: 494, distance: 262.8
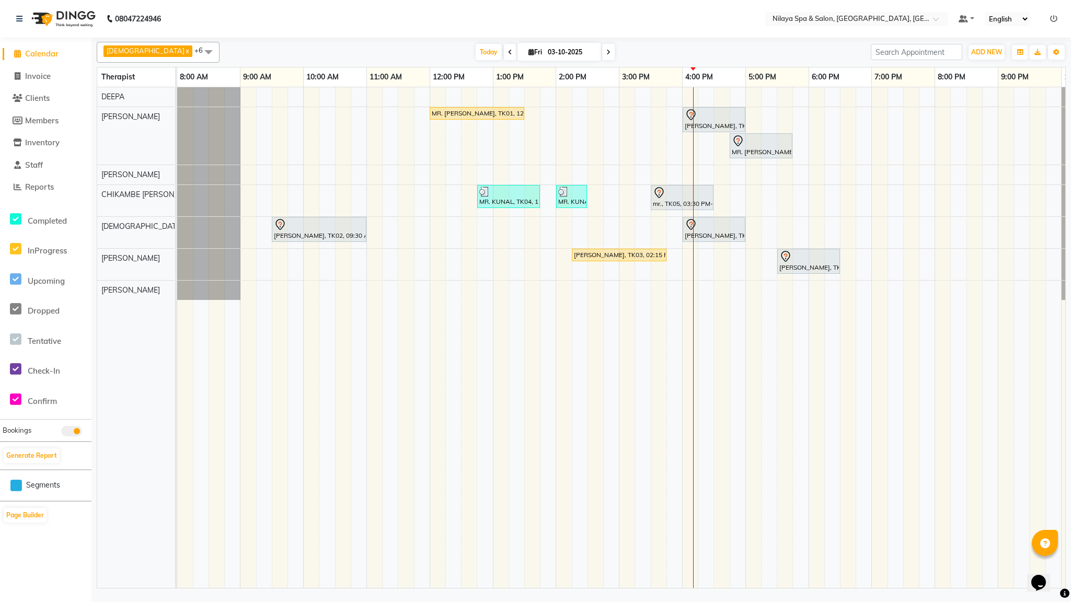
click at [859, 385] on td at bounding box center [864, 337] width 16 height 501
click at [199, 297] on div at bounding box center [208, 290] width 63 height 19
click at [225, 24] on nav "08047224946 Select Location × Nilaya Spa & Salon, [GEOGRAPHIC_DATA], [GEOGRAPHI…" at bounding box center [535, 19] width 1071 height 38
click at [522, 13] on nav "08047224946 Select Location × Nilaya Spa & Salon, [GEOGRAPHIC_DATA], [GEOGRAPHI…" at bounding box center [535, 19] width 1071 height 38
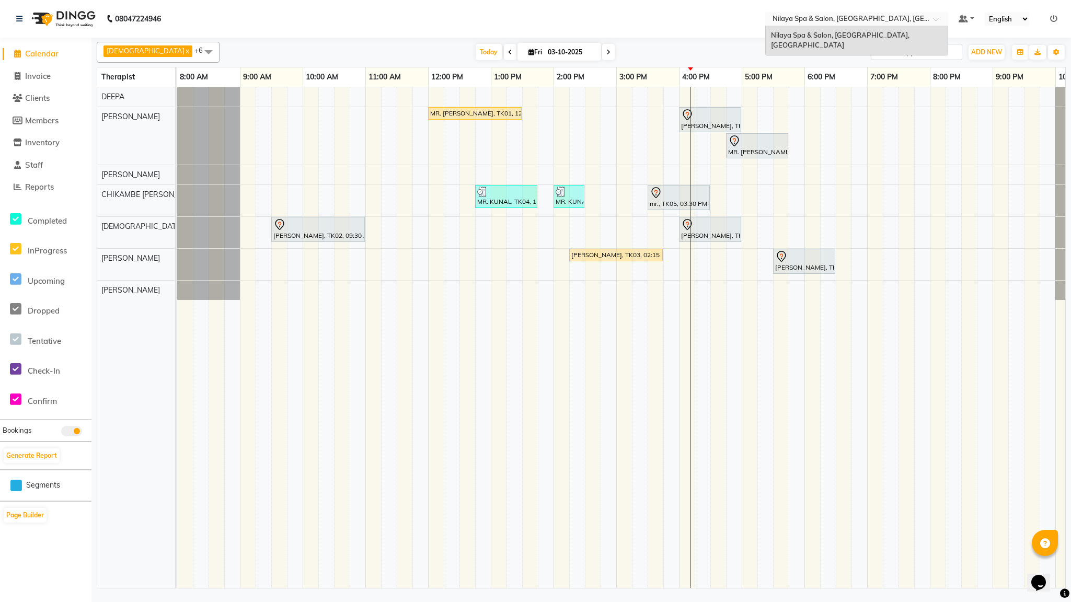
click at [928, 16] on div at bounding box center [856, 20] width 183 height 10
click at [708, 19] on nav "08047224946 Select Location × [GEOGRAPHIC_DATA], [GEOGRAPHIC_DATA], [GEOGRAPHIC…" at bounding box center [535, 19] width 1071 height 38
click at [22, 19] on link at bounding box center [21, 18] width 10 height 29
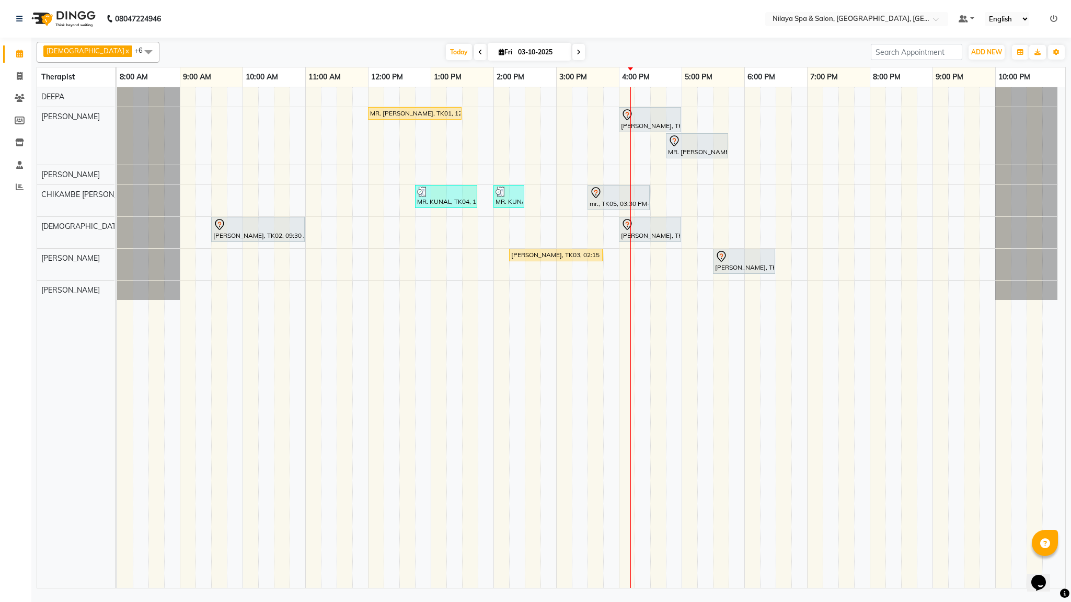
click at [1056, 18] on icon at bounding box center [1053, 18] width 7 height 7
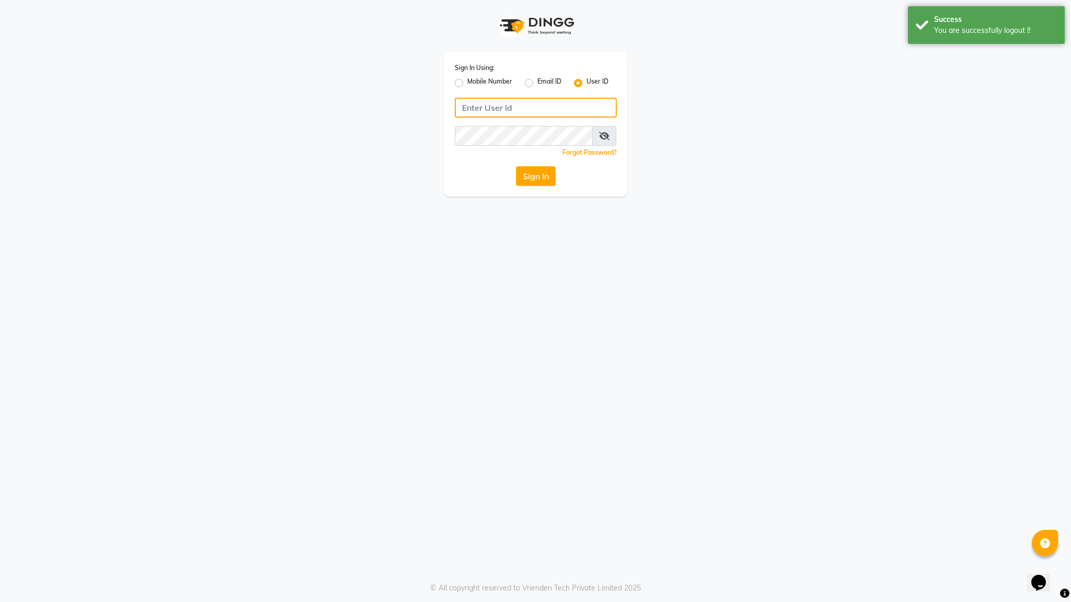
type input "9557827535"
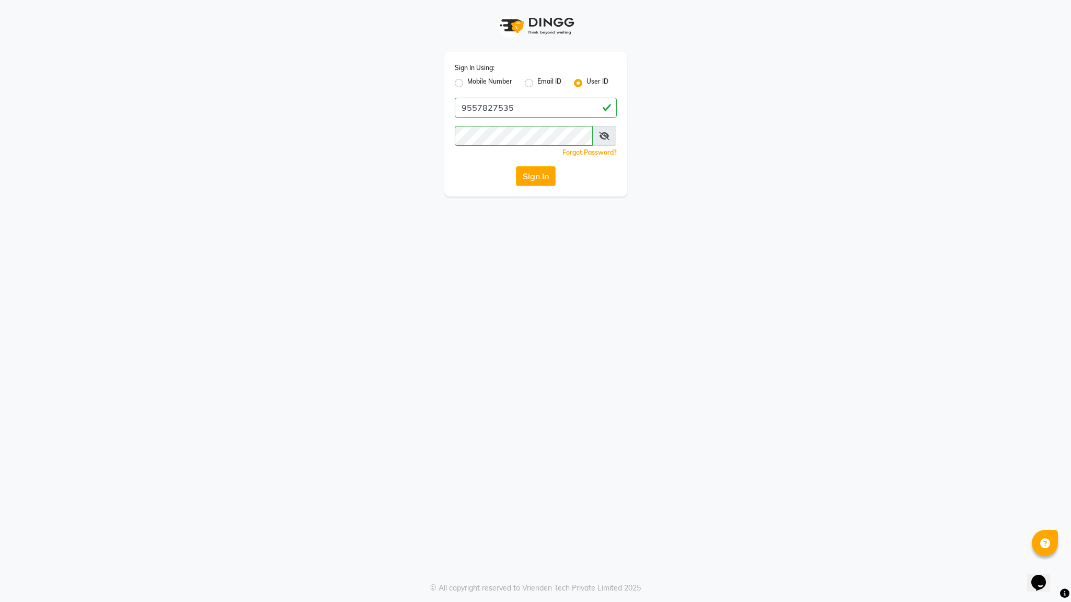
click at [850, 83] on app-login "Sign In Using: Mobile Number Email ID User ID 9557827535 Remember me Forgot Pas…" at bounding box center [535, 98] width 1071 height 197
click at [532, 179] on button "Sign In" at bounding box center [536, 176] width 40 height 20
click at [714, 148] on div "Sign In Using: Mobile Number Email ID User ID 9557827535 Remember me Forgot Pas…" at bounding box center [536, 98] width 596 height 197
click at [534, 178] on button "Sign In" at bounding box center [536, 176] width 40 height 20
click at [467, 78] on label "Mobile Number" at bounding box center [489, 83] width 45 height 13
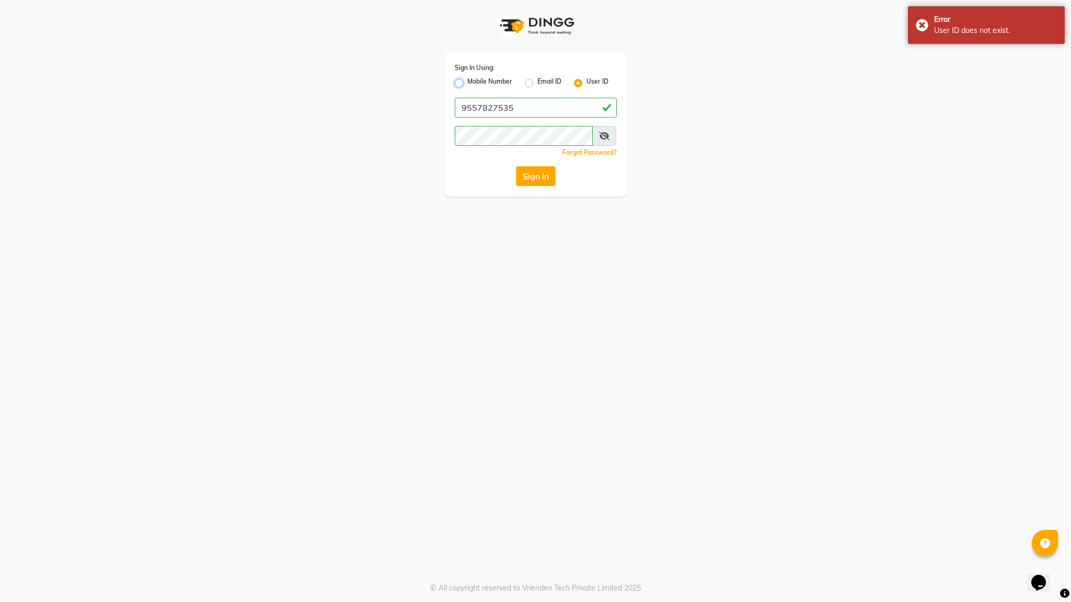
click at [467, 78] on input "Mobile Number" at bounding box center [470, 80] width 7 height 7
radio input "true"
radio input "false"
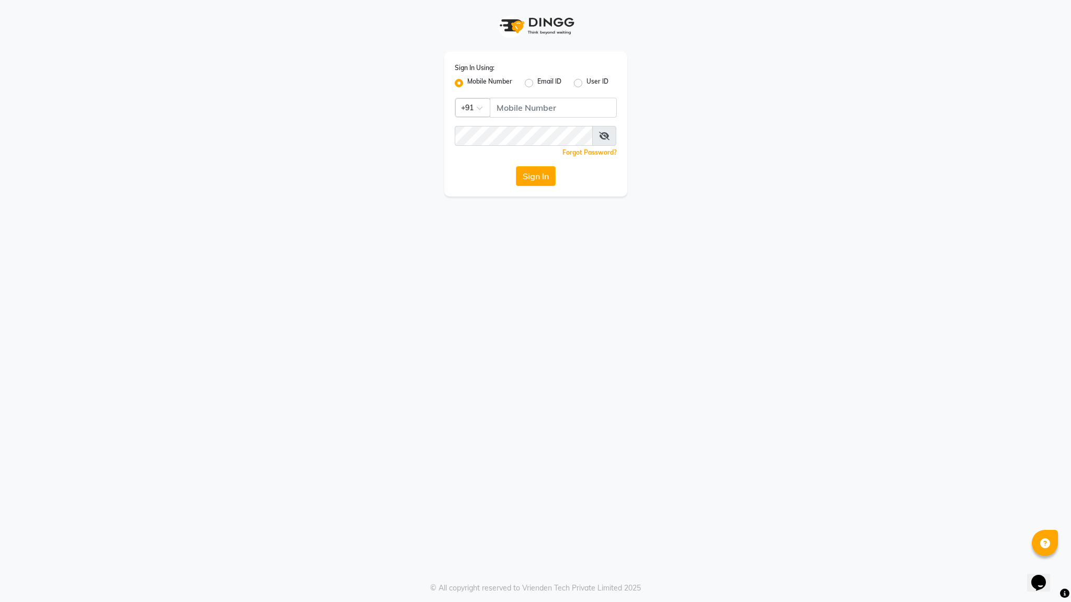
click at [894, 223] on div "Sign In Using: Mobile Number Email ID User ID Country Code × +91 Remember me Fo…" at bounding box center [535, 301] width 1071 height 602
click at [895, 230] on div "Sign In Using: Mobile Number Email ID User ID Country Code × +91 Remember me Fo…" at bounding box center [535, 301] width 1071 height 602
click at [896, 232] on div "Sign In Using: Mobile Number Email ID User ID Country Code × +91 Remember me Fo…" at bounding box center [535, 301] width 1071 height 602
drag, startPoint x: 549, startPoint y: 422, endPoint x: 271, endPoint y: 369, distance: 282.5
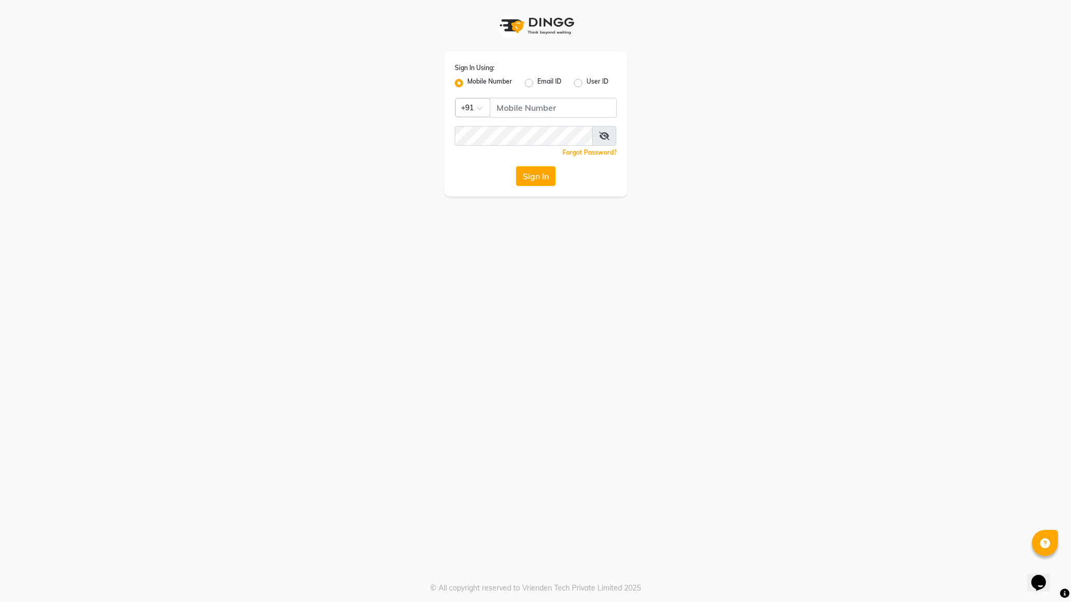
click at [271, 369] on div "Sign In Using: Mobile Number Email ID User ID Country Code × +91 Remember me Fo…" at bounding box center [535, 301] width 1071 height 602
click at [1059, 13] on app-login "Sign In Using: Mobile Number Email ID User ID Country Code × +91 Remember me Fo…" at bounding box center [535, 98] width 1071 height 197
click at [531, 192] on div "Sign In Using: Mobile Number Email ID User ID Country Code × +91 Remember me Fo…" at bounding box center [535, 124] width 183 height 145
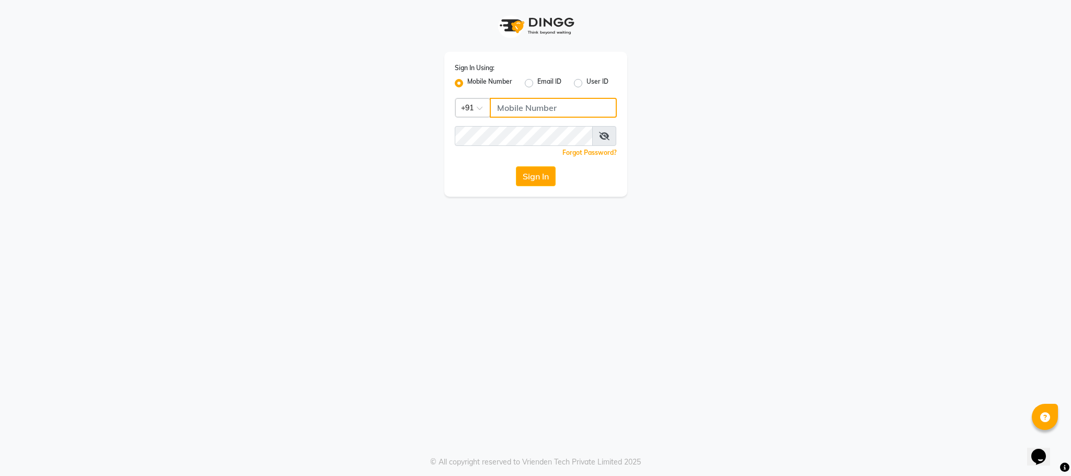
click at [518, 108] on input "Username" at bounding box center [553, 108] width 127 height 20
type input "9911018730"
click at [535, 180] on button "Sign In" at bounding box center [536, 176] width 40 height 20
